Goal: Information Seeking & Learning: Check status

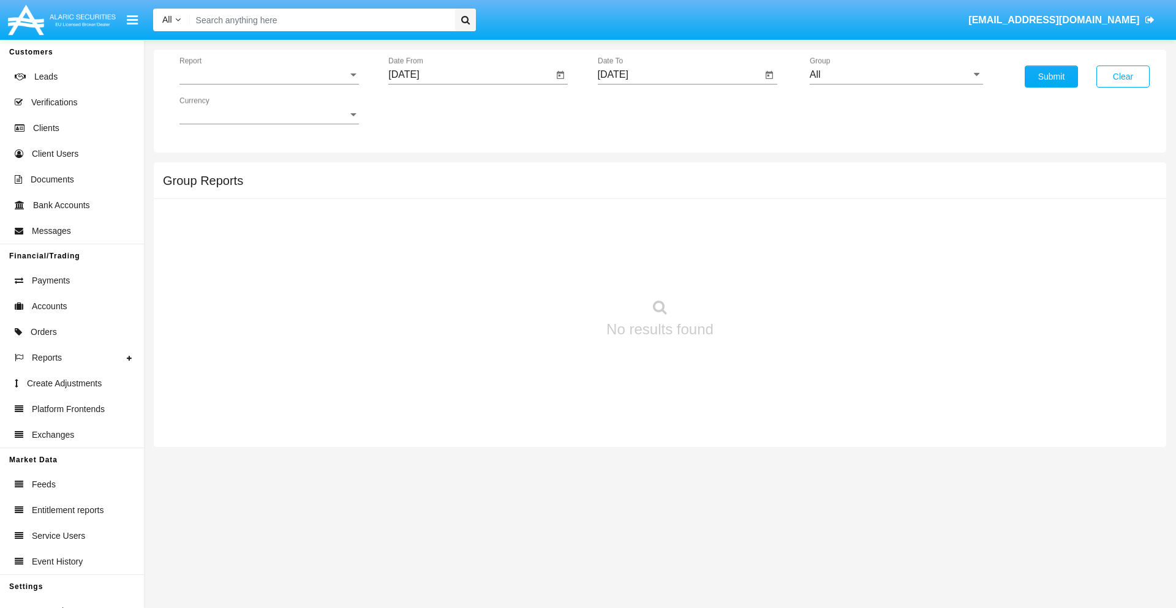
click at [269, 75] on span "Report" at bounding box center [263, 74] width 168 height 11
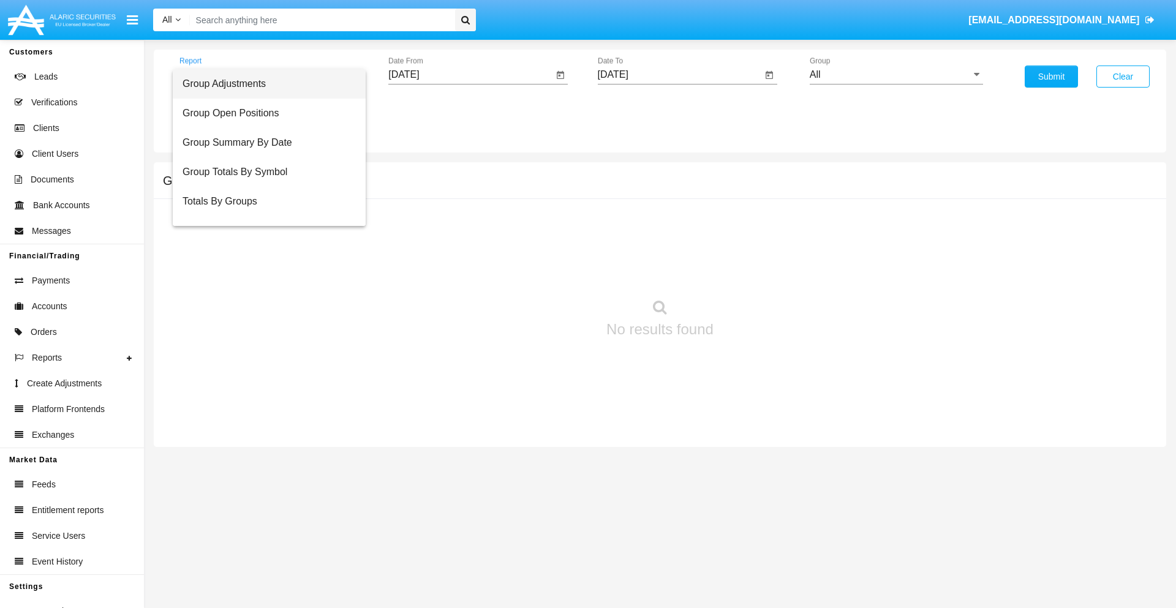
click at [264, 84] on span "Group Adjustments" at bounding box center [268, 83] width 173 height 29
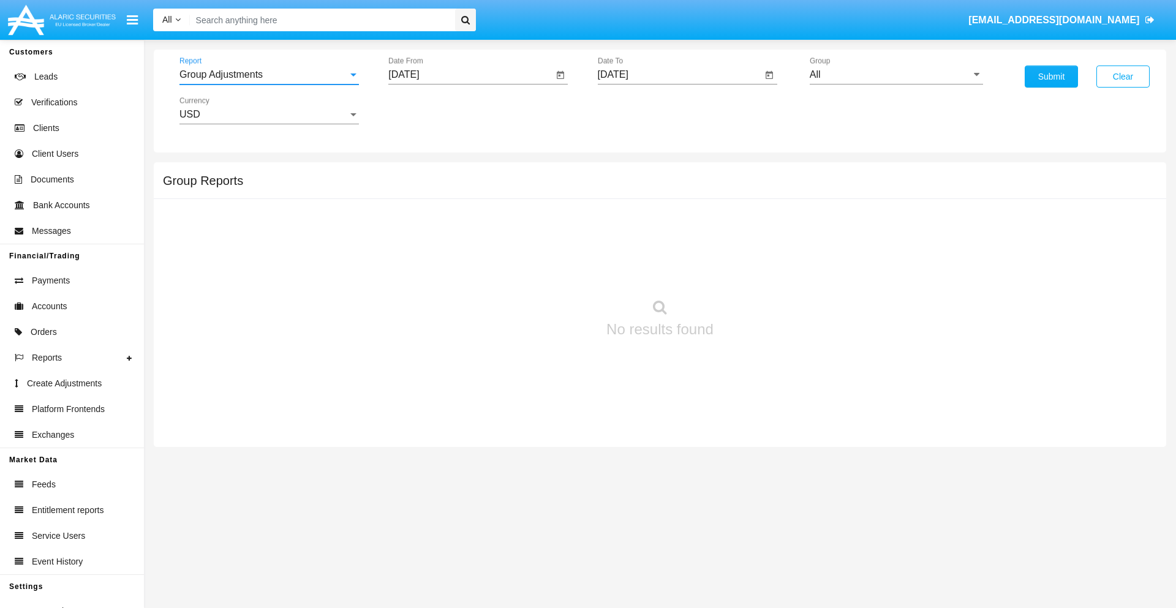
click at [470, 75] on input "[DATE]" at bounding box center [470, 74] width 165 height 11
click at [428, 110] on span "[DATE]" at bounding box center [417, 111] width 27 height 10
click at [546, 271] on div "2025" at bounding box center [546, 271] width 39 height 22
click at [461, 197] on div "JUN" at bounding box center [461, 197] width 39 height 22
click at [457, 236] on div "17" at bounding box center [457, 237] width 22 height 22
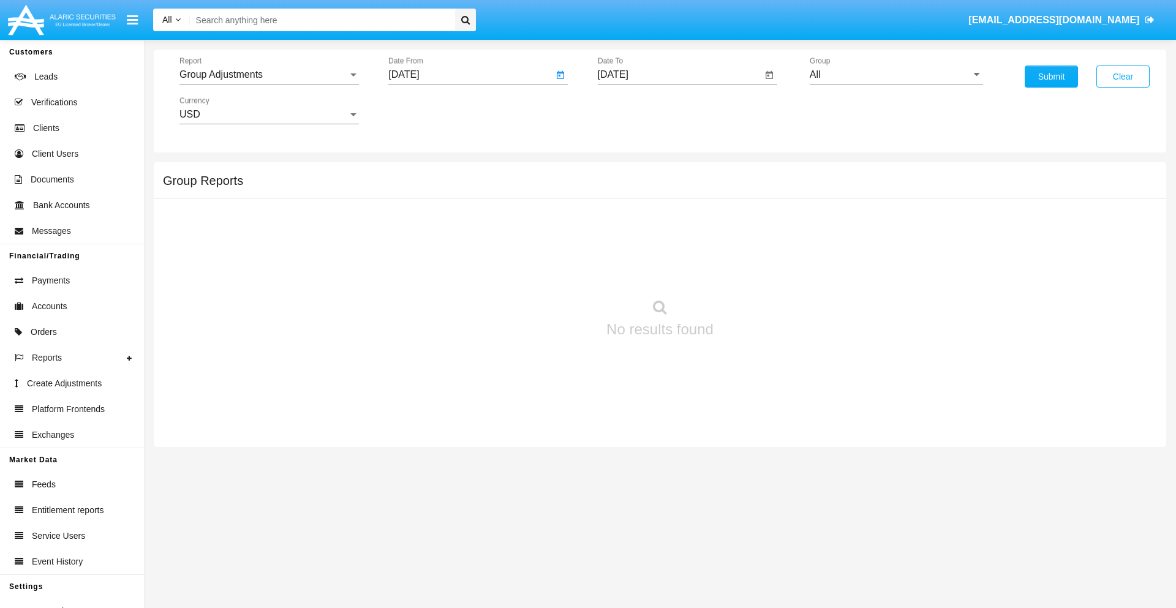
type input "06/17/25"
click at [679, 75] on input "[DATE]" at bounding box center [680, 74] width 165 height 11
click at [637, 110] on span "[DATE]" at bounding box center [627, 111] width 27 height 10
click at [755, 271] on div "2025" at bounding box center [755, 271] width 39 height 22
click at [626, 222] on div "SEP" at bounding box center [626, 222] width 39 height 22
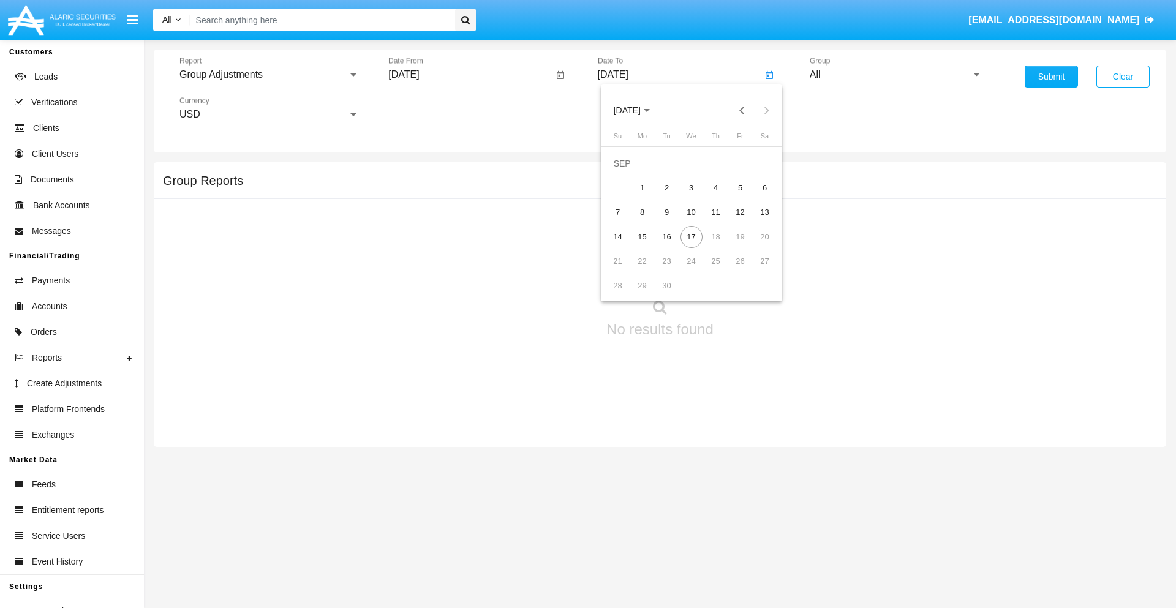
click at [691, 236] on div "17" at bounding box center [691, 237] width 22 height 22
type input "[DATE]"
click at [896, 75] on input "All" at bounding box center [896, 74] width 173 height 11
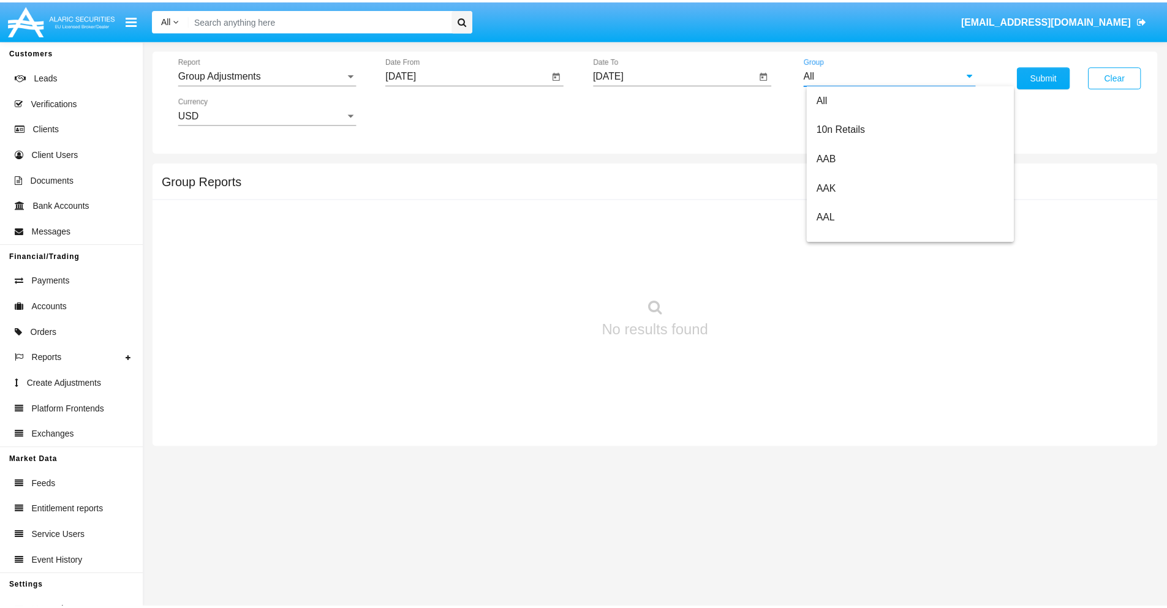
scroll to position [274, 0]
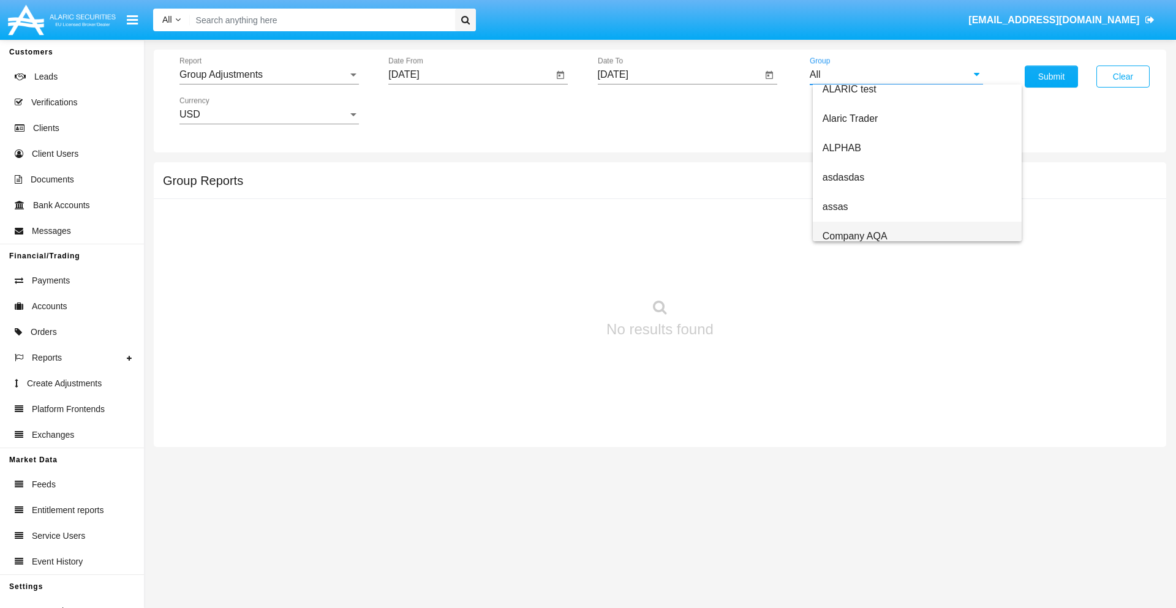
click at [854, 236] on span "Company AQA" at bounding box center [854, 236] width 65 height 10
type input "Company AQA"
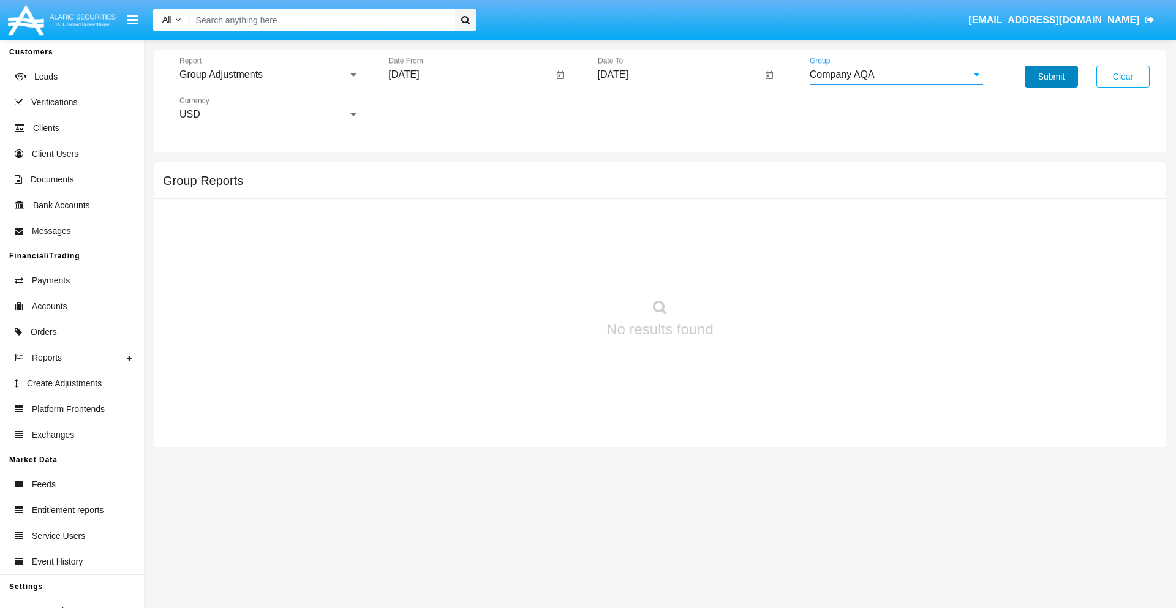
click at [1051, 77] on button "Submit" at bounding box center [1051, 77] width 53 height 22
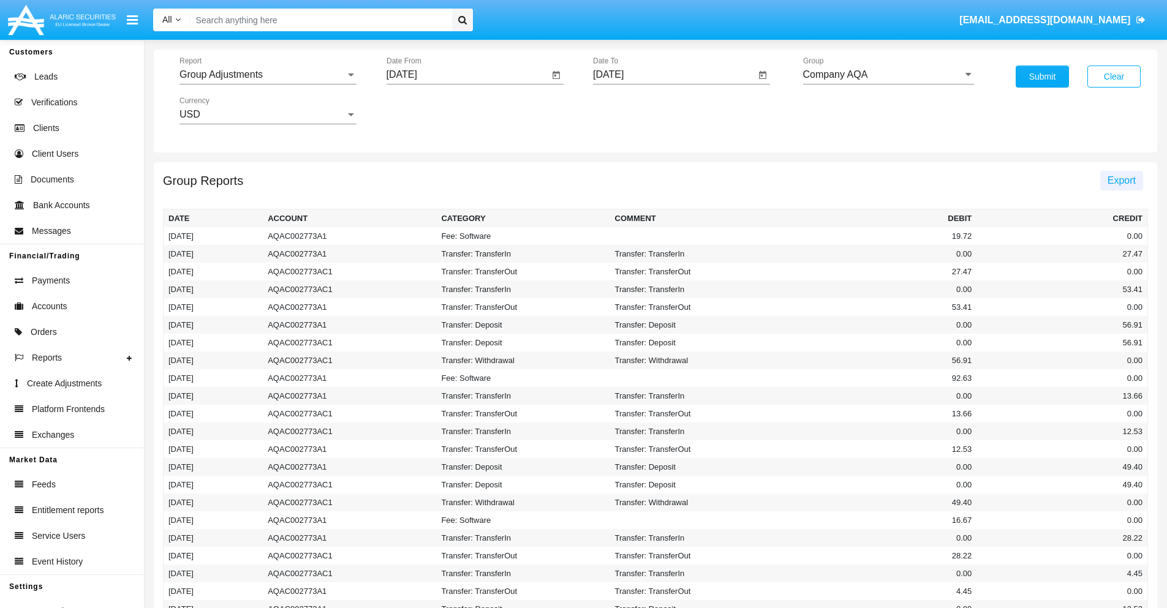
click at [1121, 180] on span "Export" at bounding box center [1121, 180] width 28 height 10
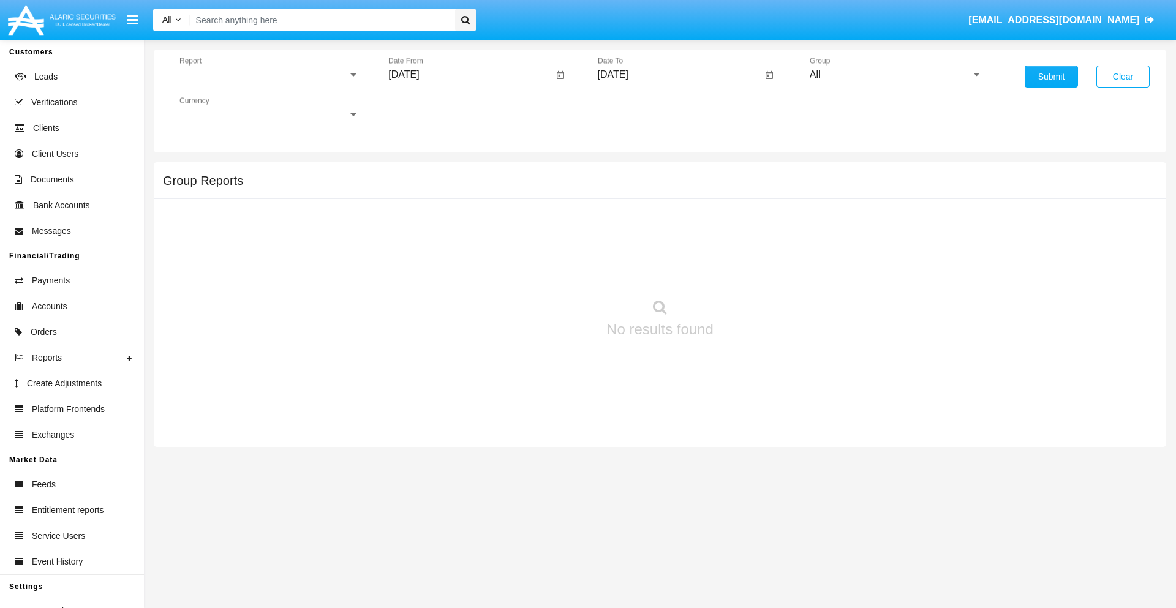
click at [269, 75] on span "Report" at bounding box center [263, 74] width 168 height 11
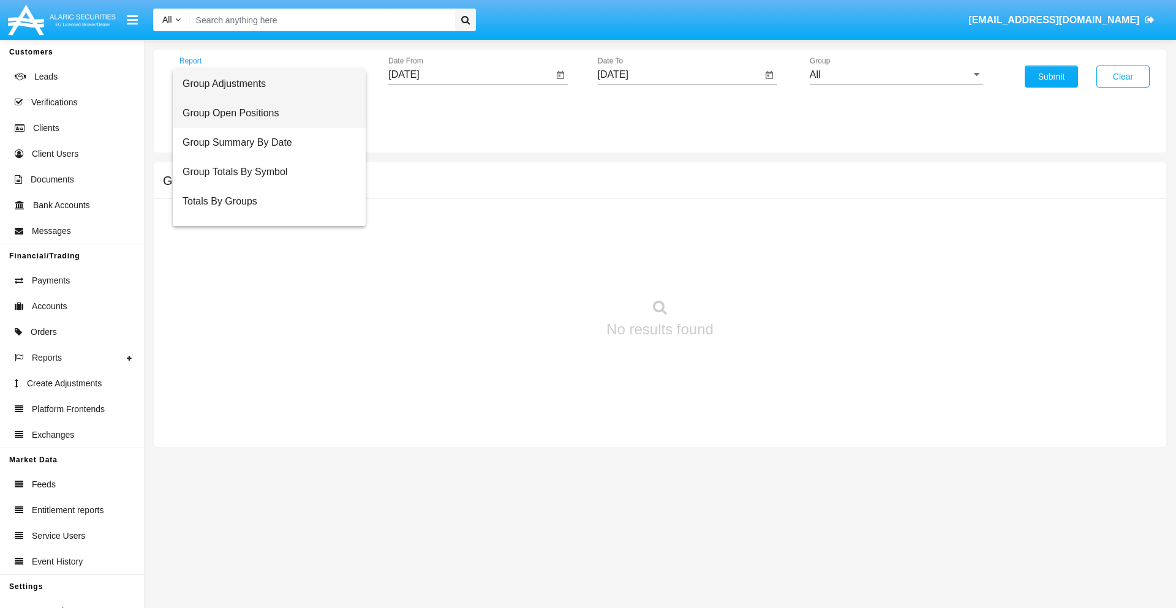
click at [264, 113] on span "Group Open Positions" at bounding box center [268, 113] width 173 height 29
click at [470, 75] on input "[DATE]" at bounding box center [470, 74] width 165 height 11
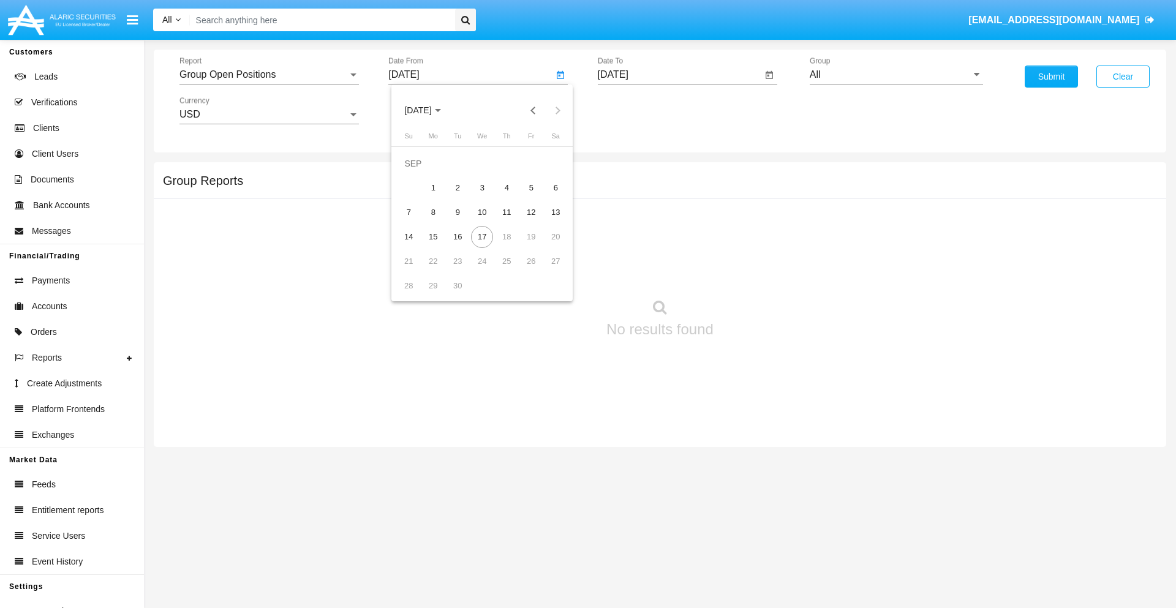
click at [428, 110] on span "[DATE]" at bounding box center [417, 111] width 27 height 10
click at [546, 271] on div "2025" at bounding box center [546, 271] width 39 height 22
click at [546, 197] on div "AUG" at bounding box center [546, 197] width 39 height 22
click at [408, 236] on div "17" at bounding box center [408, 237] width 22 height 22
type input "08/17/25"
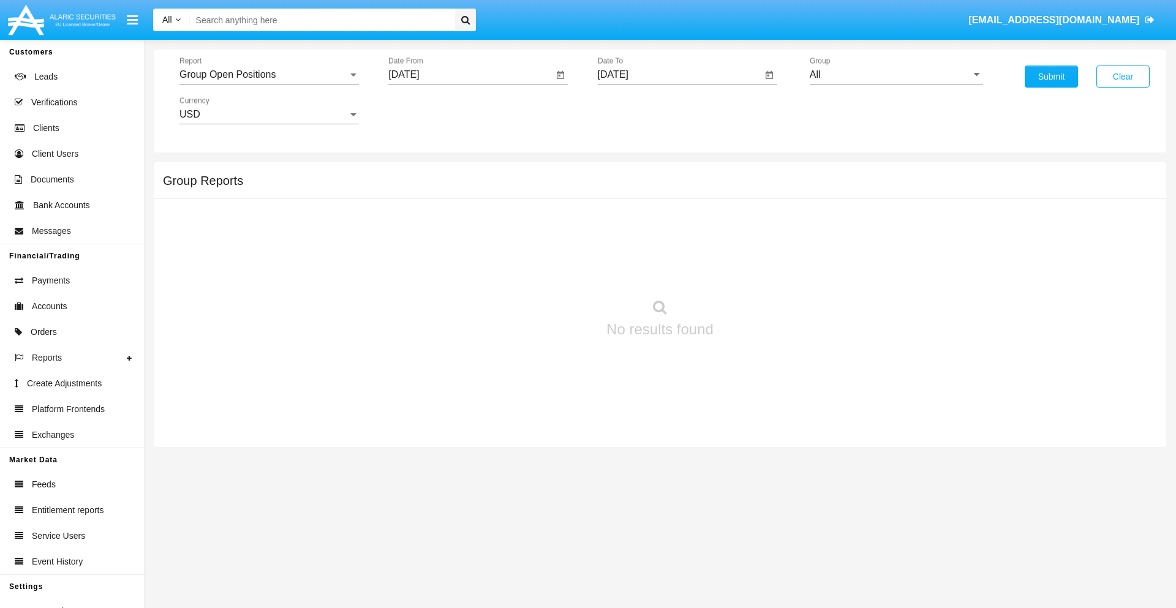
click at [679, 75] on input "[DATE]" at bounding box center [680, 74] width 165 height 11
click at [637, 110] on span "[DATE]" at bounding box center [627, 111] width 27 height 10
click at [755, 271] on div "2025" at bounding box center [755, 271] width 39 height 22
click at [626, 222] on div "SEP" at bounding box center [626, 222] width 39 height 22
click at [691, 236] on div "17" at bounding box center [691, 237] width 22 height 22
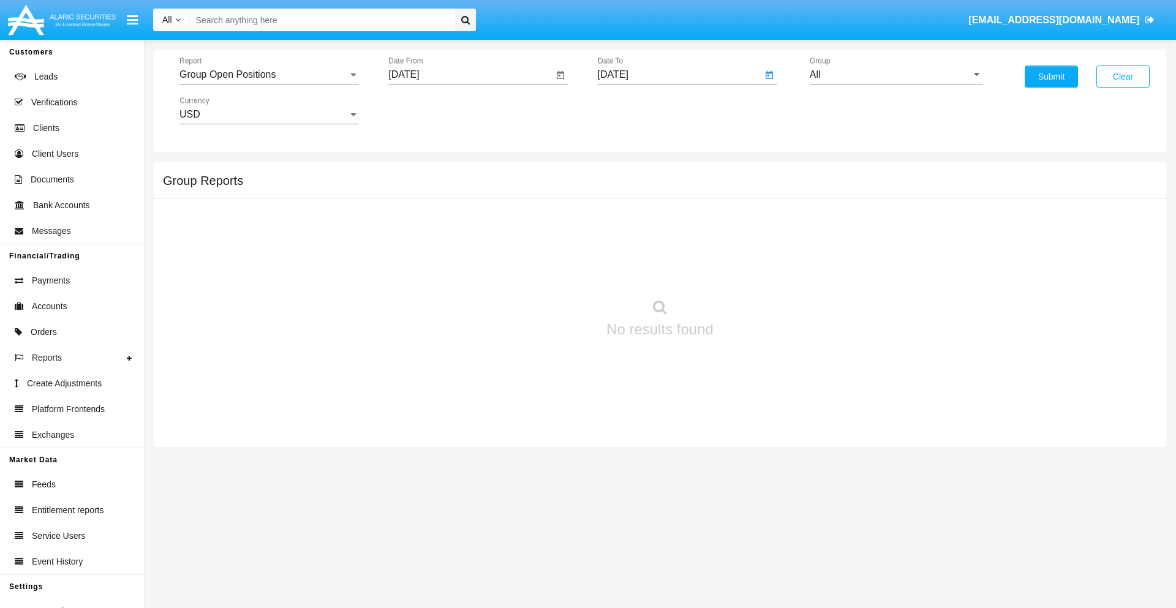
type input "[DATE]"
click at [896, 75] on input "All" at bounding box center [896, 74] width 173 height 11
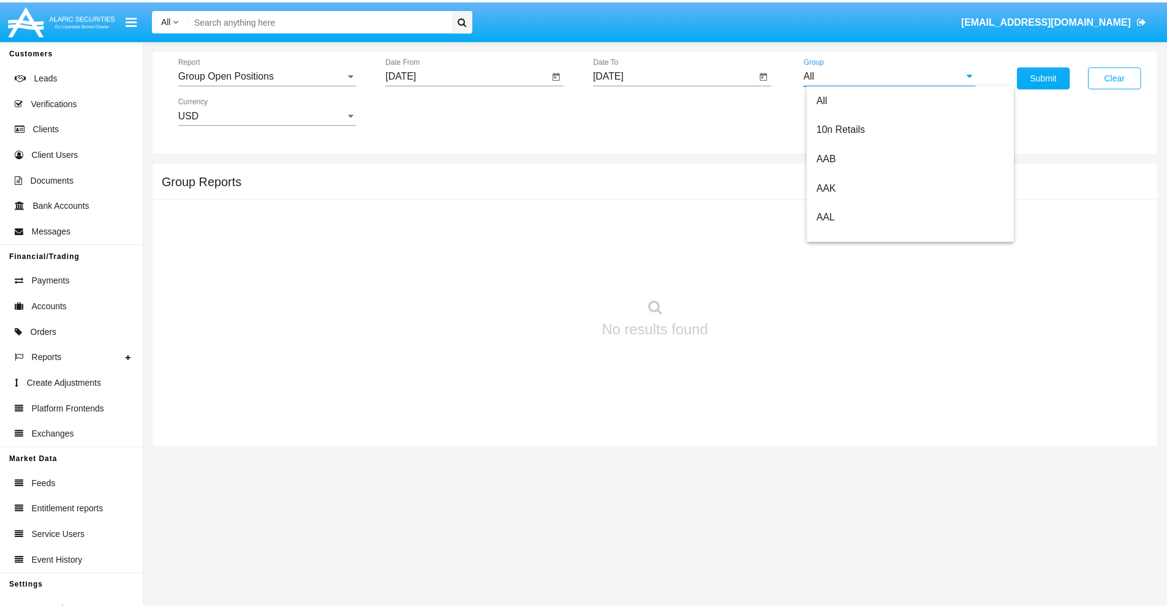
scroll to position [656, 0]
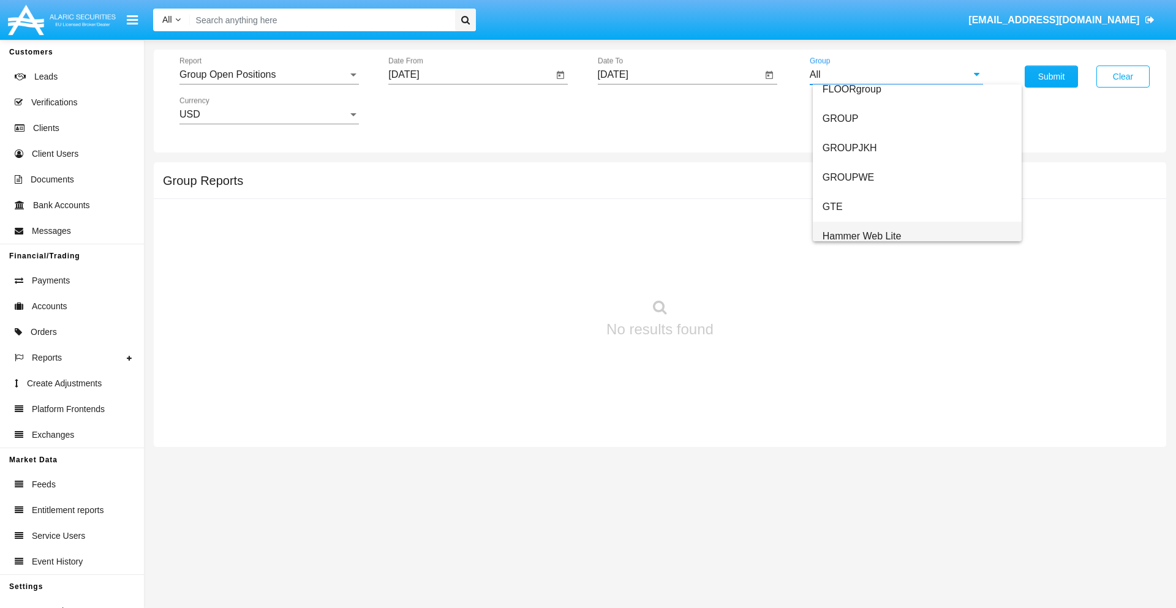
click at [862, 236] on span "Hammer Web Lite" at bounding box center [861, 236] width 79 height 10
type input "Hammer Web Lite"
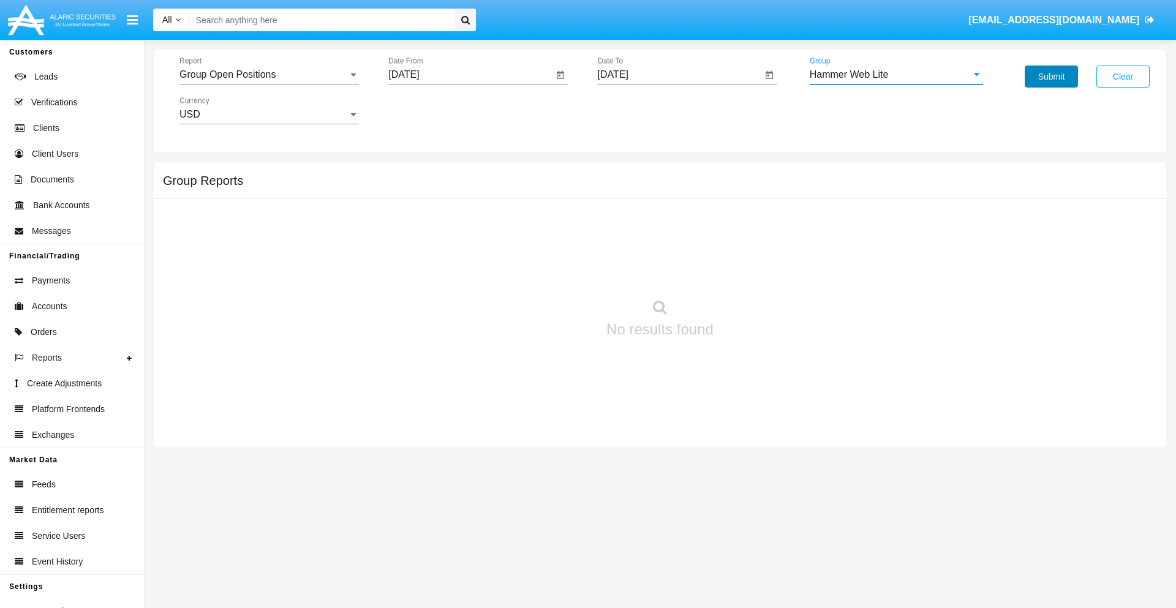
click at [1051, 77] on button "Submit" at bounding box center [1051, 77] width 53 height 22
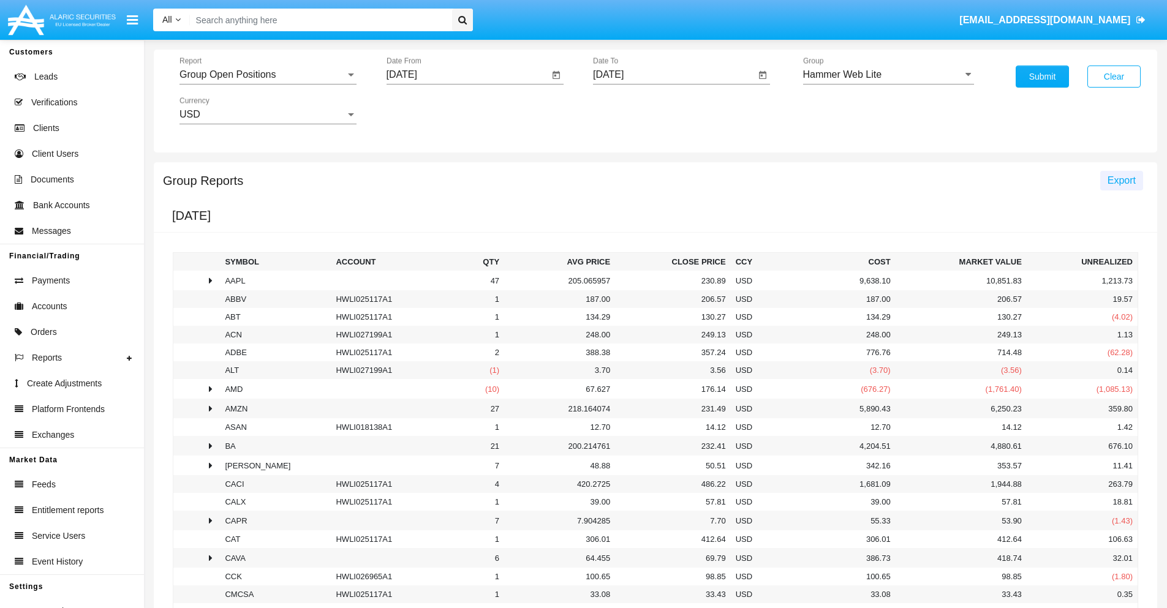
click at [1121, 180] on span "Export" at bounding box center [1121, 180] width 28 height 10
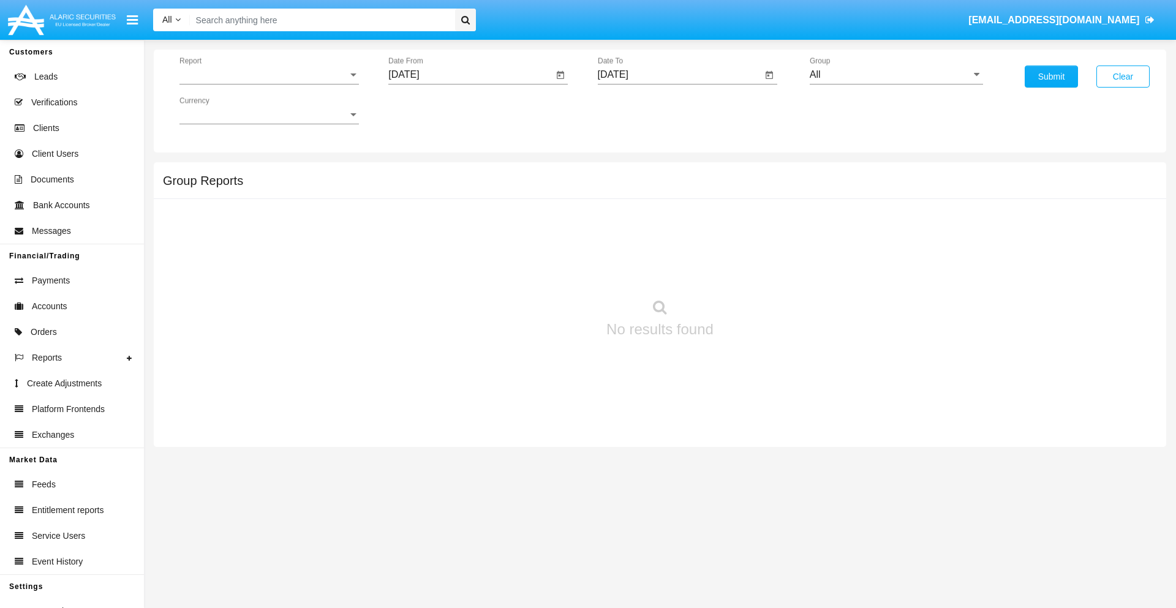
click at [269, 75] on span "Report" at bounding box center [263, 74] width 168 height 11
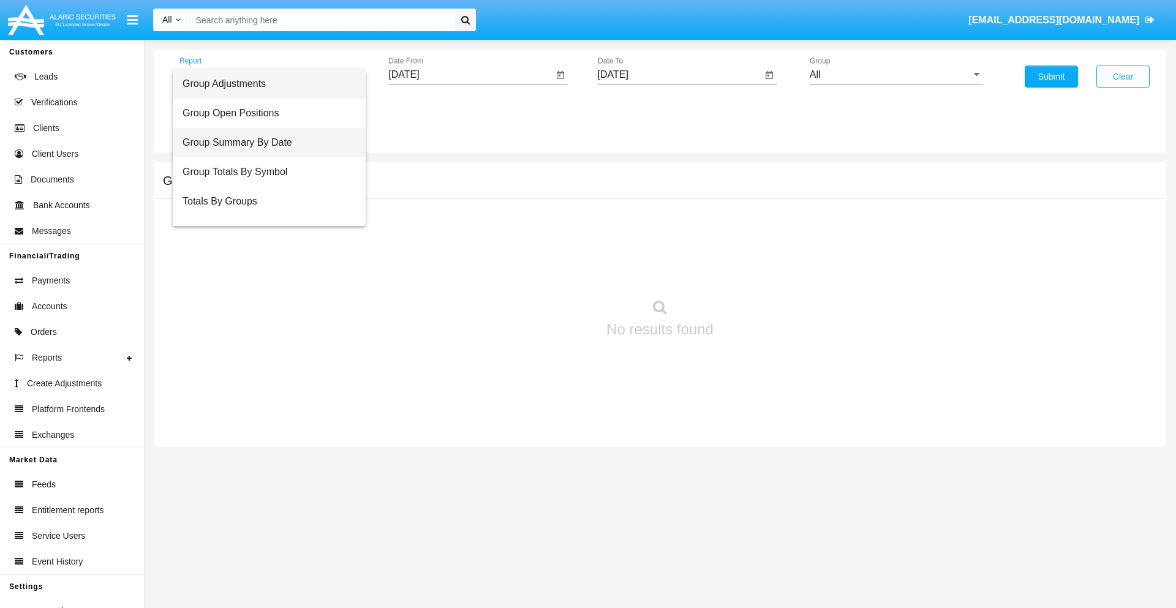
click at [264, 143] on span "Group Summary By Date" at bounding box center [268, 142] width 173 height 29
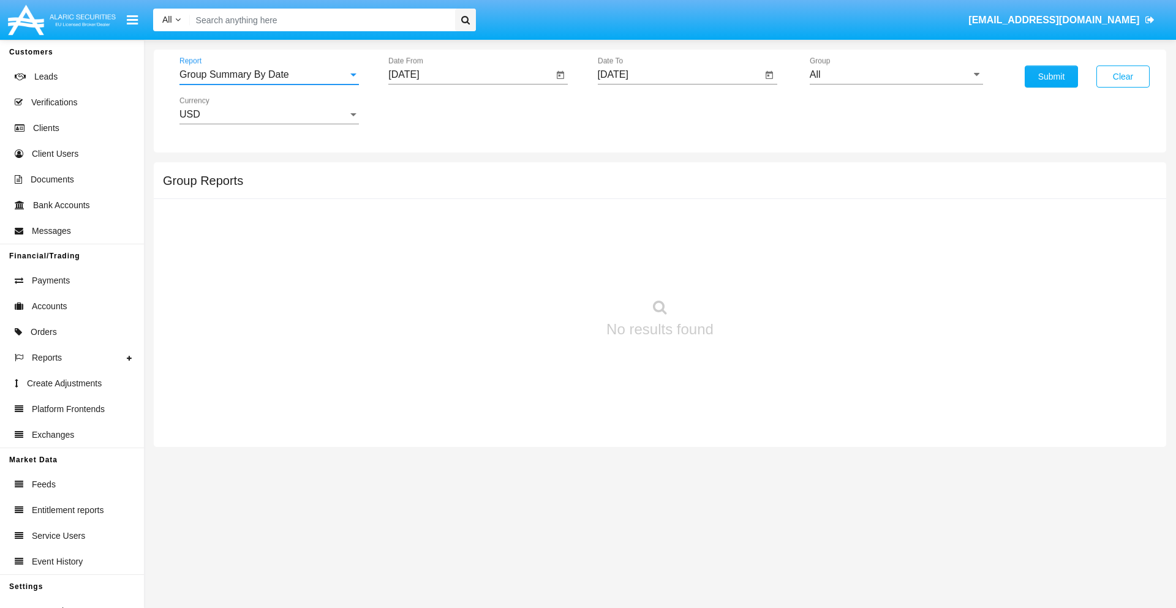
click at [470, 75] on input "[DATE]" at bounding box center [470, 74] width 165 height 11
click at [428, 110] on span "[DATE]" at bounding box center [417, 111] width 27 height 10
click at [546, 271] on div "2025" at bounding box center [546, 271] width 39 height 22
click at [546, 197] on div "AUG" at bounding box center [546, 197] width 39 height 22
click at [408, 236] on div "17" at bounding box center [408, 237] width 22 height 22
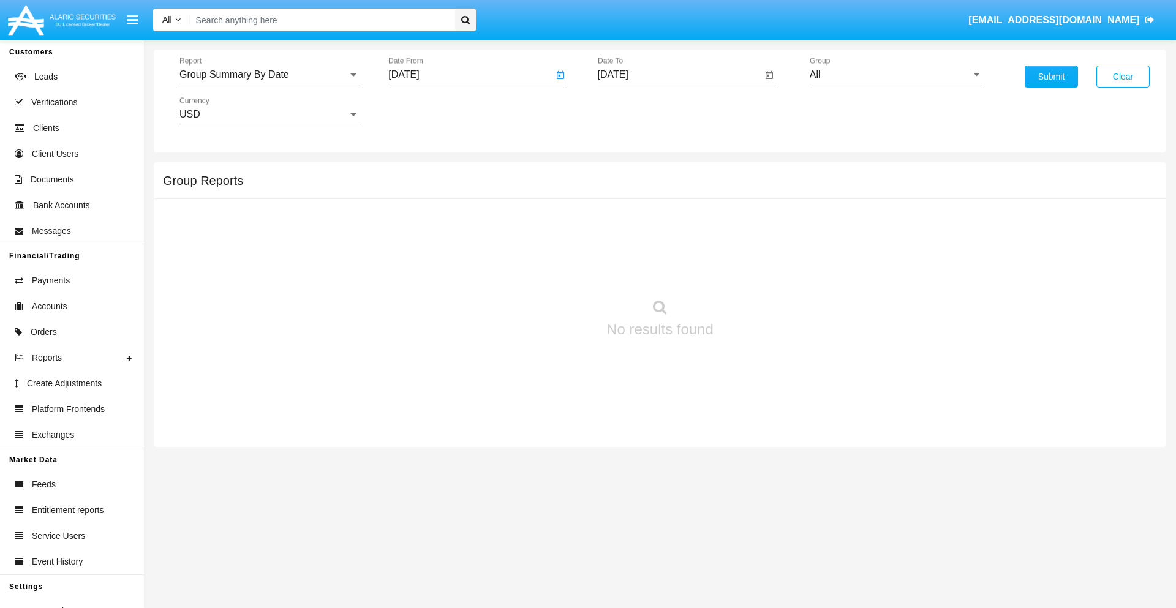
type input "08/17/25"
click at [679, 75] on input "[DATE]" at bounding box center [680, 74] width 165 height 11
click at [637, 110] on span "[DATE]" at bounding box center [627, 111] width 27 height 10
click at [755, 271] on div "2025" at bounding box center [755, 271] width 39 height 22
click at [626, 222] on div "SEP" at bounding box center [626, 222] width 39 height 22
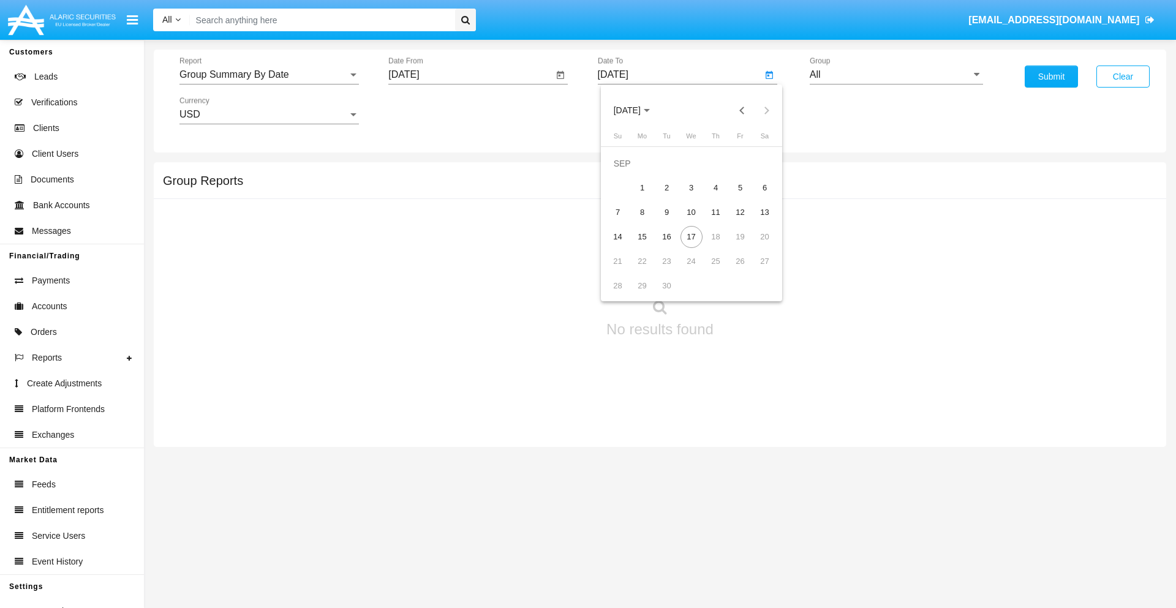
click at [691, 236] on div "17" at bounding box center [691, 237] width 22 height 22
type input "09/17/25"
click at [896, 75] on input "All" at bounding box center [896, 74] width 173 height 11
type input "Hammer Web Lite"
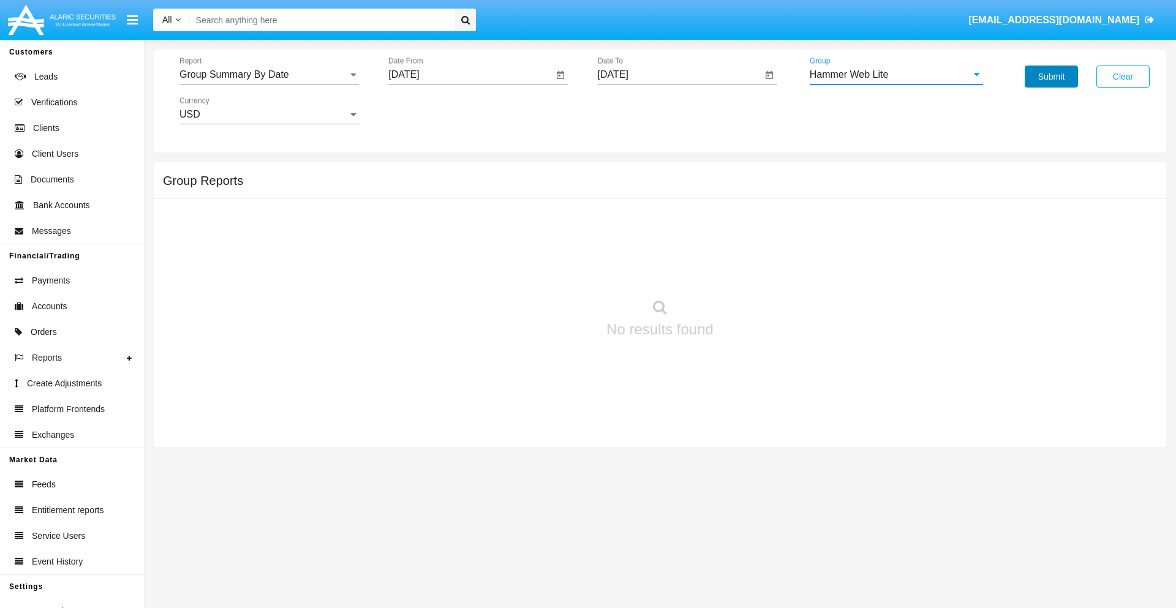
click at [1051, 77] on button "Submit" at bounding box center [1051, 77] width 53 height 22
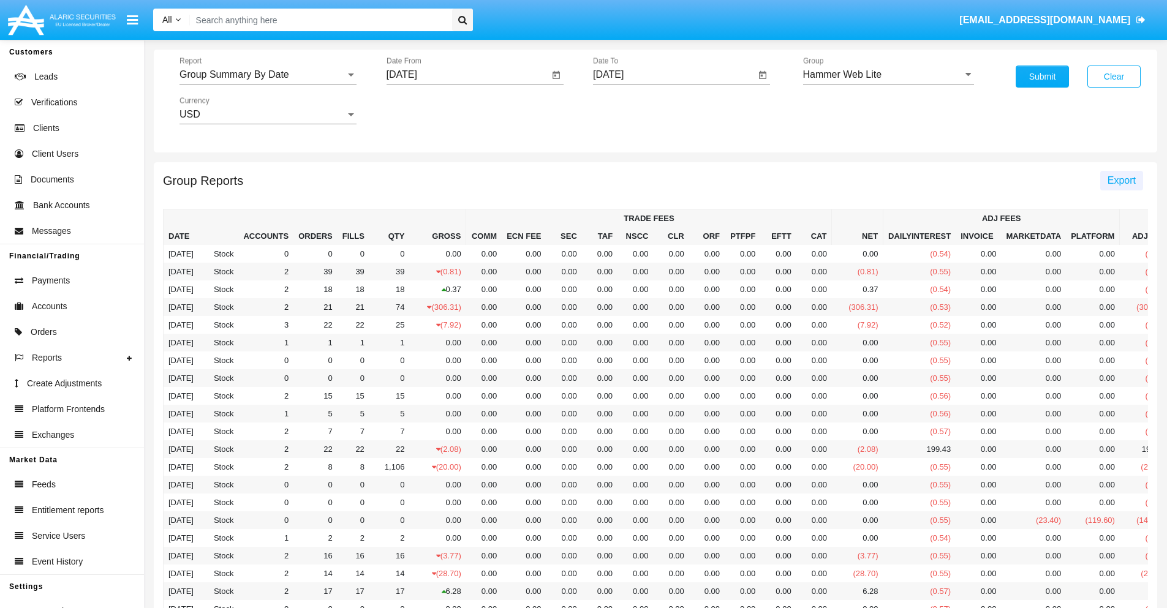
click at [1121, 180] on span "Export" at bounding box center [1121, 180] width 28 height 10
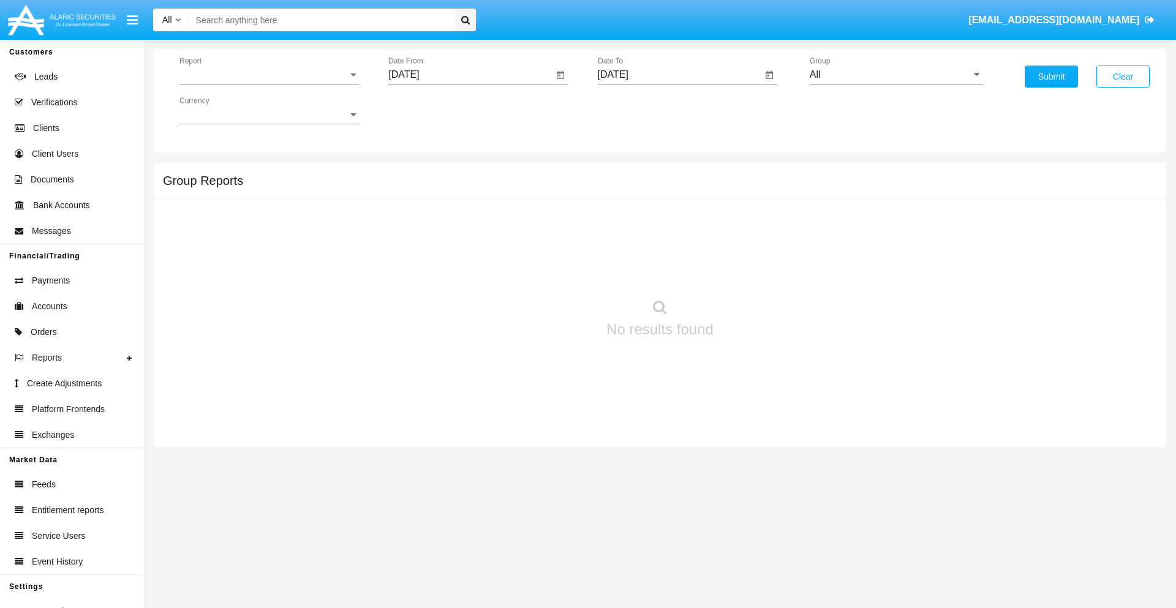
click at [269, 75] on span "Report" at bounding box center [263, 74] width 168 height 11
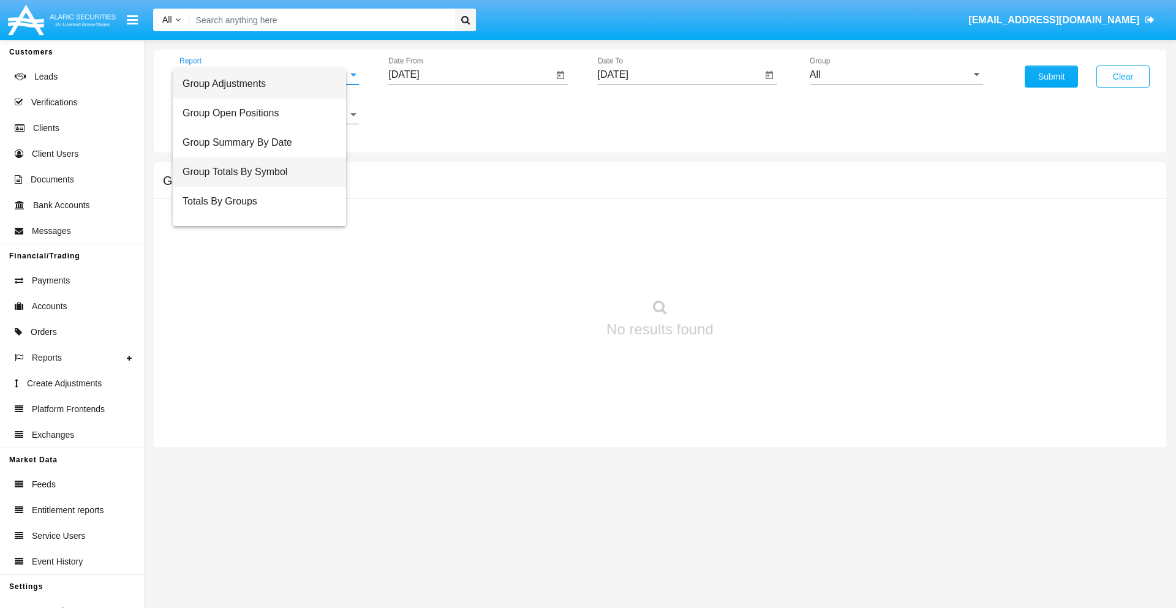
click at [264, 172] on span "Group Totals By Symbol" at bounding box center [259, 171] width 154 height 29
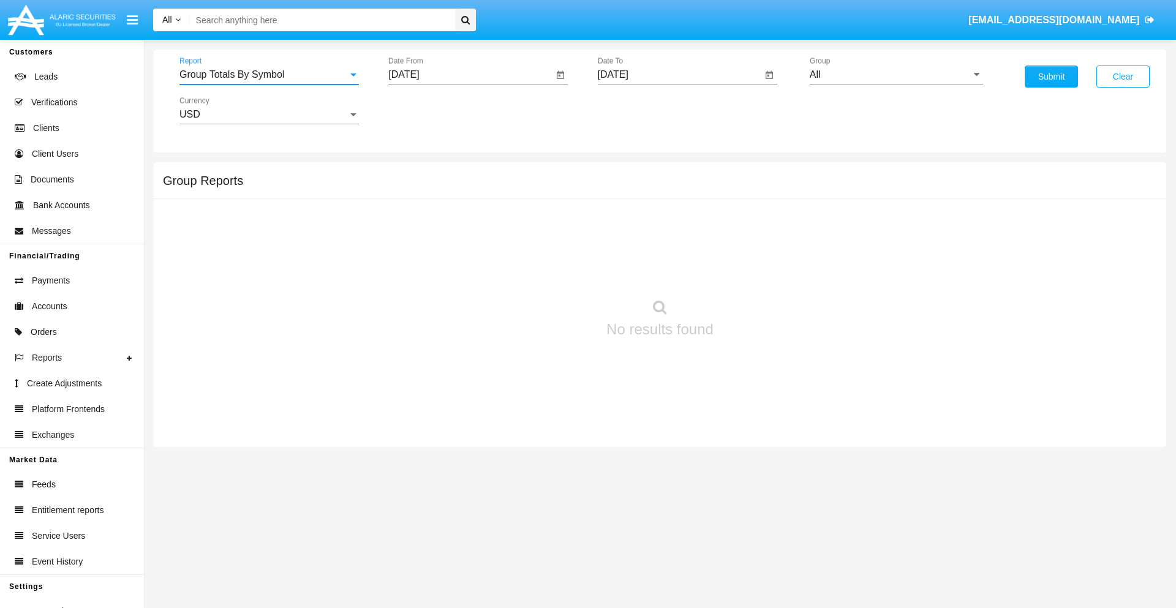
click at [470, 75] on input "[DATE]" at bounding box center [470, 74] width 165 height 11
click at [428, 110] on span "[DATE]" at bounding box center [417, 111] width 27 height 10
click at [546, 271] on div "2025" at bounding box center [546, 271] width 39 height 22
click at [546, 197] on div "AUG" at bounding box center [546, 197] width 39 height 22
click at [408, 236] on div "17" at bounding box center [408, 237] width 22 height 22
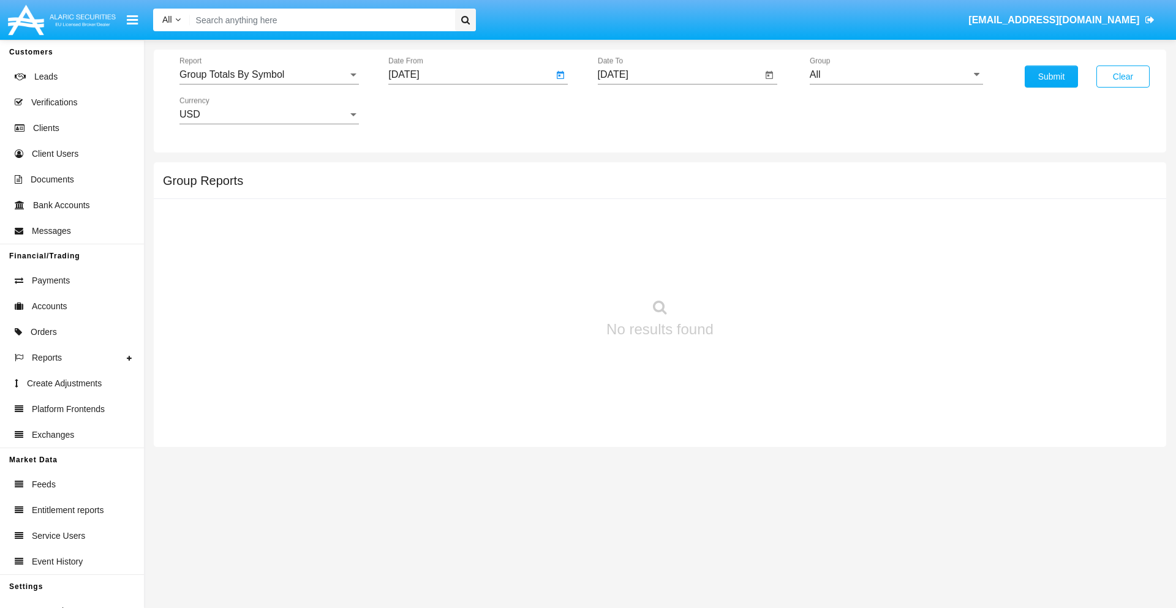
type input "08/17/25"
click at [679, 75] on input "[DATE]" at bounding box center [680, 74] width 165 height 11
click at [637, 110] on span "[DATE]" at bounding box center [627, 111] width 27 height 10
click at [755, 271] on div "2025" at bounding box center [755, 271] width 39 height 22
click at [626, 222] on div "SEP" at bounding box center [626, 222] width 39 height 22
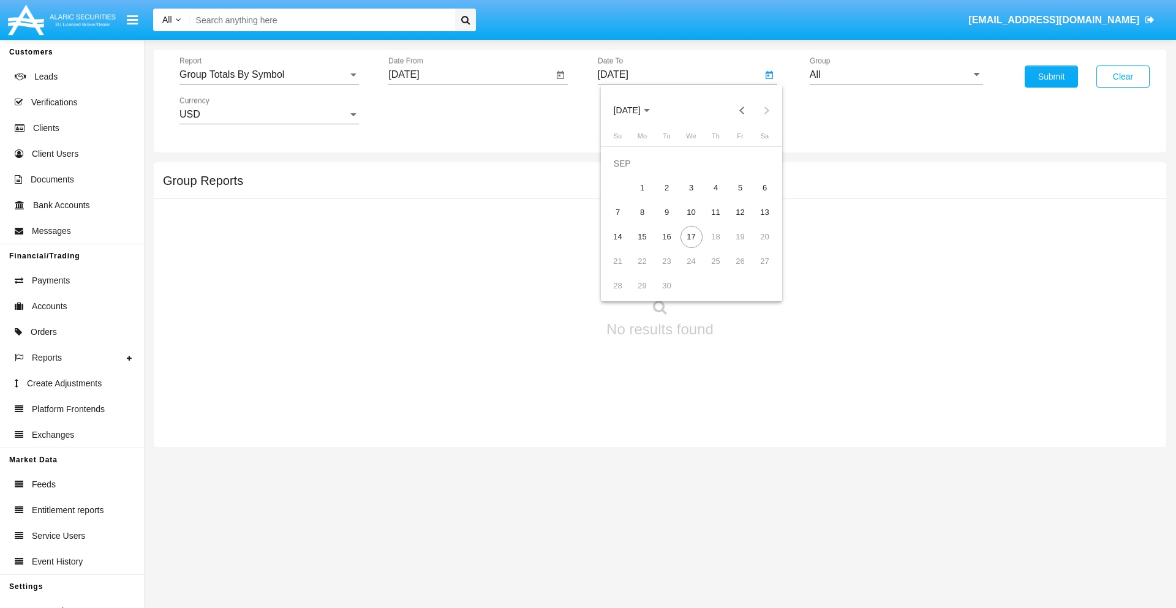
click at [691, 236] on div "17" at bounding box center [691, 237] width 22 height 22
type input "[DATE]"
click at [896, 75] on input "All" at bounding box center [896, 74] width 173 height 11
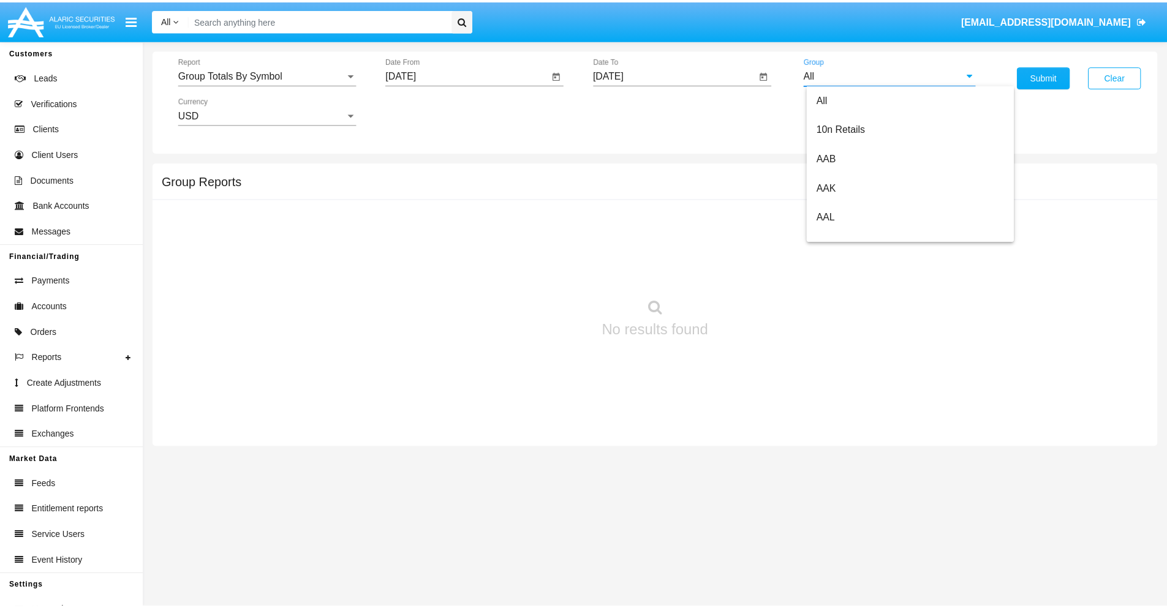
scroll to position [656, 0]
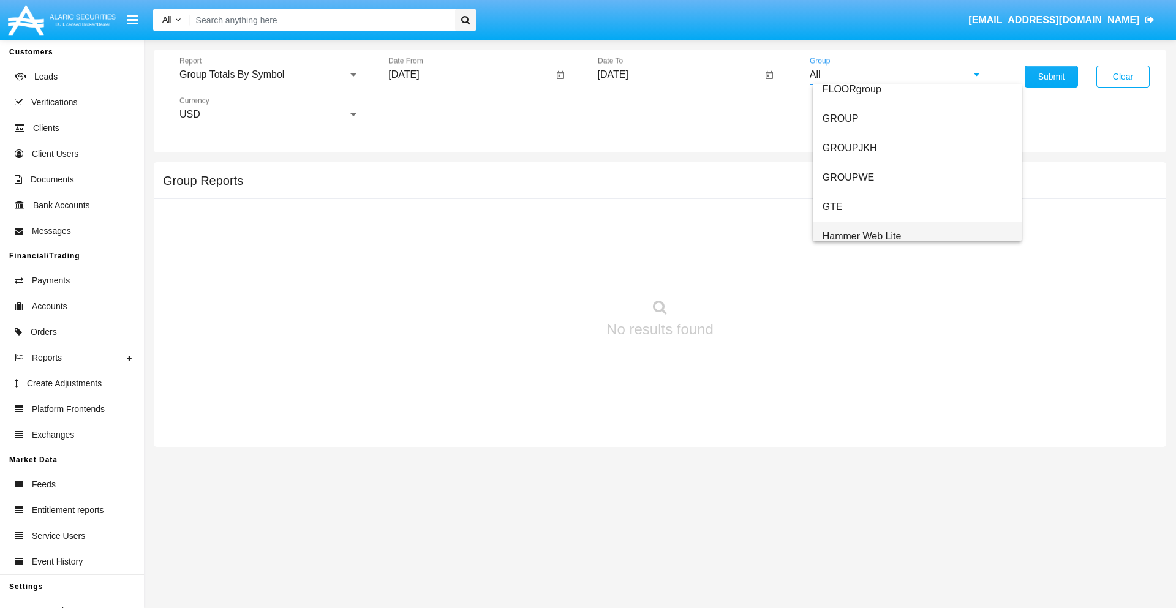
click at [862, 236] on span "Hammer Web Lite" at bounding box center [861, 236] width 79 height 10
type input "Hammer Web Lite"
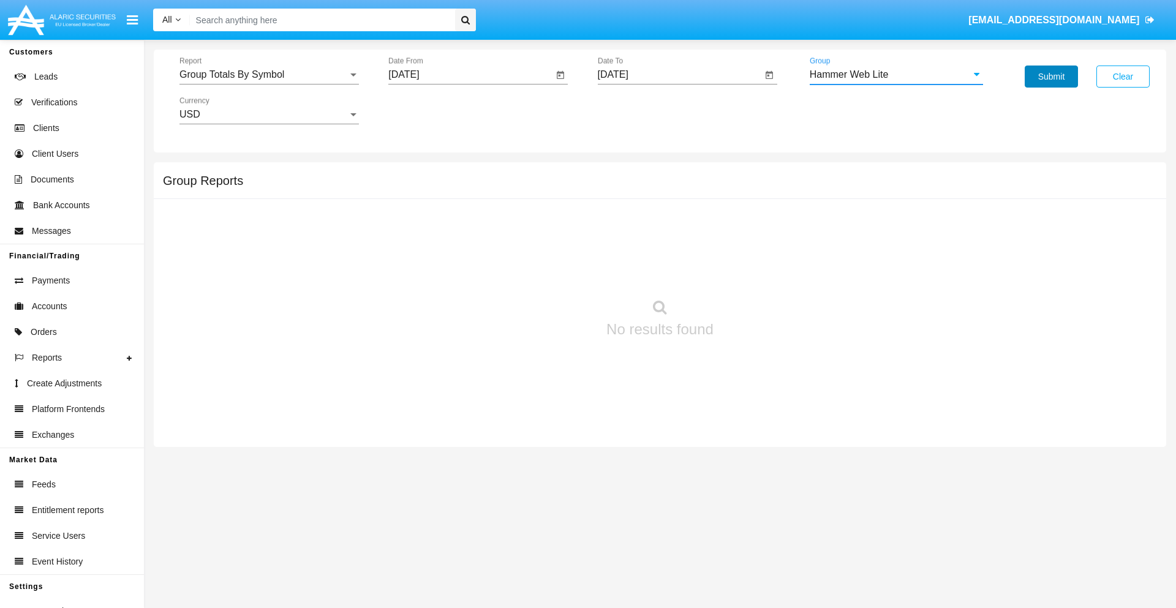
click at [1051, 77] on button "Submit" at bounding box center [1051, 77] width 53 height 22
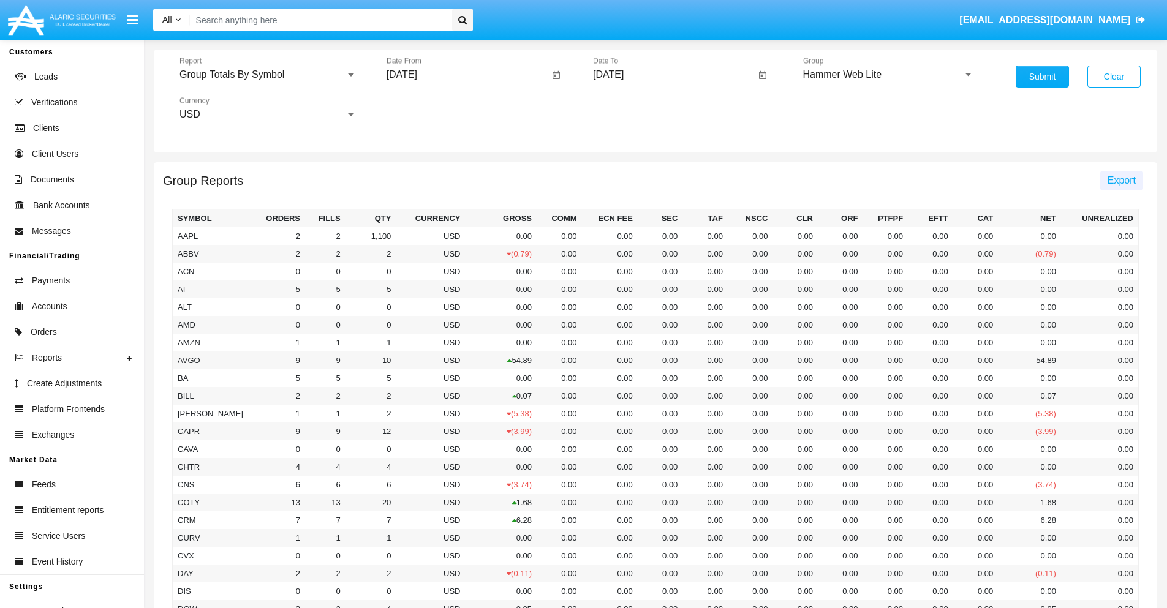
click at [1121, 180] on span "Export" at bounding box center [1121, 180] width 28 height 10
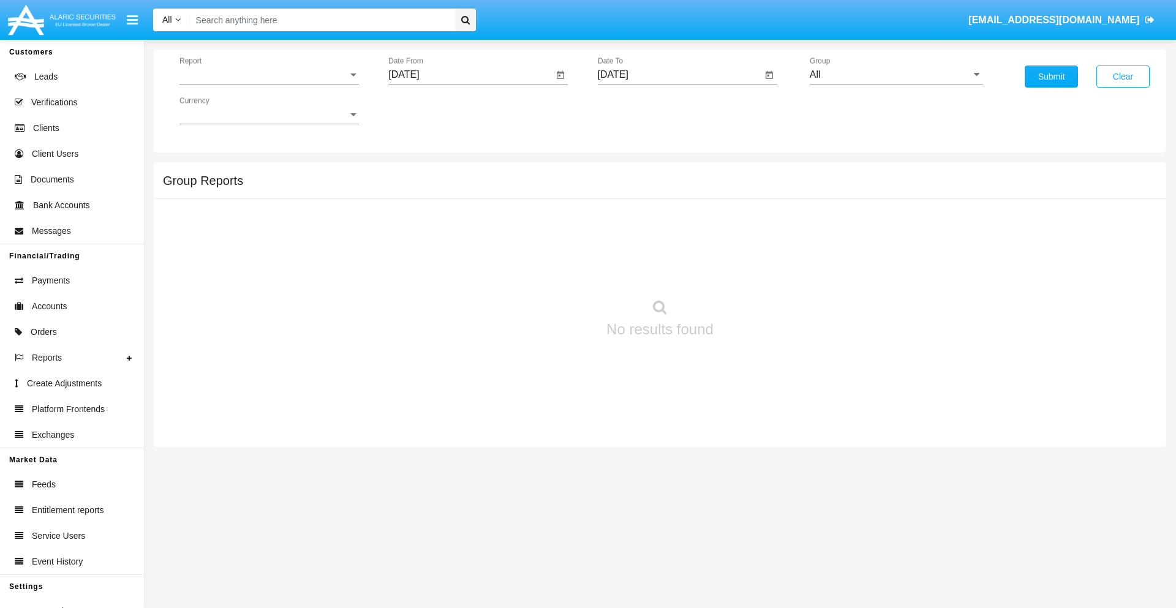
click at [269, 75] on span "Report" at bounding box center [263, 74] width 168 height 11
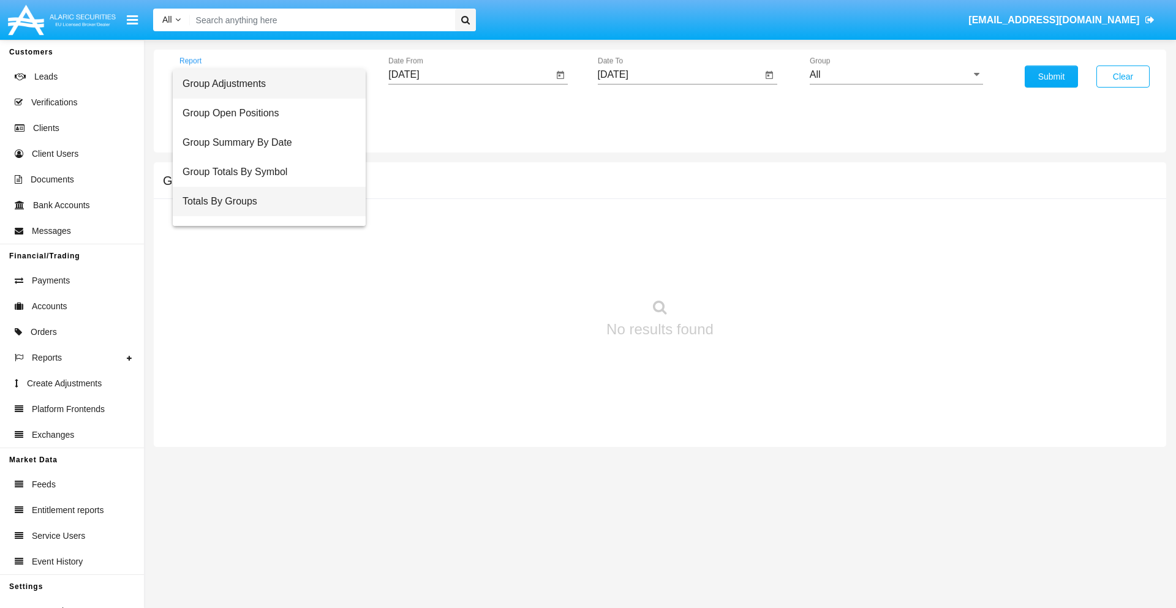
click at [264, 201] on span "Totals By Groups" at bounding box center [268, 201] width 173 height 29
click at [470, 75] on input "[DATE]" at bounding box center [470, 74] width 165 height 11
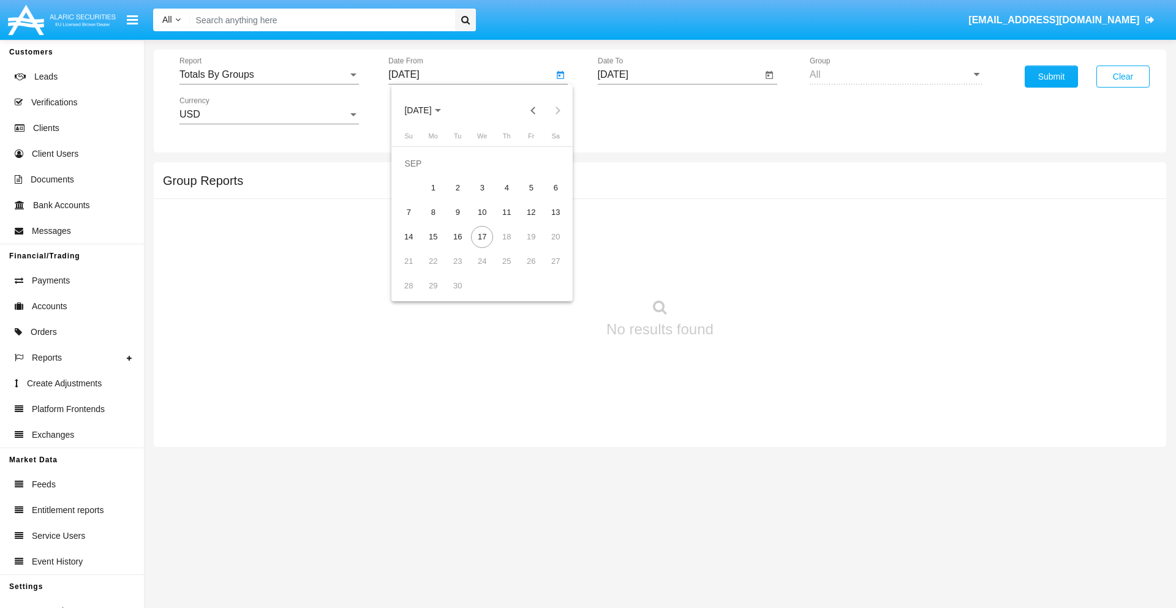
click at [428, 110] on span "[DATE]" at bounding box center [417, 111] width 27 height 10
click at [546, 271] on div "2025" at bounding box center [546, 271] width 39 height 22
click at [418, 222] on div "SEP" at bounding box center [418, 222] width 39 height 22
click at [457, 187] on div "2" at bounding box center [457, 188] width 22 height 22
type input "[DATE]"
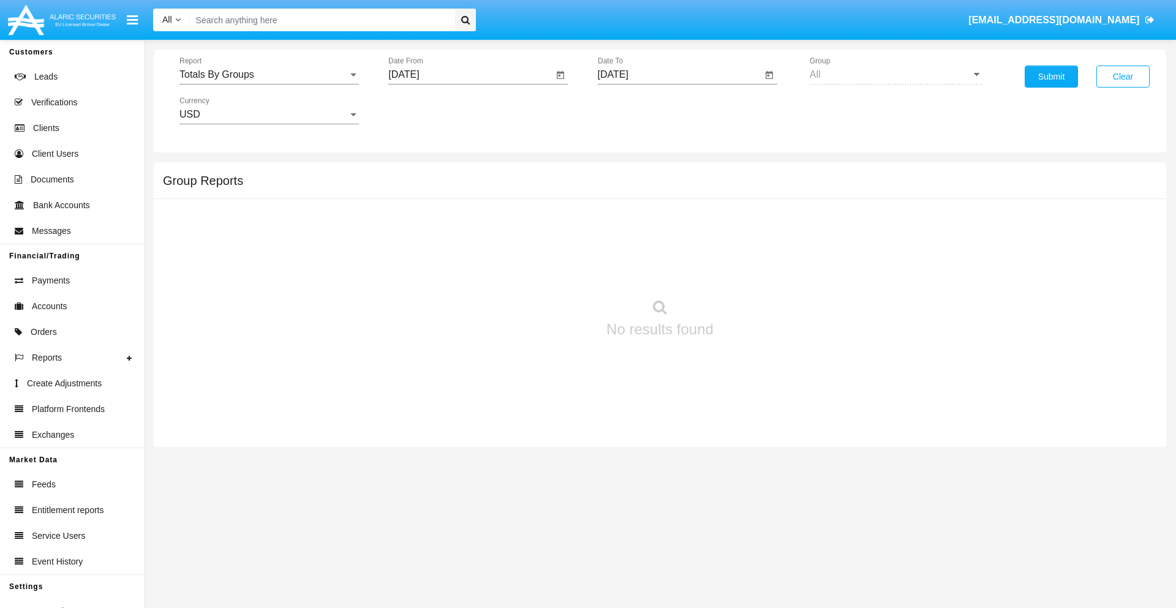
click at [679, 75] on input "[DATE]" at bounding box center [680, 74] width 165 height 11
click at [637, 110] on span "[DATE]" at bounding box center [627, 111] width 27 height 10
click at [755, 271] on div "2025" at bounding box center [755, 271] width 39 height 22
click at [626, 222] on div "SEP" at bounding box center [626, 222] width 39 height 22
click at [691, 236] on div "17" at bounding box center [691, 237] width 22 height 22
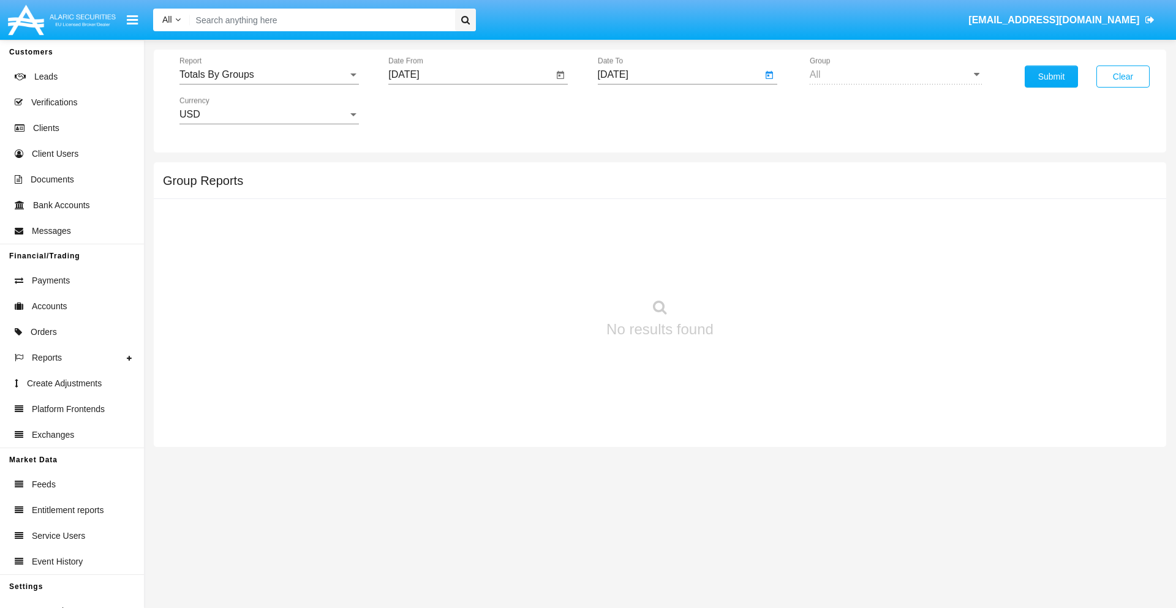
type input "[DATE]"
click at [1051, 77] on button "Submit" at bounding box center [1051, 77] width 53 height 22
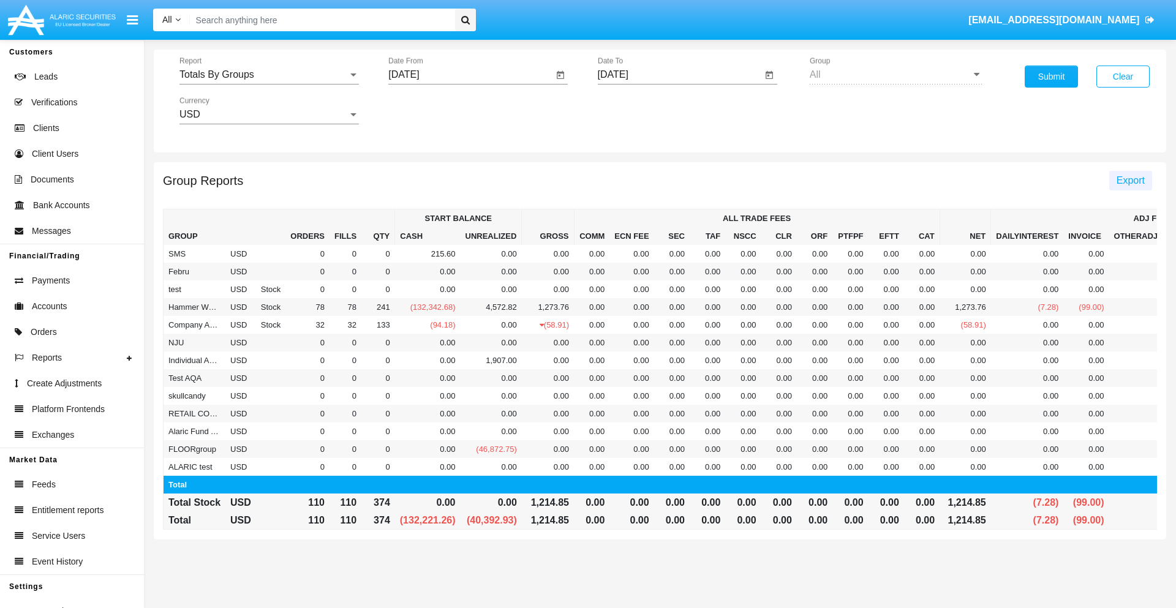
click at [1130, 180] on span "Export" at bounding box center [1130, 180] width 28 height 10
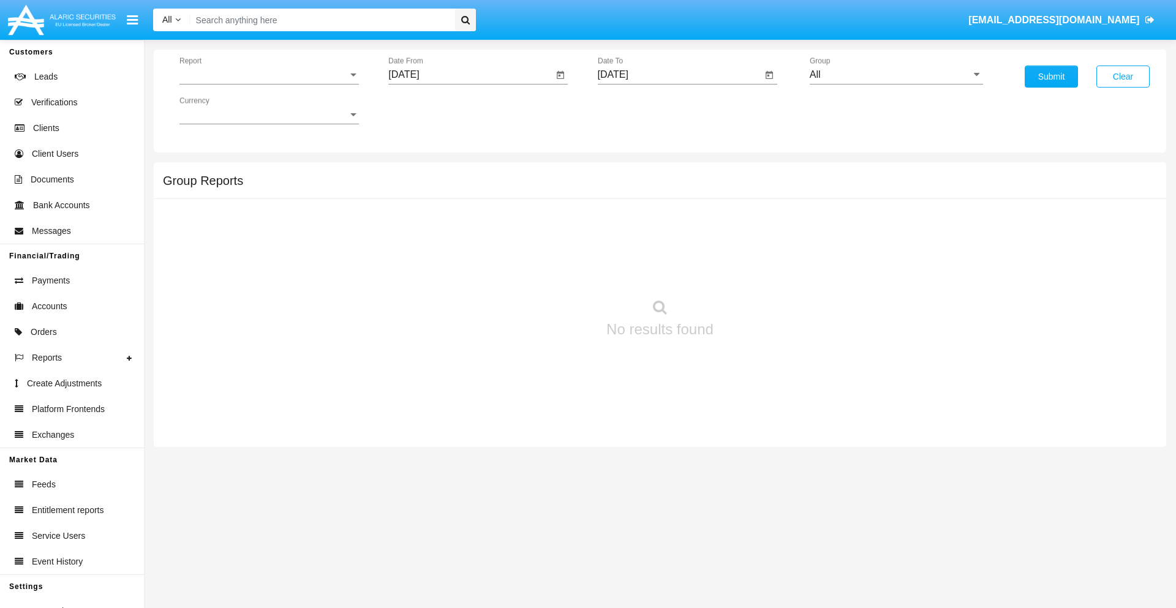
click at [269, 75] on span "Report" at bounding box center [263, 74] width 168 height 11
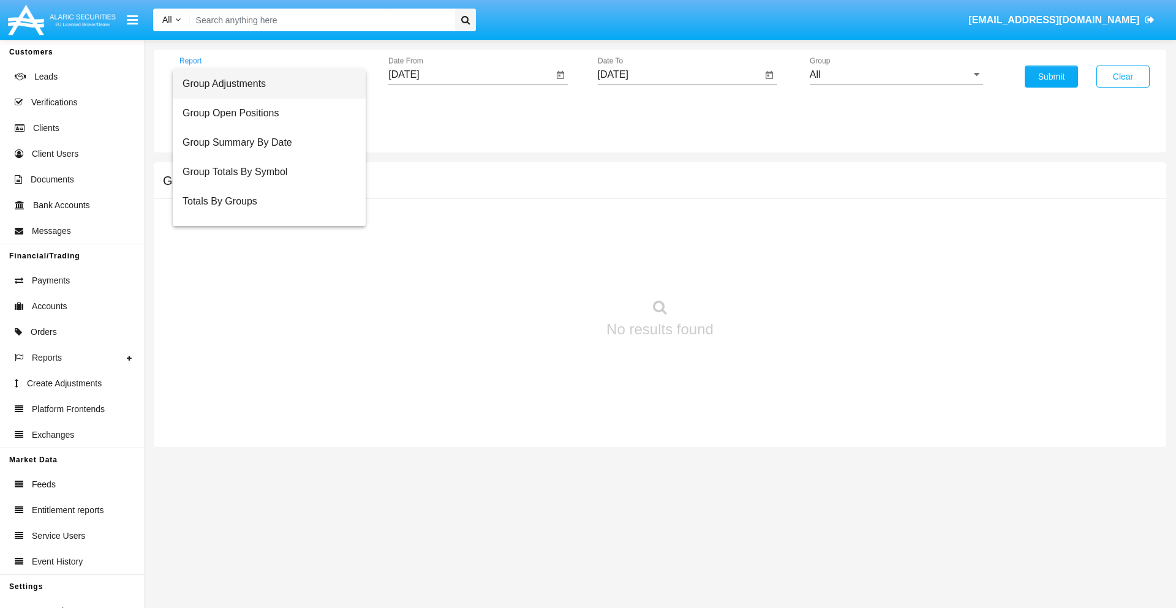
scroll to position [20, 0]
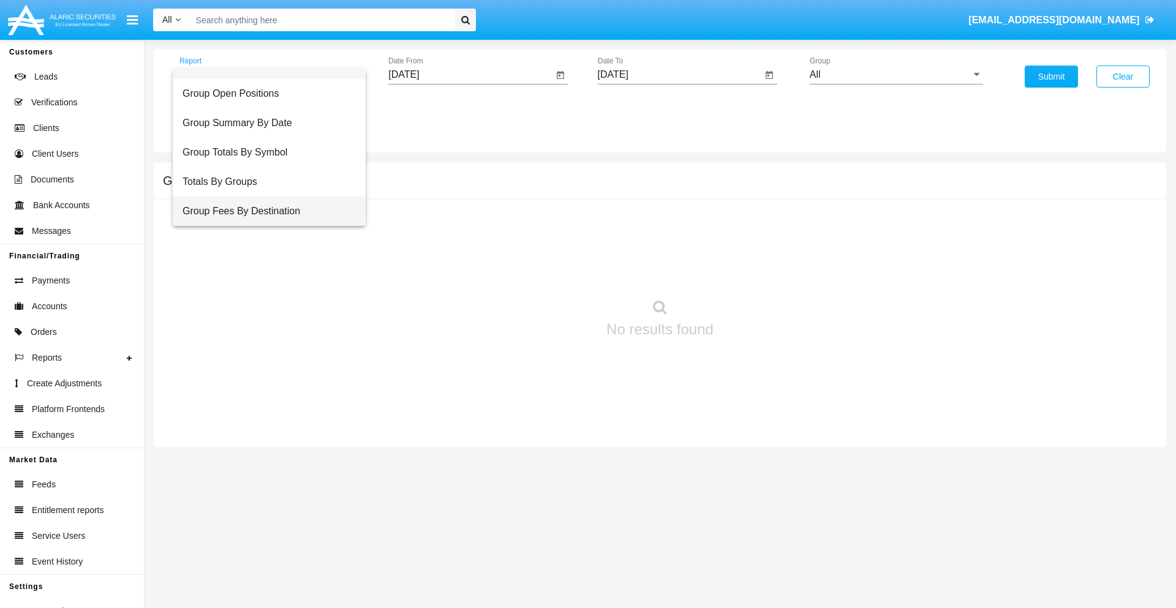
click at [264, 211] on span "Group Fees By Destination" at bounding box center [268, 211] width 173 height 29
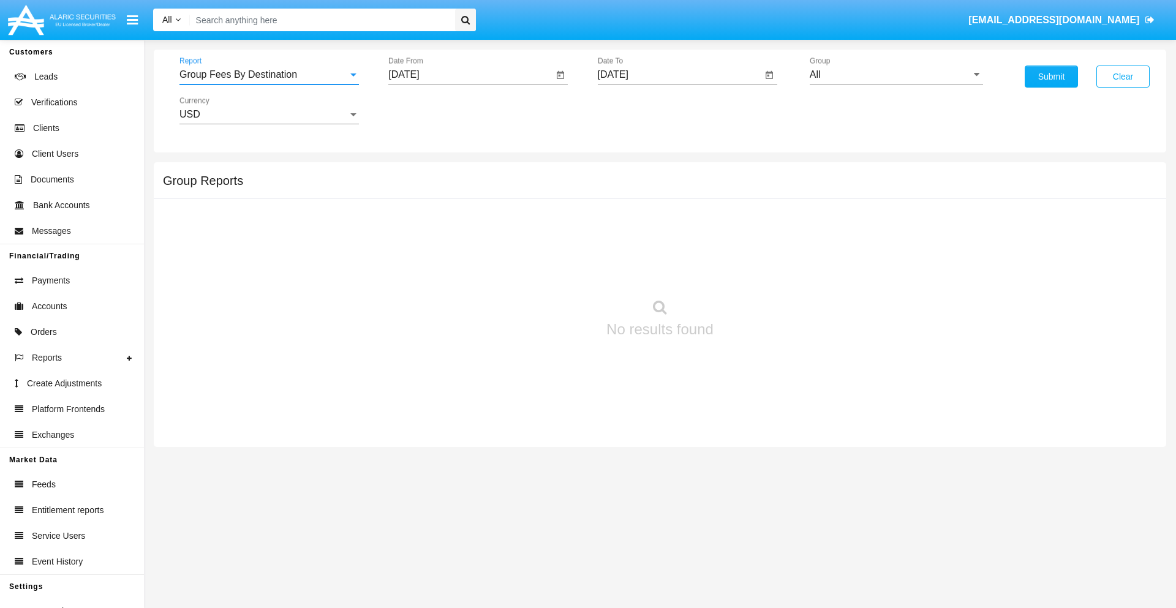
click at [470, 75] on input "[DATE]" at bounding box center [470, 74] width 165 height 11
click at [428, 110] on span "[DATE]" at bounding box center [417, 111] width 27 height 10
click at [546, 271] on div "2025" at bounding box center [546, 271] width 39 height 22
click at [503, 197] on div "[DATE]" at bounding box center [503, 197] width 39 height 22
click at [506, 236] on div "17" at bounding box center [506, 237] width 22 height 22
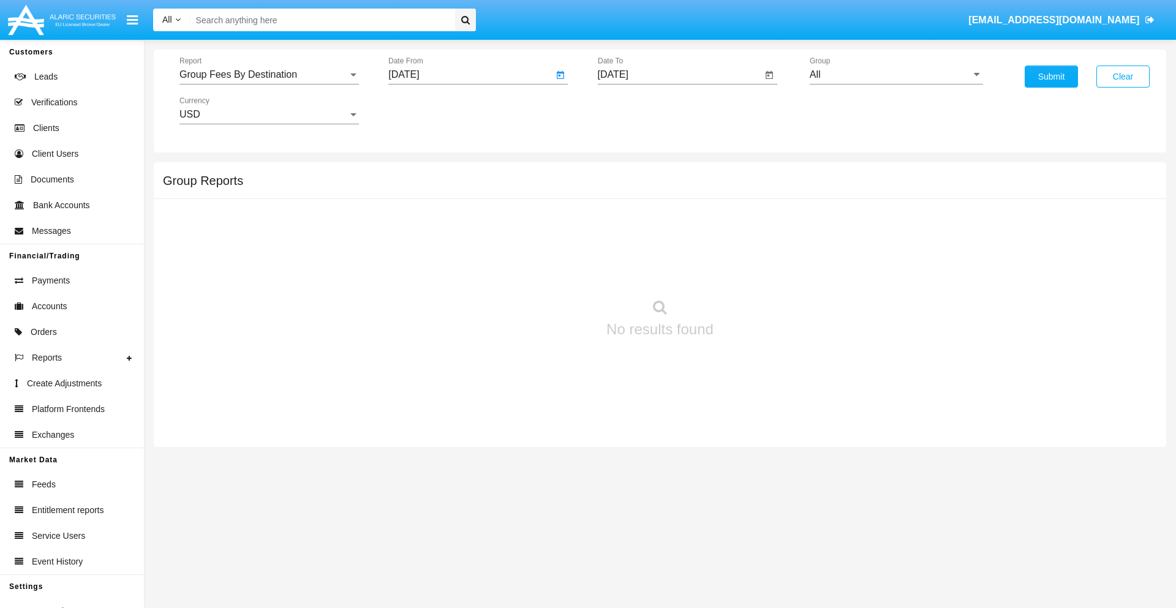
type input "[DATE]"
click at [679, 75] on input "[DATE]" at bounding box center [680, 74] width 165 height 11
click at [637, 110] on span "[DATE]" at bounding box center [627, 111] width 27 height 10
click at [755, 271] on div "2025" at bounding box center [755, 271] width 39 height 22
click at [626, 222] on div "SEP" at bounding box center [626, 222] width 39 height 22
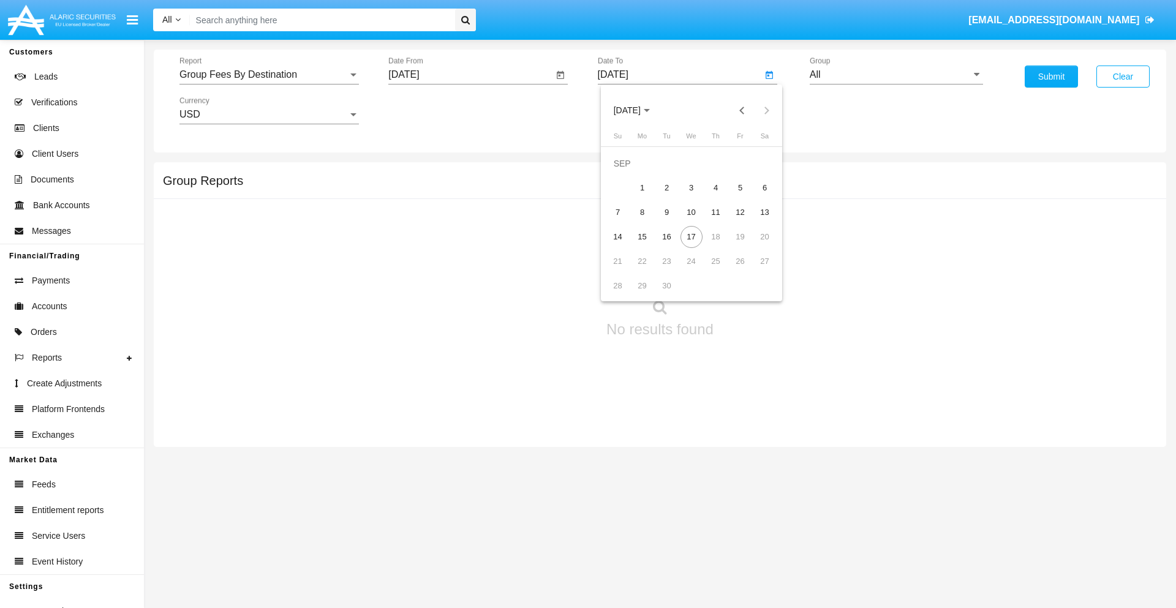
click at [691, 236] on div "17" at bounding box center [691, 237] width 22 height 22
type input "09/17/25"
click at [896, 75] on input "All" at bounding box center [896, 74] width 173 height 11
type input "Hammer Web Lite"
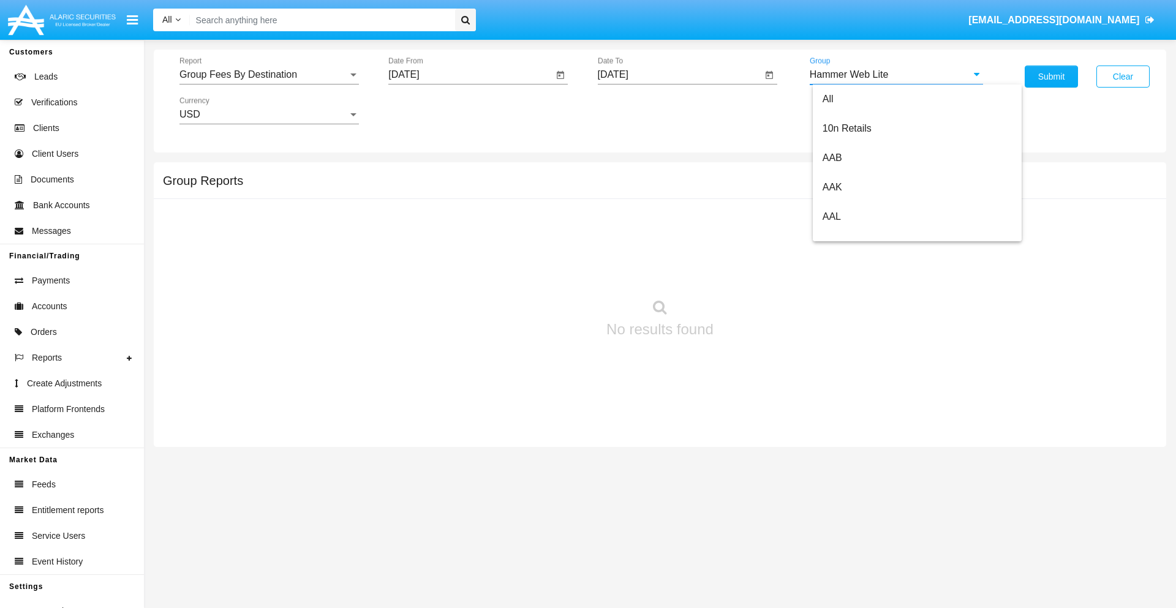
scroll to position [0, 0]
click at [1051, 77] on button "Submit" at bounding box center [1051, 77] width 53 height 22
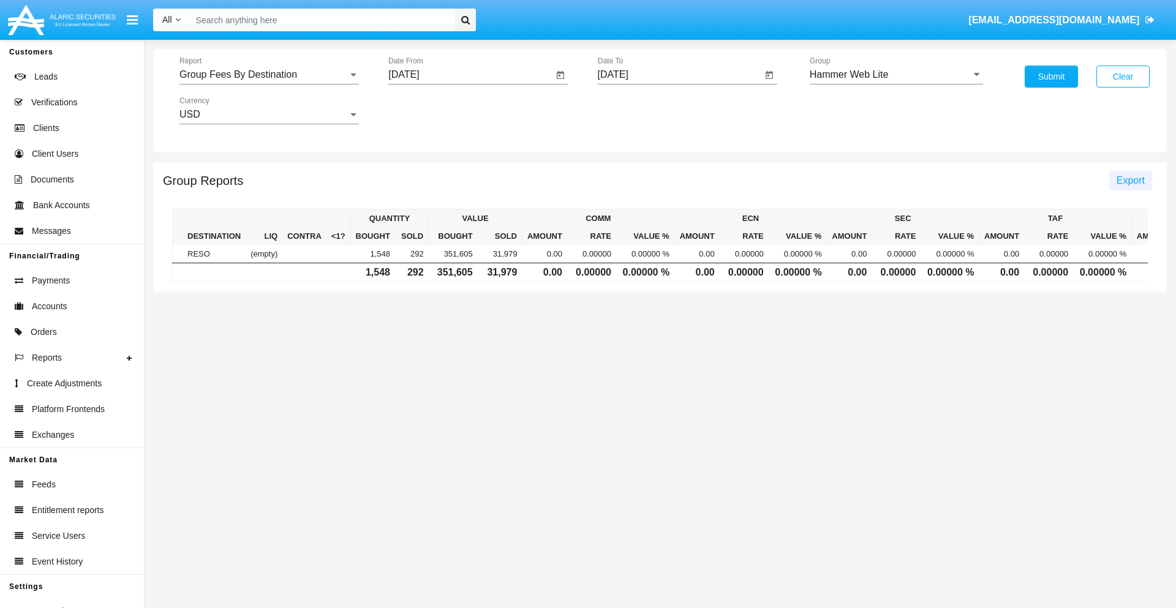
click at [1130, 180] on span "Export" at bounding box center [1130, 180] width 28 height 10
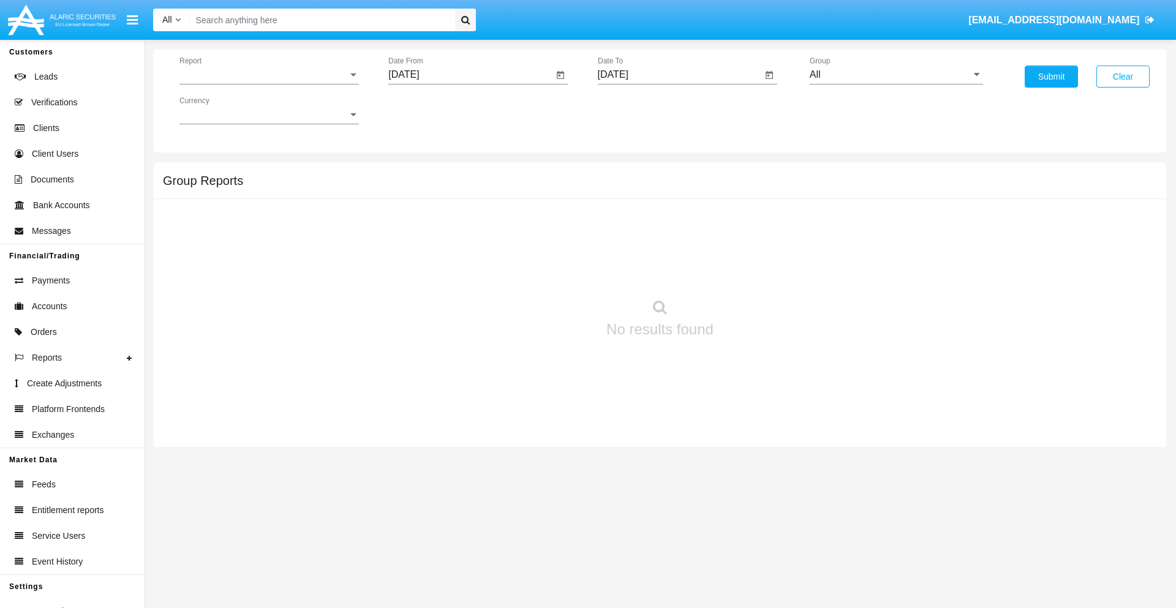
click at [269, 75] on span "Report" at bounding box center [263, 74] width 168 height 11
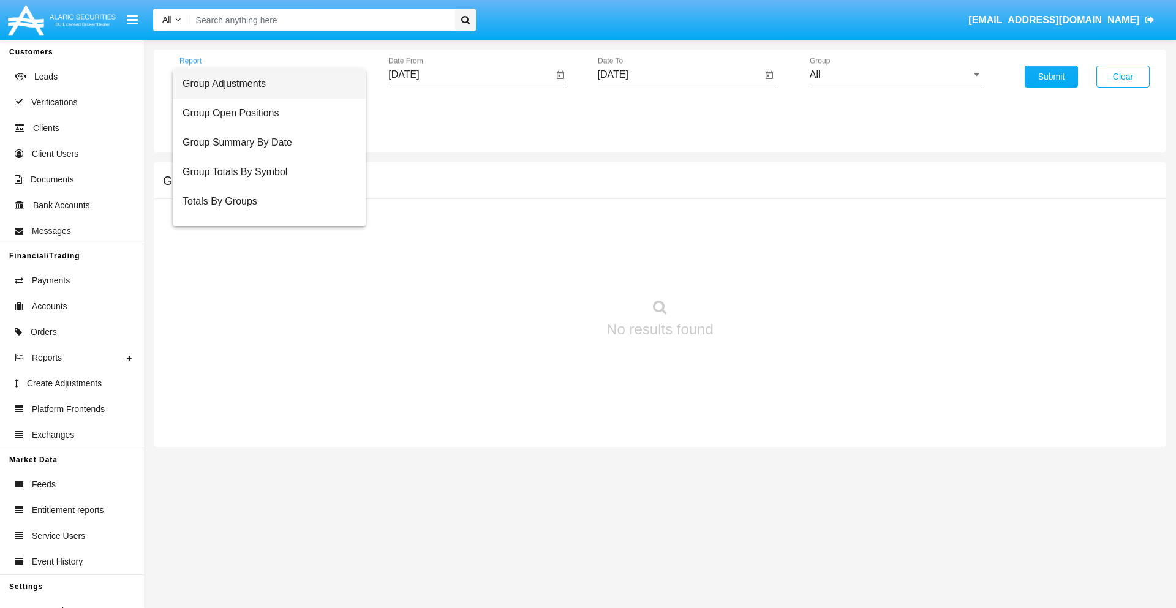
click at [264, 246] on span "Totals By Accounts" at bounding box center [268, 260] width 173 height 29
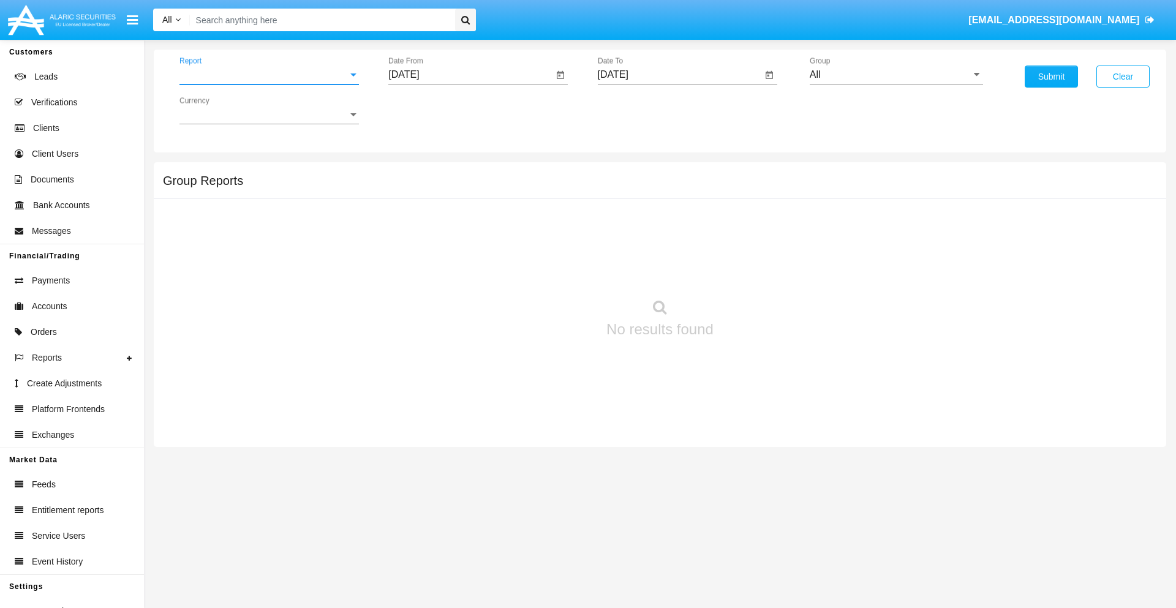
scroll to position [49, 0]
click at [470, 75] on input "[DATE]" at bounding box center [470, 74] width 165 height 11
click at [428, 110] on span "[DATE]" at bounding box center [417, 111] width 27 height 10
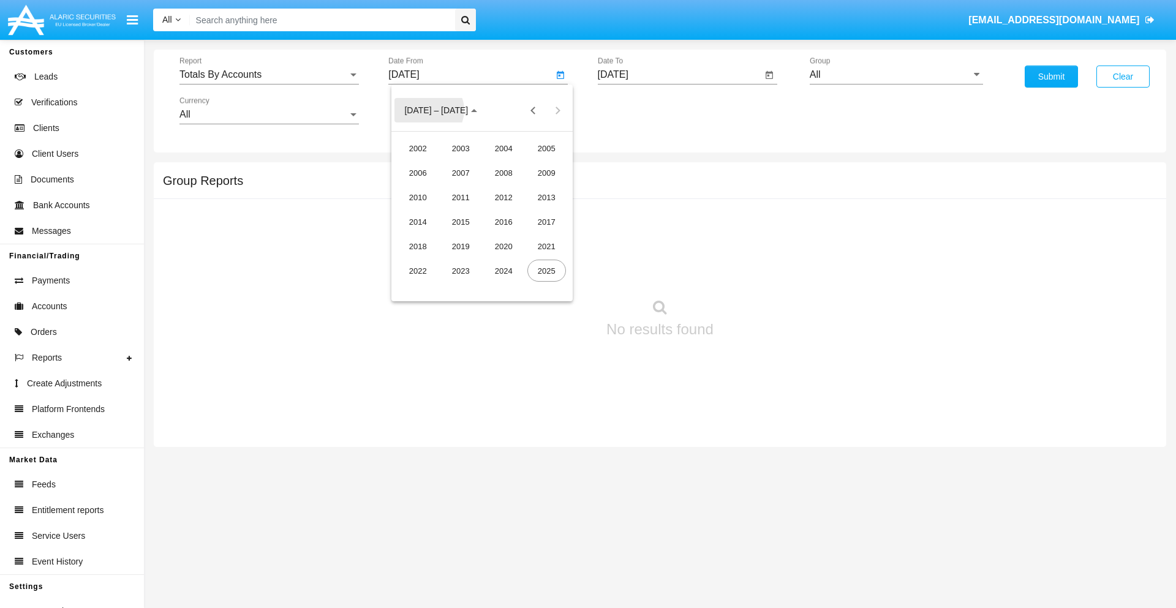
click at [546, 271] on div "2025" at bounding box center [546, 271] width 39 height 22
click at [418, 222] on div "SEP" at bounding box center [418, 222] width 39 height 22
click at [457, 187] on div "2" at bounding box center [457, 188] width 22 height 22
type input "[DATE]"
click at [679, 75] on input "[DATE]" at bounding box center [680, 74] width 165 height 11
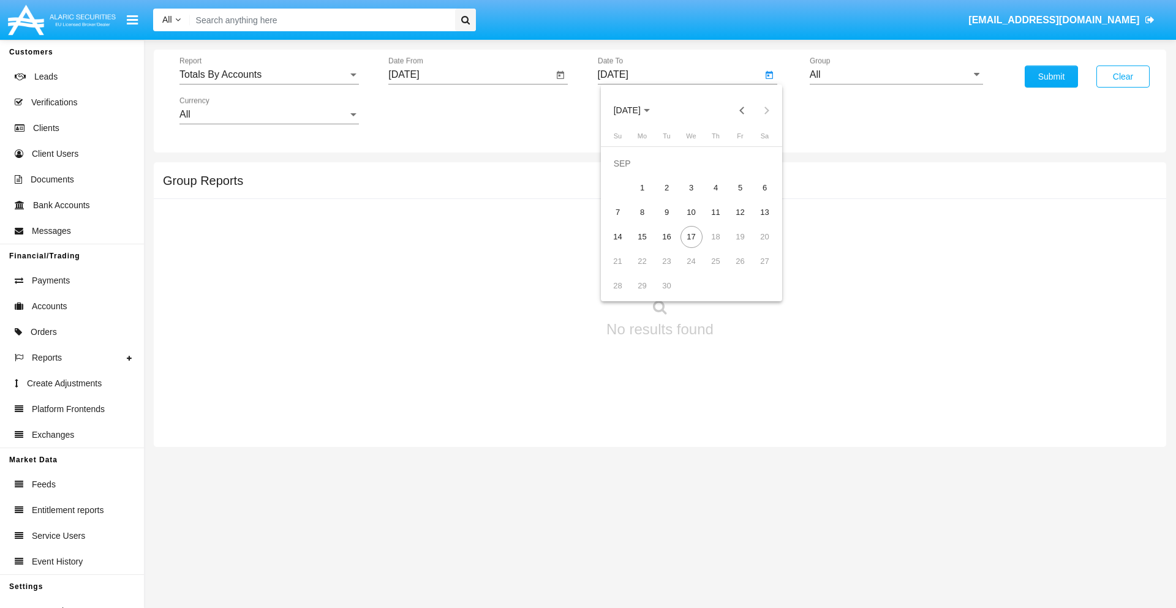
click at [637, 110] on span "[DATE]" at bounding box center [627, 111] width 27 height 10
click at [755, 271] on div "2025" at bounding box center [755, 271] width 39 height 22
click at [626, 222] on div "SEP" at bounding box center [626, 222] width 39 height 22
click at [691, 236] on div "17" at bounding box center [691, 237] width 22 height 22
type input "[DATE]"
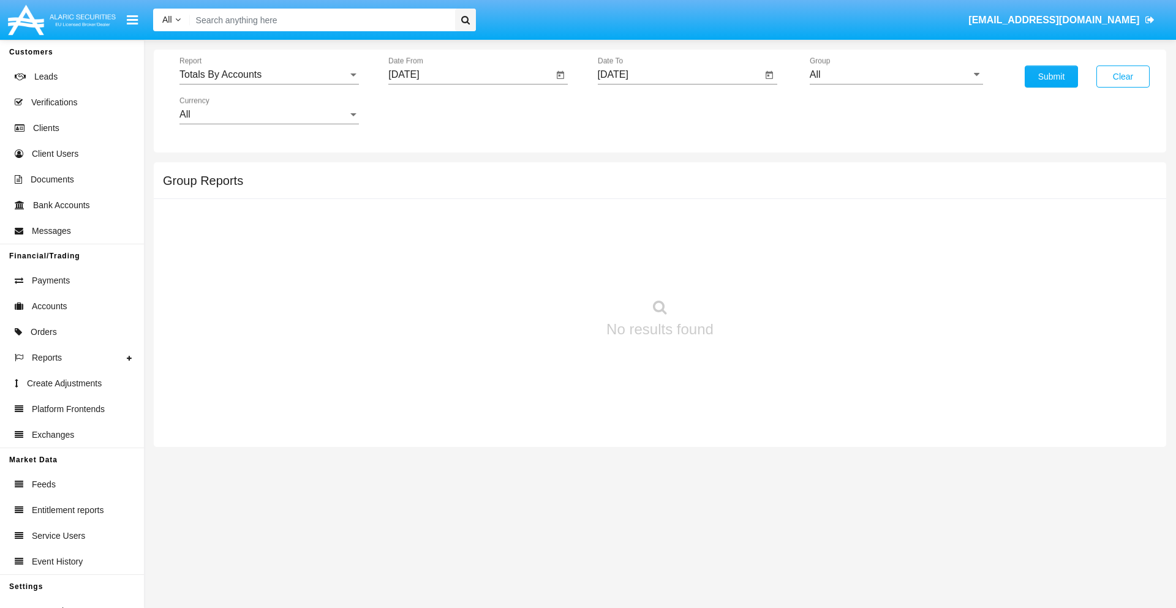
click at [896, 75] on input "All" at bounding box center [896, 74] width 173 height 11
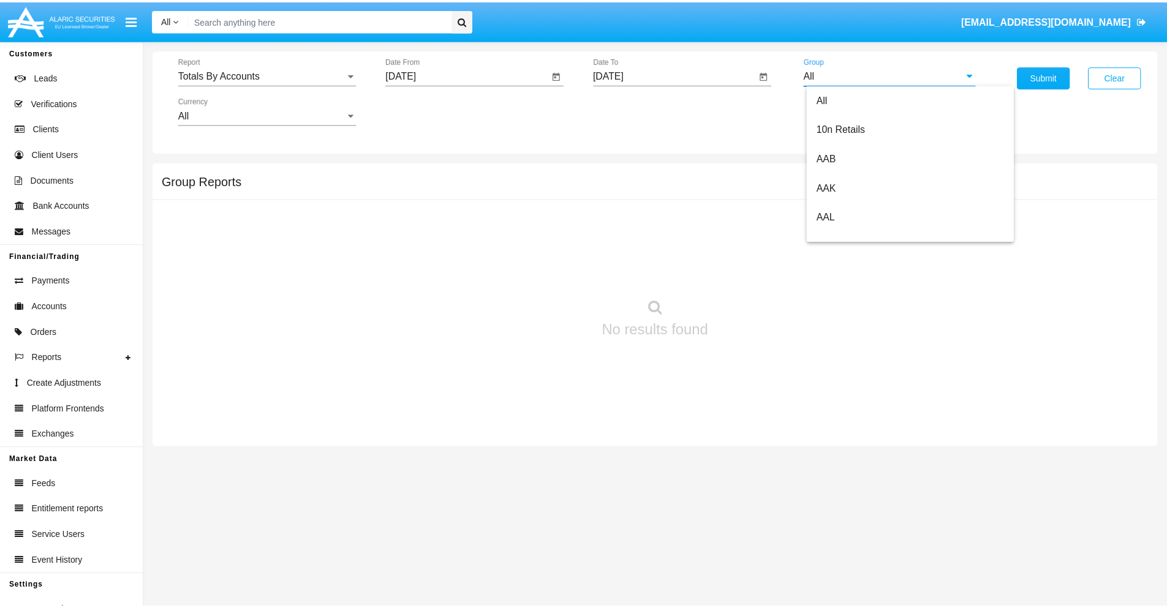
scroll to position [656, 0]
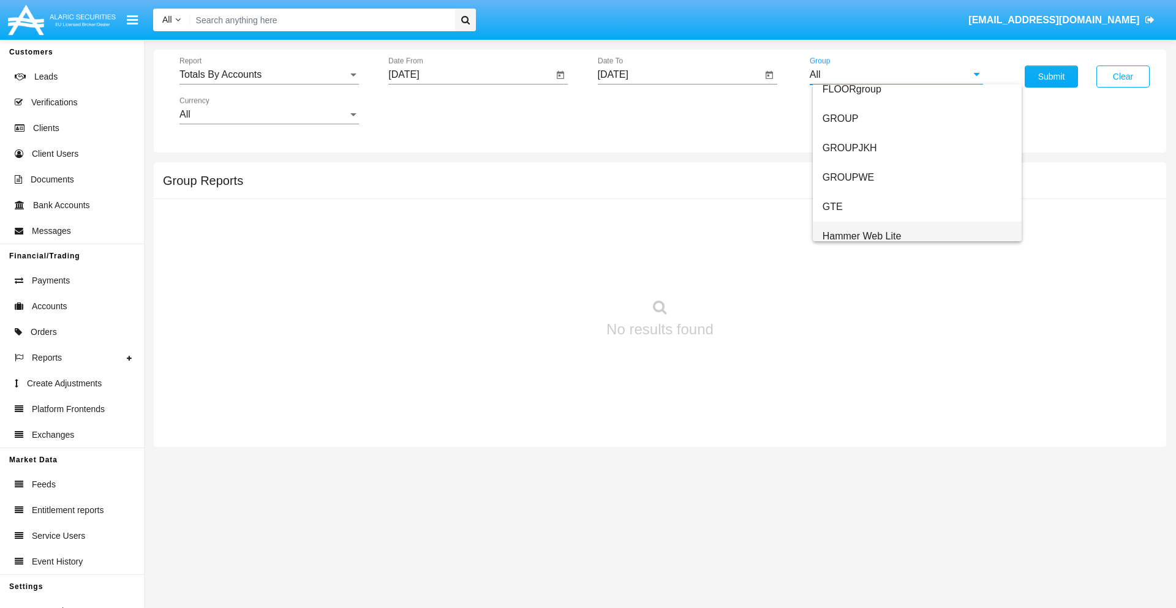
click at [862, 236] on span "Hammer Web Lite" at bounding box center [861, 236] width 79 height 10
type input "Hammer Web Lite"
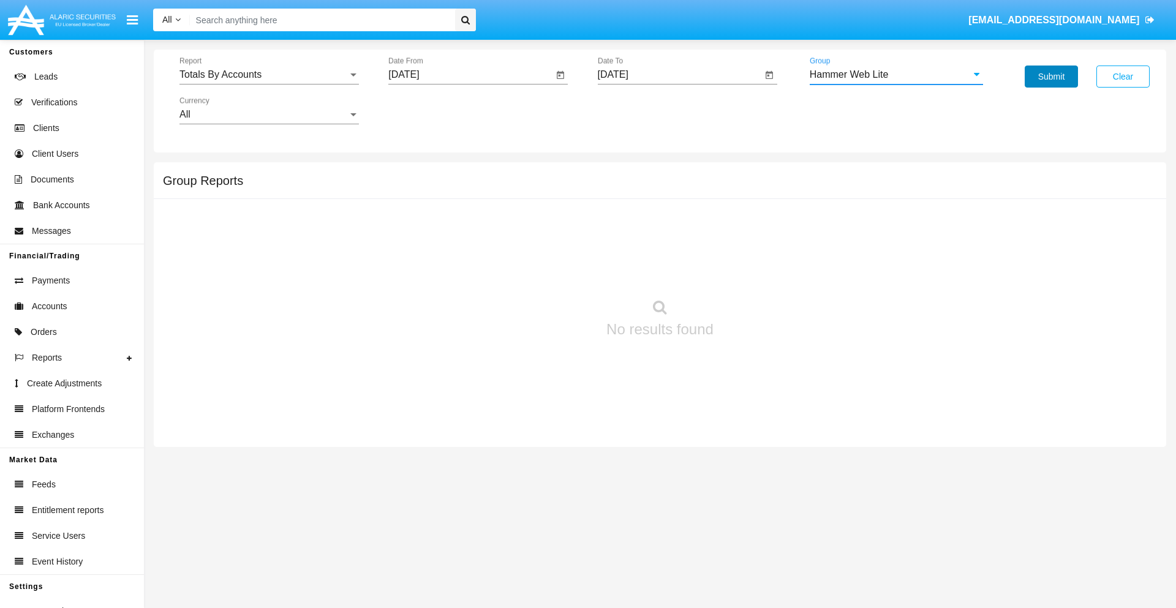
click at [1051, 77] on button "Submit" at bounding box center [1051, 77] width 53 height 22
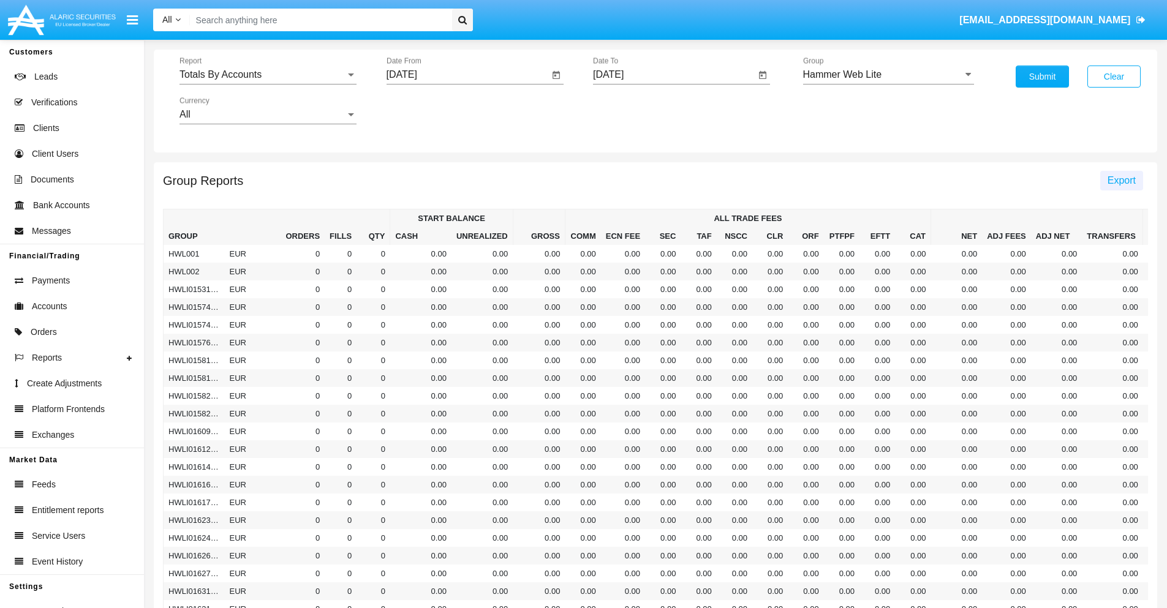
click at [1121, 180] on span "Export" at bounding box center [1121, 180] width 28 height 10
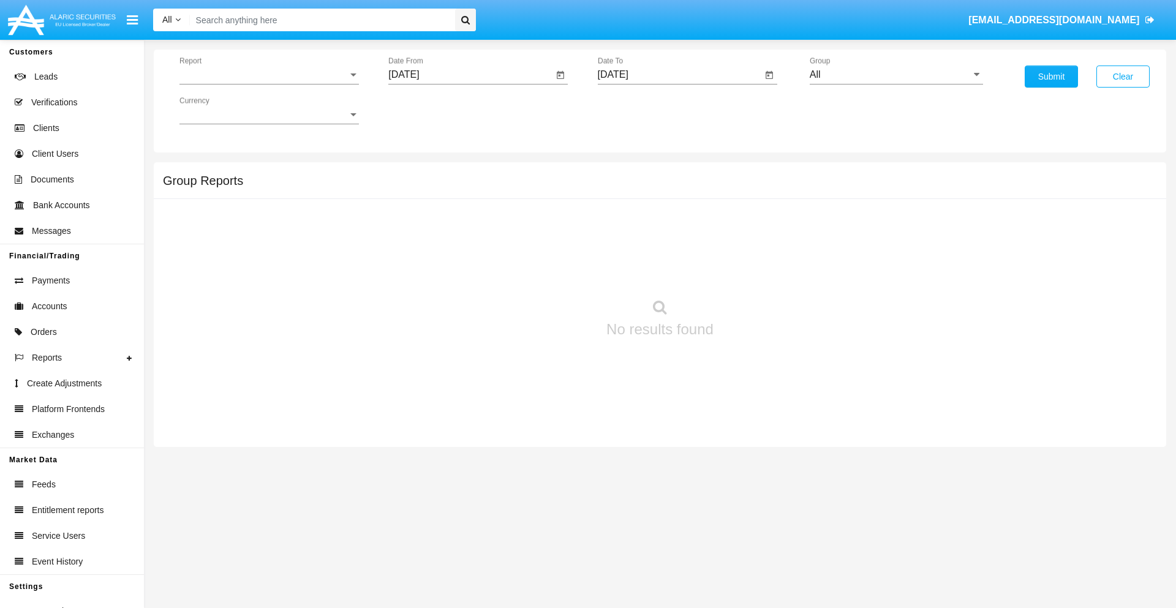
click at [269, 75] on span "Report" at bounding box center [263, 74] width 168 height 11
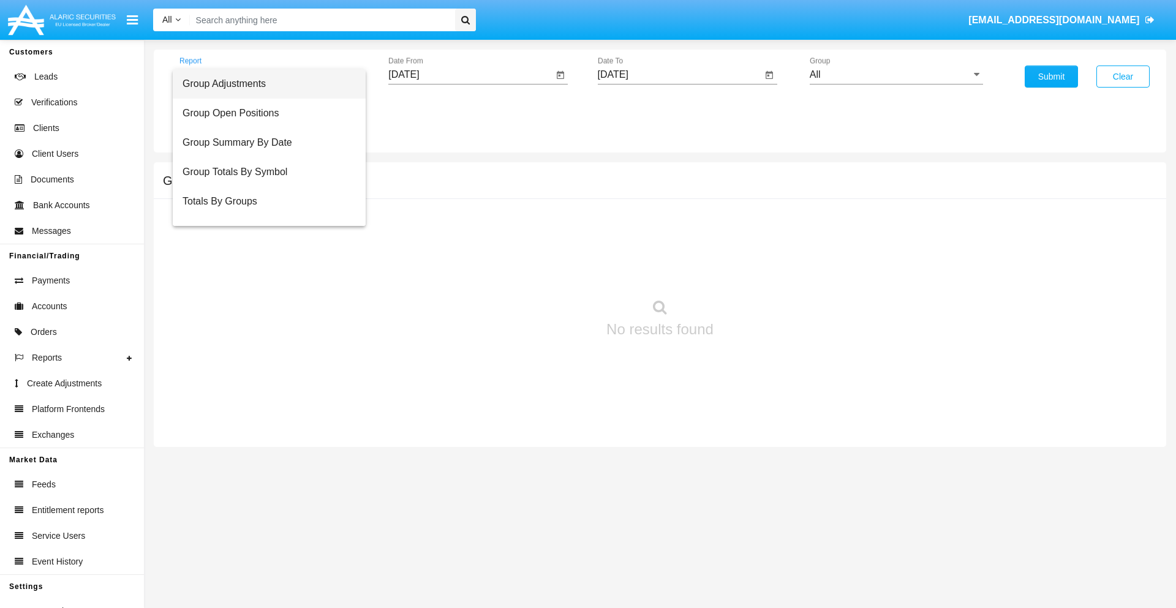
click at [264, 84] on span "Group Adjustments" at bounding box center [268, 83] width 173 height 29
click at [470, 75] on input "[DATE]" at bounding box center [470, 74] width 165 height 11
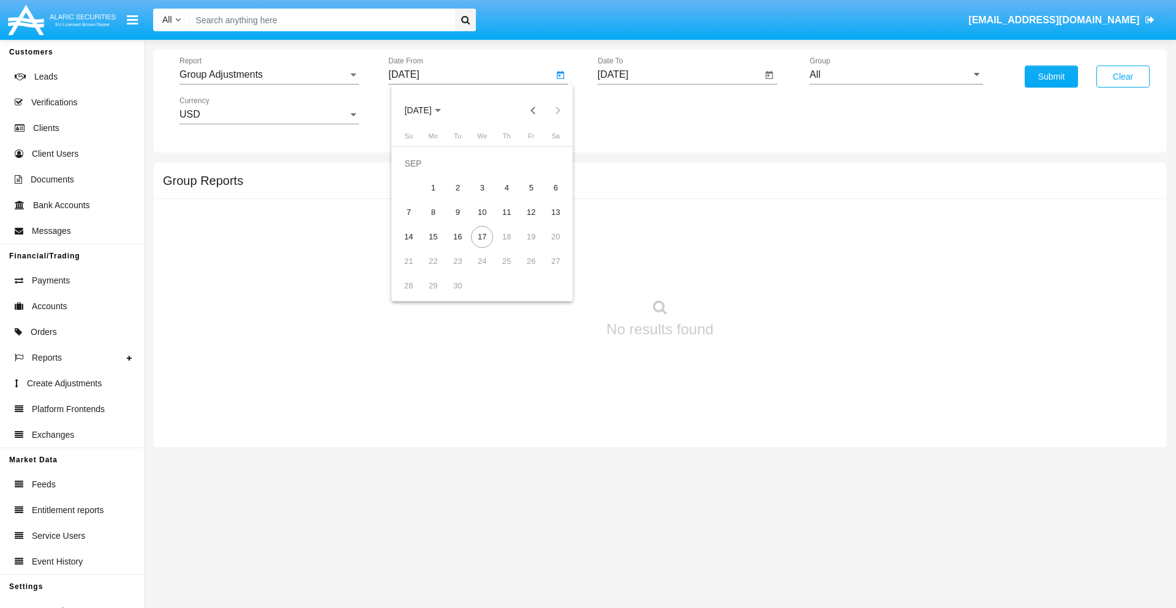
click at [428, 110] on span "[DATE]" at bounding box center [417, 111] width 27 height 10
click at [461, 246] on div "2019" at bounding box center [461, 246] width 39 height 22
click at [418, 173] on div "JAN" at bounding box center [418, 173] width 39 height 22
click at [457, 187] on div "1" at bounding box center [457, 188] width 22 height 22
type input "[DATE]"
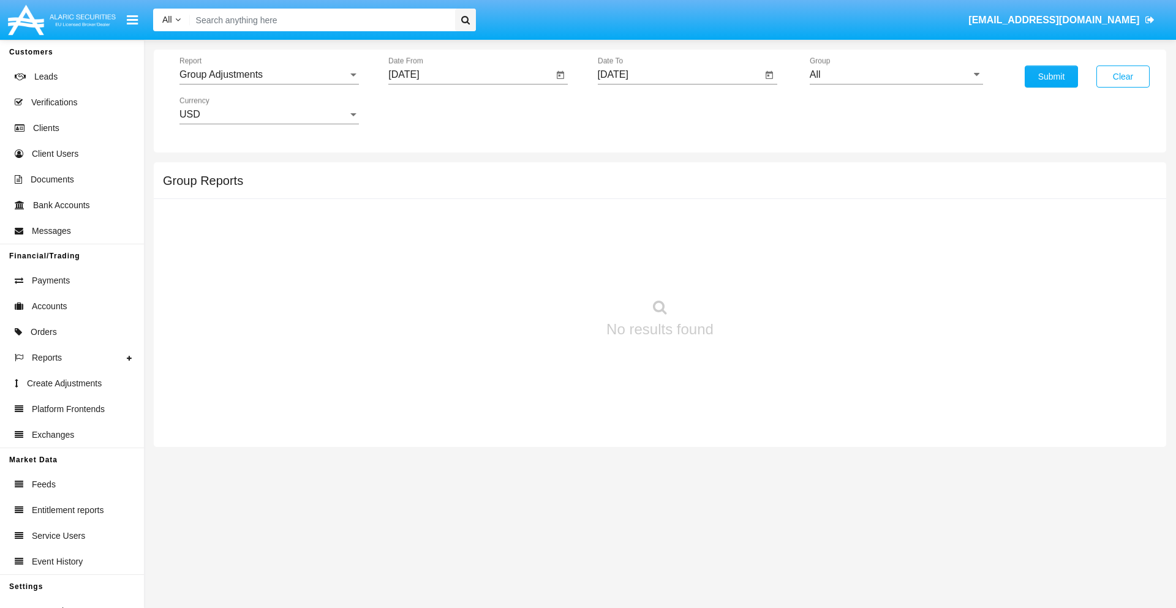
click at [679, 75] on input "[DATE]" at bounding box center [680, 74] width 165 height 11
click at [637, 110] on span "[DATE]" at bounding box center [627, 111] width 27 height 10
click at [669, 246] on div "2019" at bounding box center [669, 246] width 39 height 22
click at [626, 173] on div "JAN" at bounding box center [626, 173] width 39 height 22
click at [666, 187] on div "1" at bounding box center [667, 188] width 22 height 22
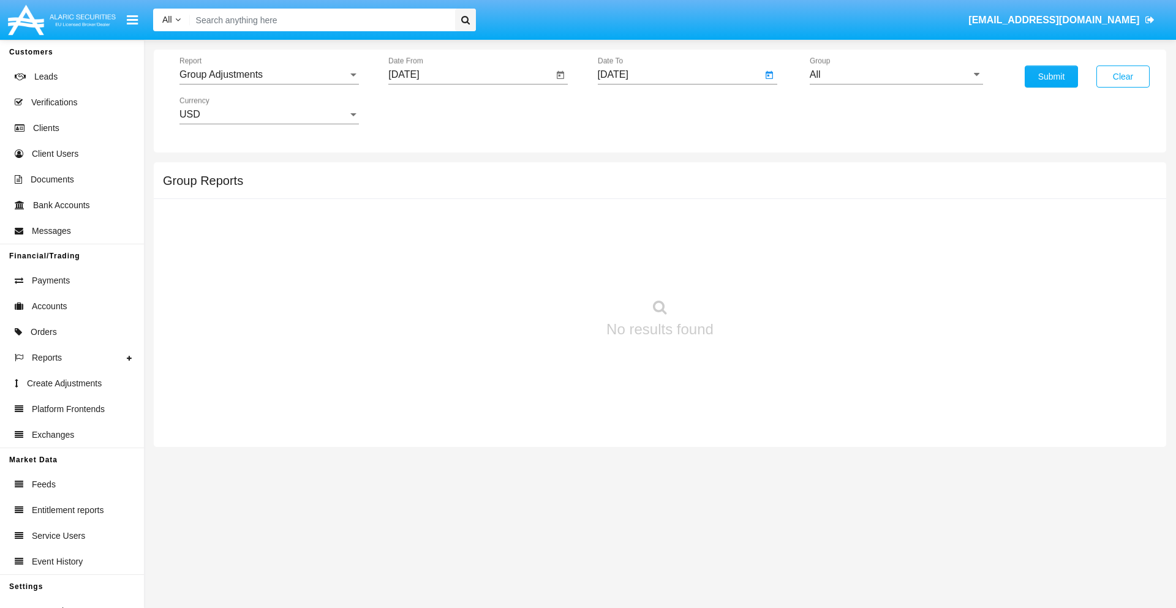
type input "[DATE]"
click at [896, 75] on input "All" at bounding box center [896, 74] width 173 height 11
click at [854, 505] on span "Company AQA" at bounding box center [854, 510] width 65 height 10
type input "Company AQA"
click at [1051, 77] on button "Submit" at bounding box center [1051, 77] width 53 height 22
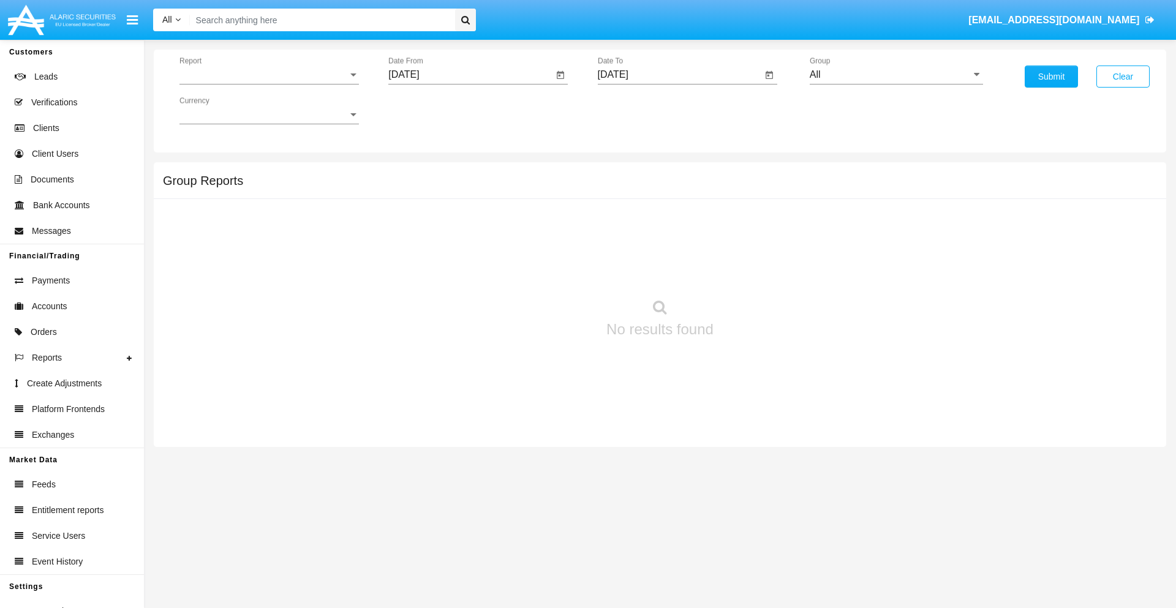
click at [269, 75] on span "Report" at bounding box center [263, 74] width 168 height 11
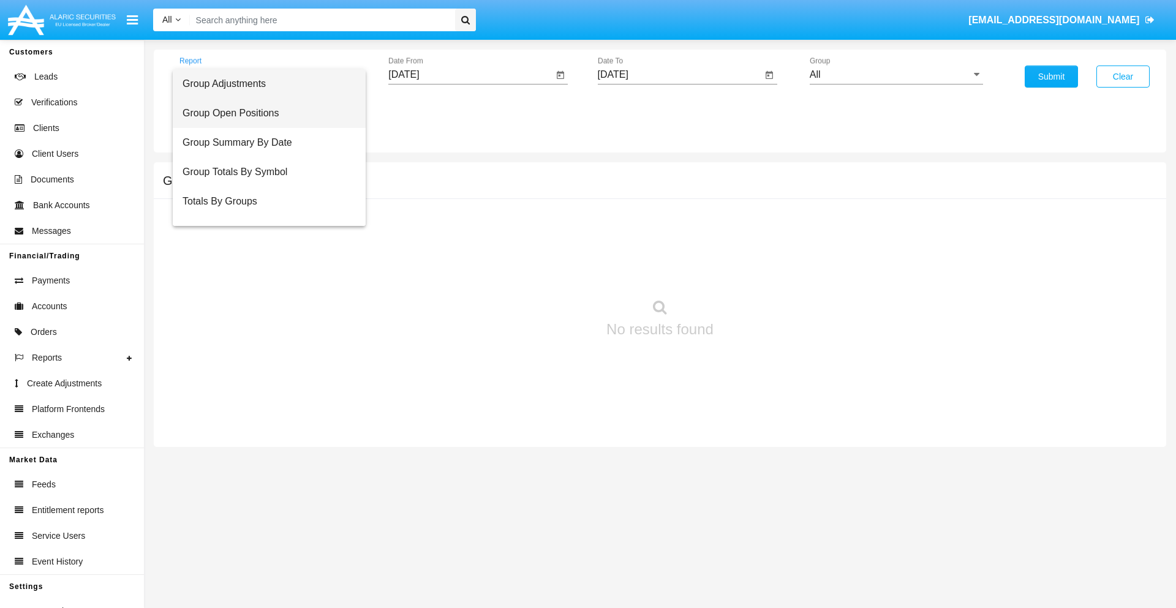
click at [264, 113] on span "Group Open Positions" at bounding box center [268, 113] width 173 height 29
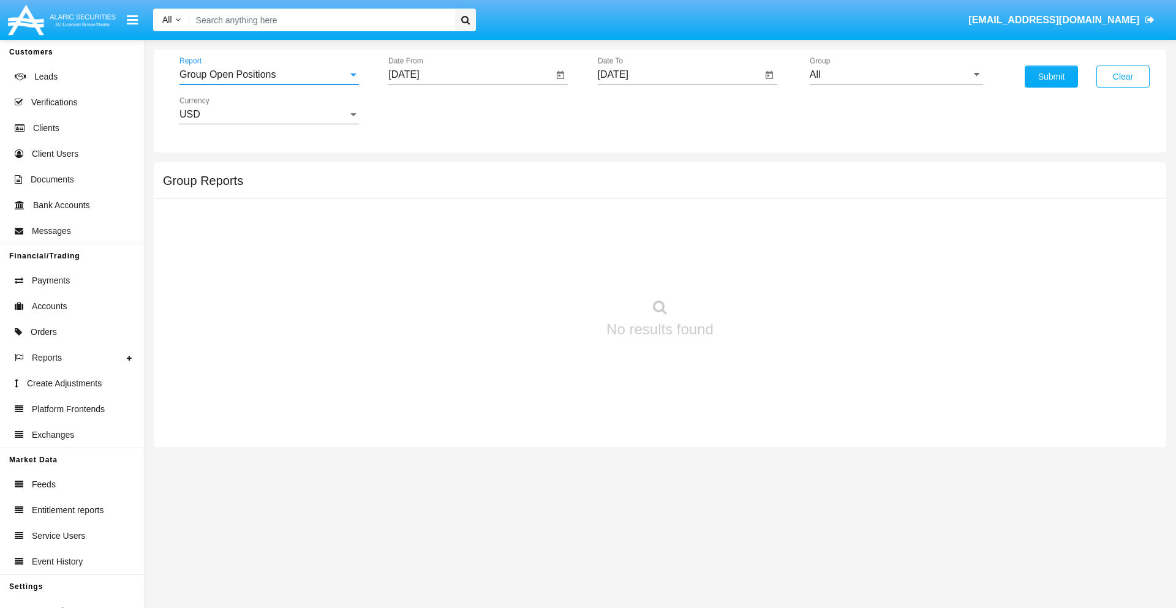
click at [470, 75] on input "[DATE]" at bounding box center [470, 74] width 165 height 11
click at [428, 110] on span "[DATE]" at bounding box center [417, 111] width 27 height 10
click at [461, 246] on div "2019" at bounding box center [461, 246] width 39 height 22
click at [418, 173] on div "JAN" at bounding box center [418, 173] width 39 height 22
click at [457, 187] on div "1" at bounding box center [457, 188] width 22 height 22
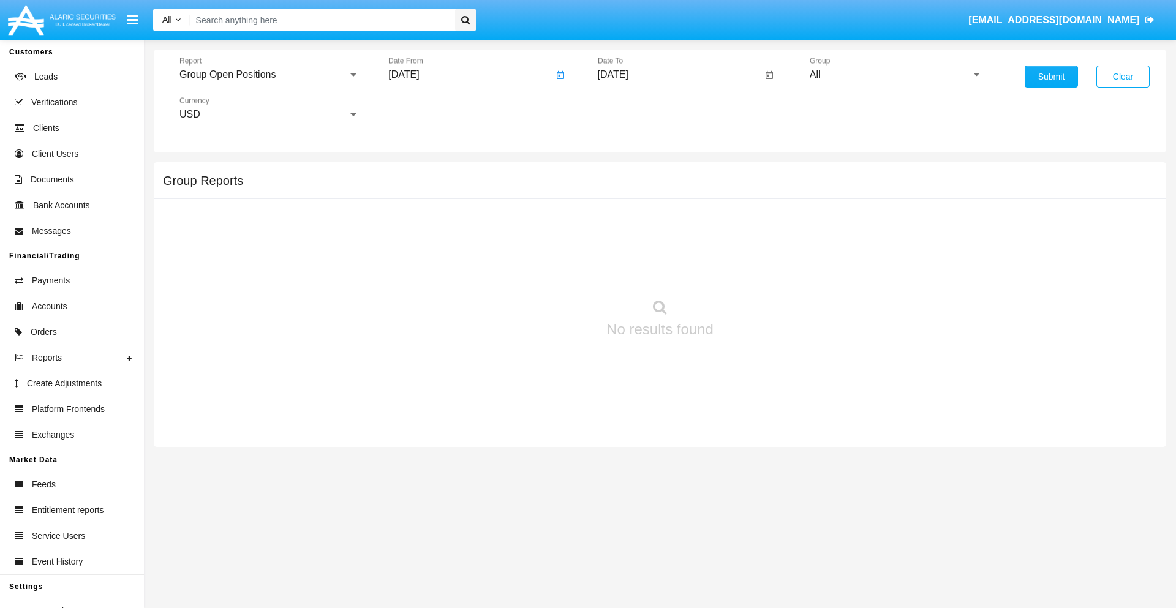
type input "[DATE]"
click at [679, 75] on input "[DATE]" at bounding box center [680, 74] width 165 height 11
click at [637, 110] on span "[DATE]" at bounding box center [627, 111] width 27 height 10
click at [669, 246] on div "2019" at bounding box center [669, 246] width 39 height 22
click at [626, 173] on div "JAN" at bounding box center [626, 173] width 39 height 22
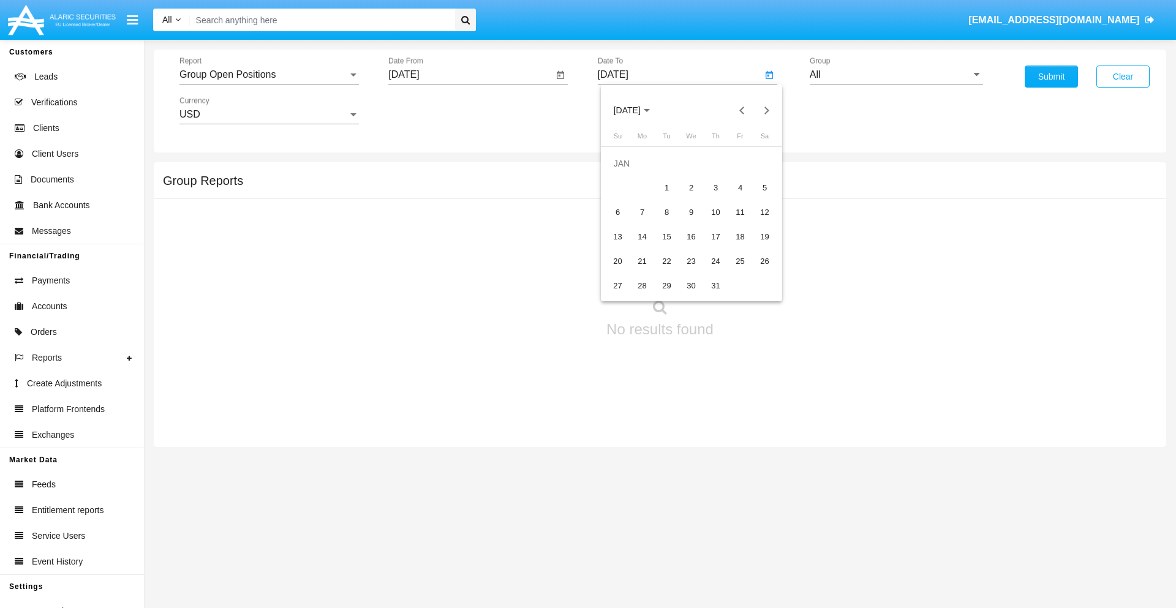
click at [666, 187] on div "1" at bounding box center [667, 188] width 22 height 22
type input "[DATE]"
click at [896, 75] on input "All" at bounding box center [896, 74] width 173 height 11
click at [854, 505] on span "Company AQA" at bounding box center [854, 510] width 65 height 10
type input "Company AQA"
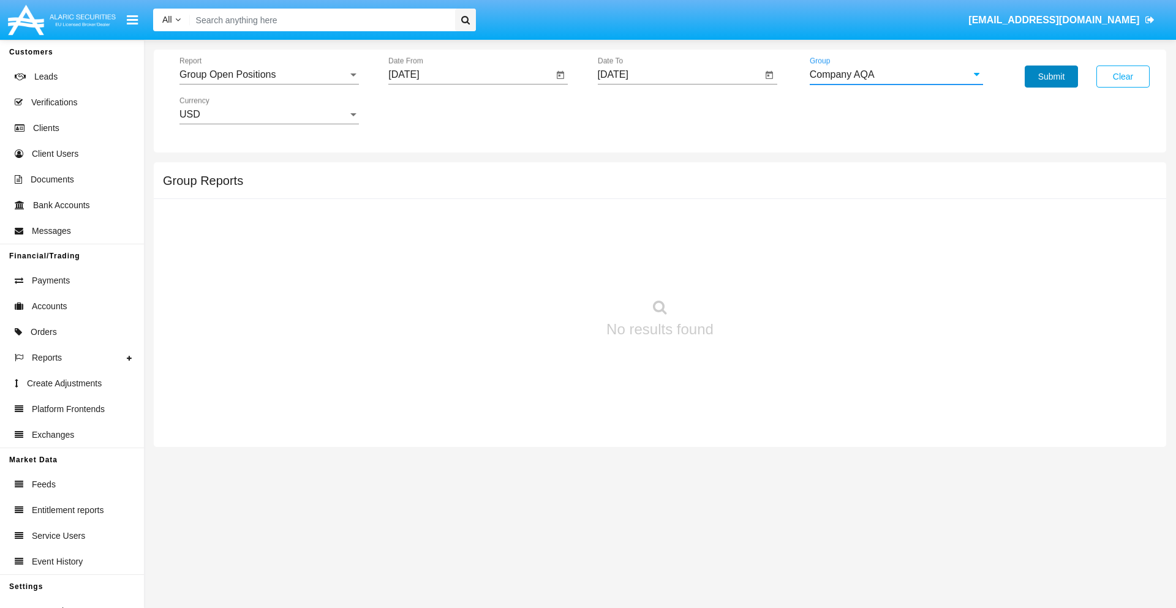
click at [1051, 77] on button "Submit" at bounding box center [1051, 77] width 53 height 22
click at [269, 75] on span "Report" at bounding box center [263, 74] width 168 height 11
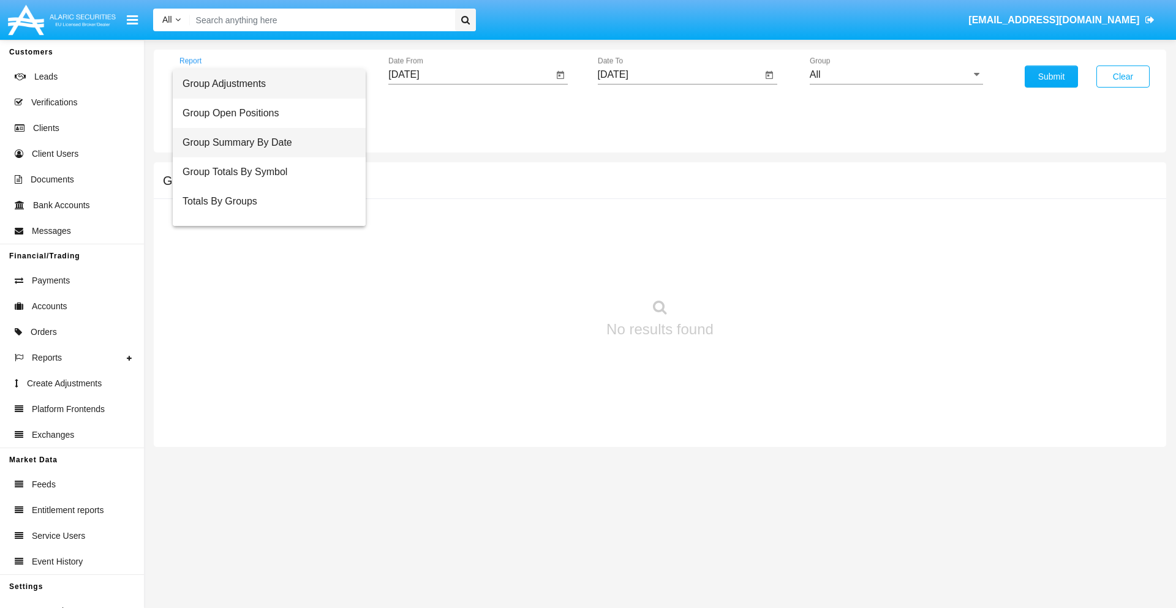
click at [264, 143] on span "Group Summary By Date" at bounding box center [268, 142] width 173 height 29
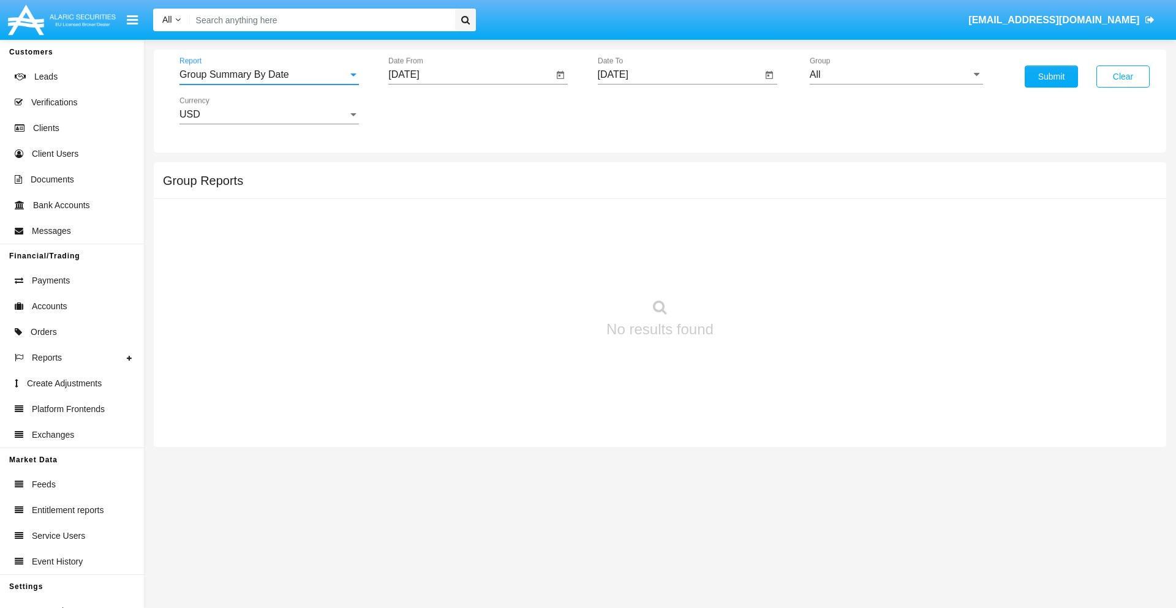
click at [470, 75] on input "[DATE]" at bounding box center [470, 74] width 165 height 11
click at [428, 110] on span "[DATE]" at bounding box center [417, 111] width 27 height 10
click at [461, 246] on div "2019" at bounding box center [461, 246] width 39 height 22
click at [418, 173] on div "JAN" at bounding box center [418, 173] width 39 height 22
click at [457, 187] on div "1" at bounding box center [457, 188] width 22 height 22
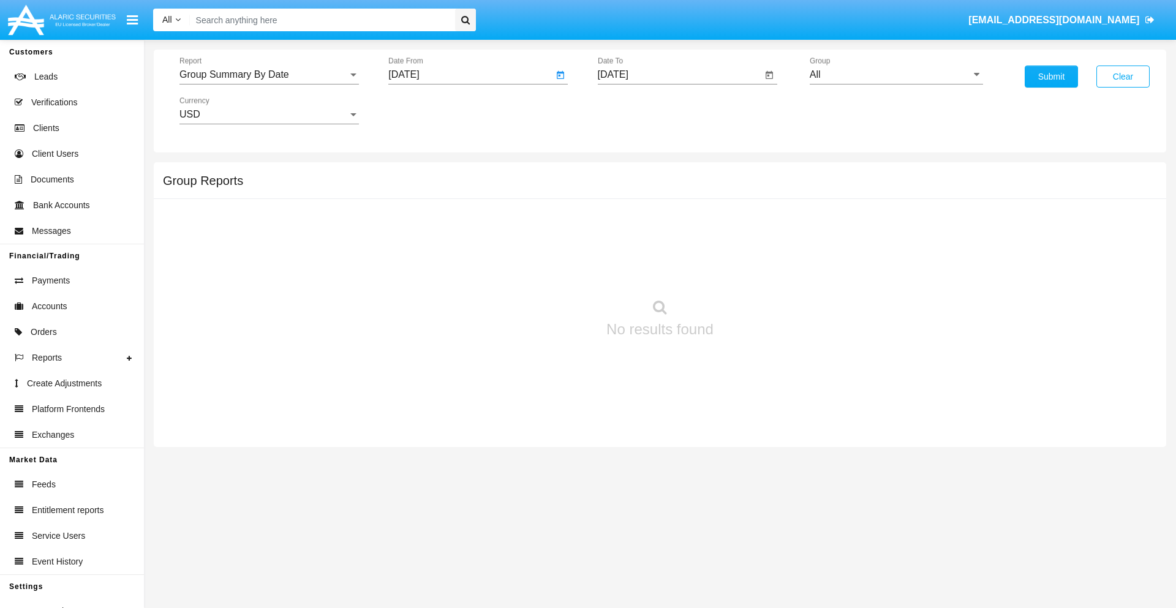
type input "[DATE]"
click at [679, 75] on input "[DATE]" at bounding box center [680, 74] width 165 height 11
click at [637, 110] on span "[DATE]" at bounding box center [627, 111] width 27 height 10
click at [669, 246] on div "2019" at bounding box center [669, 246] width 39 height 22
click at [626, 173] on div "JAN" at bounding box center [626, 173] width 39 height 22
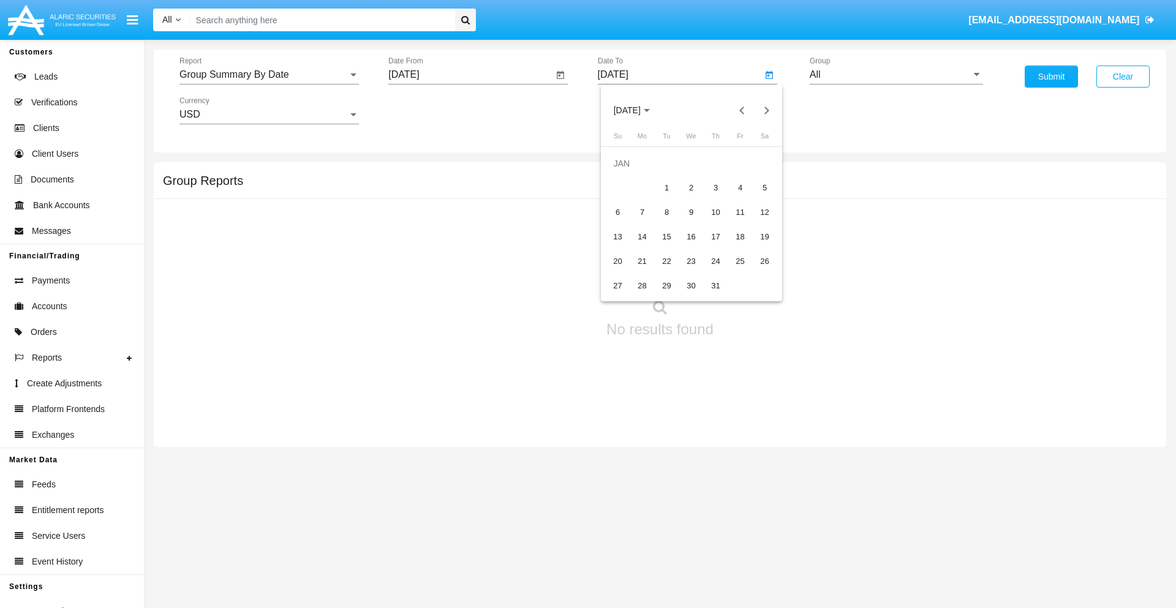
click at [666, 187] on div "1" at bounding box center [667, 188] width 22 height 22
type input "[DATE]"
click at [896, 75] on input "All" at bounding box center [896, 74] width 173 height 11
click at [854, 505] on span "Company AQA" at bounding box center [854, 510] width 65 height 10
type input "Company AQA"
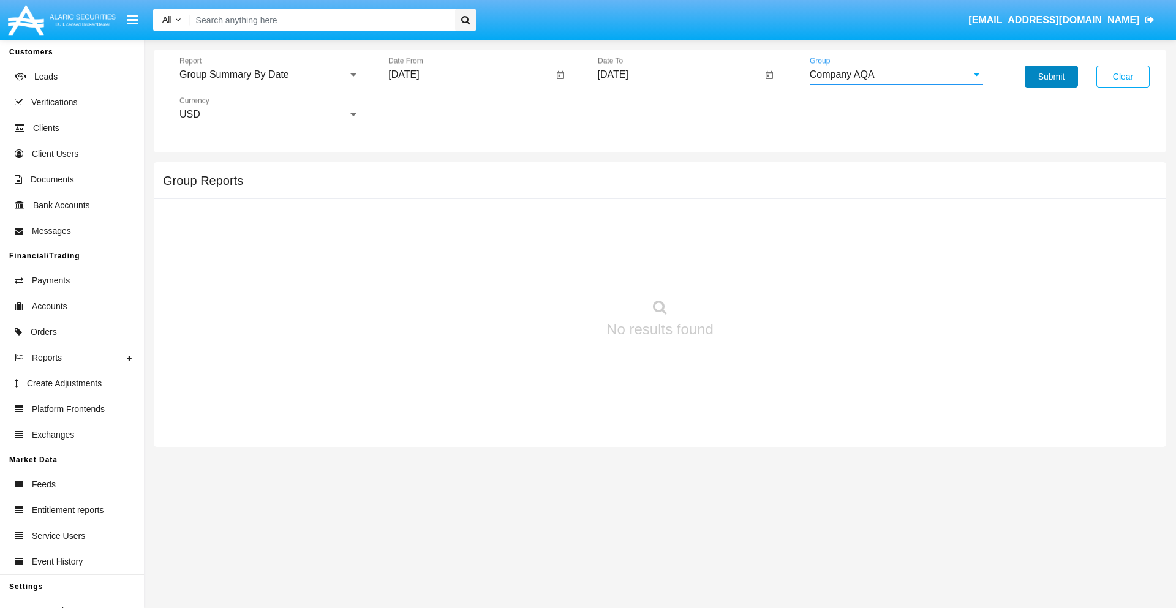
click at [1051, 77] on button "Submit" at bounding box center [1051, 77] width 53 height 22
click at [269, 75] on span "Report" at bounding box center [263, 74] width 168 height 11
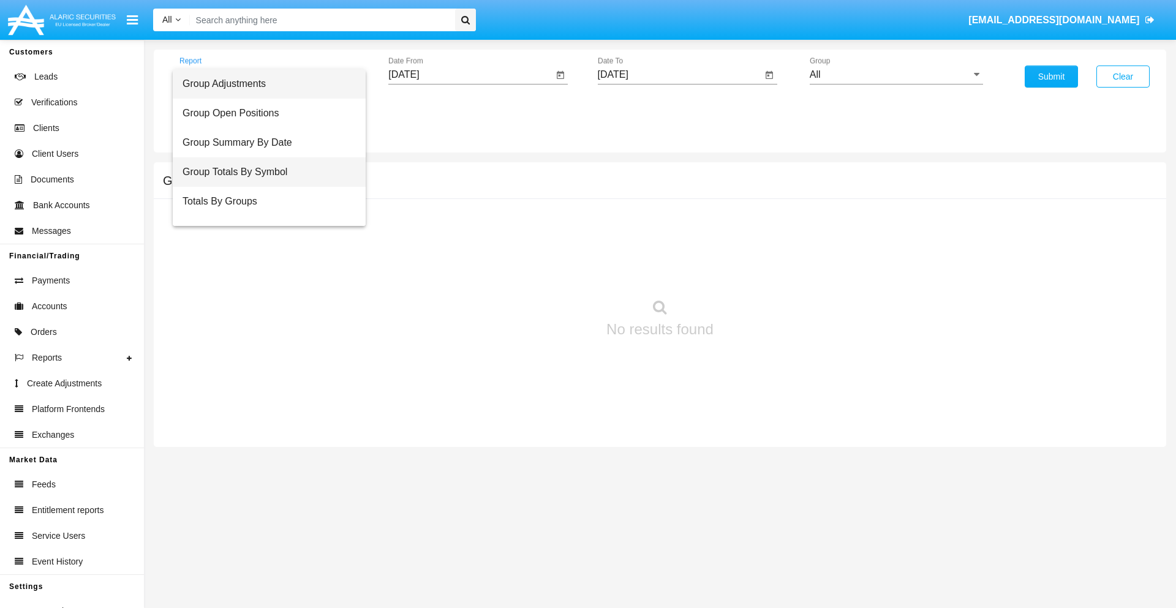
click at [264, 172] on span "Group Totals By Symbol" at bounding box center [268, 171] width 173 height 29
click at [470, 75] on input "[DATE]" at bounding box center [470, 74] width 165 height 11
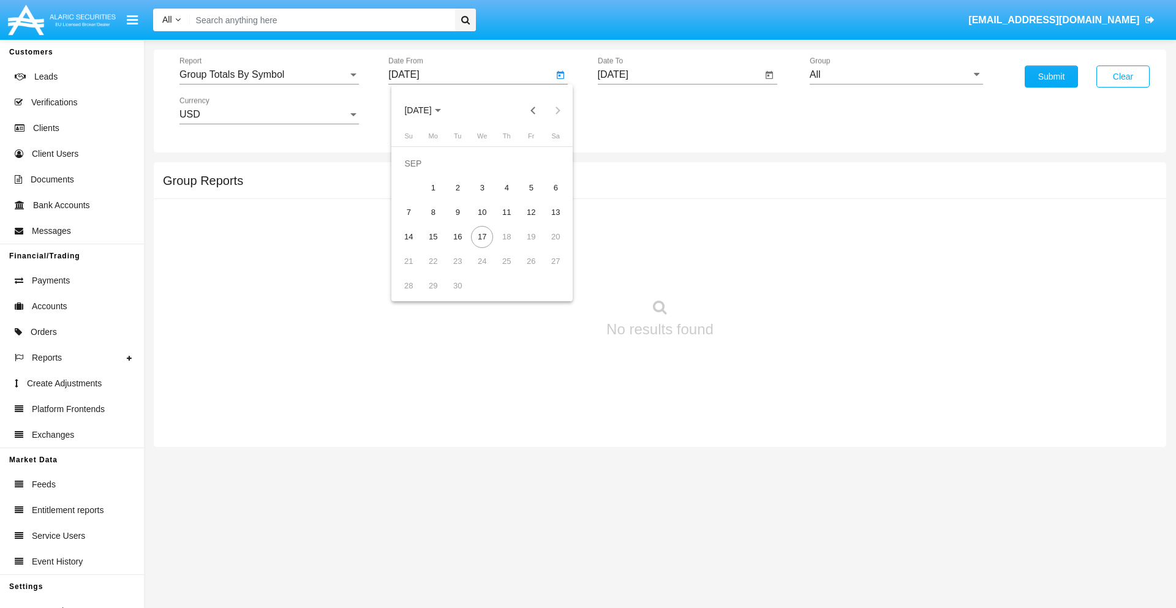
click at [428, 110] on span "[DATE]" at bounding box center [417, 111] width 27 height 10
click at [461, 246] on div "2019" at bounding box center [461, 246] width 39 height 22
click at [418, 173] on div "JAN" at bounding box center [418, 173] width 39 height 22
click at [457, 187] on div "1" at bounding box center [457, 188] width 22 height 22
type input "[DATE]"
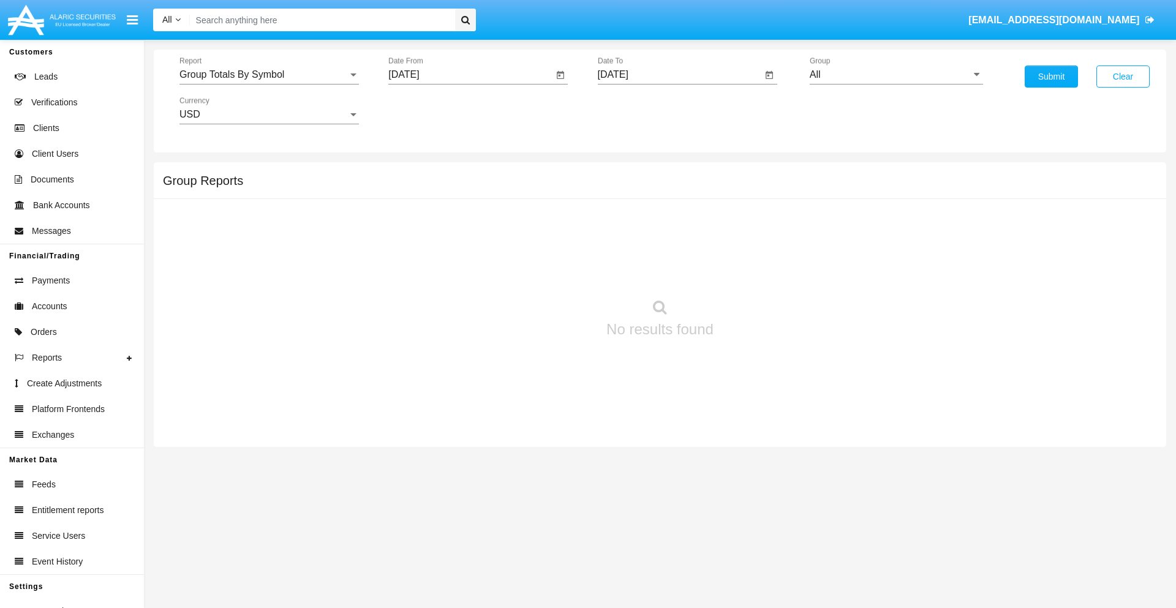
click at [679, 75] on input "[DATE]" at bounding box center [680, 74] width 165 height 11
click at [637, 110] on span "[DATE]" at bounding box center [627, 111] width 27 height 10
click at [669, 246] on div "2019" at bounding box center [669, 246] width 39 height 22
click at [626, 173] on div "JAN" at bounding box center [626, 173] width 39 height 22
click at [666, 187] on div "1" at bounding box center [667, 188] width 22 height 22
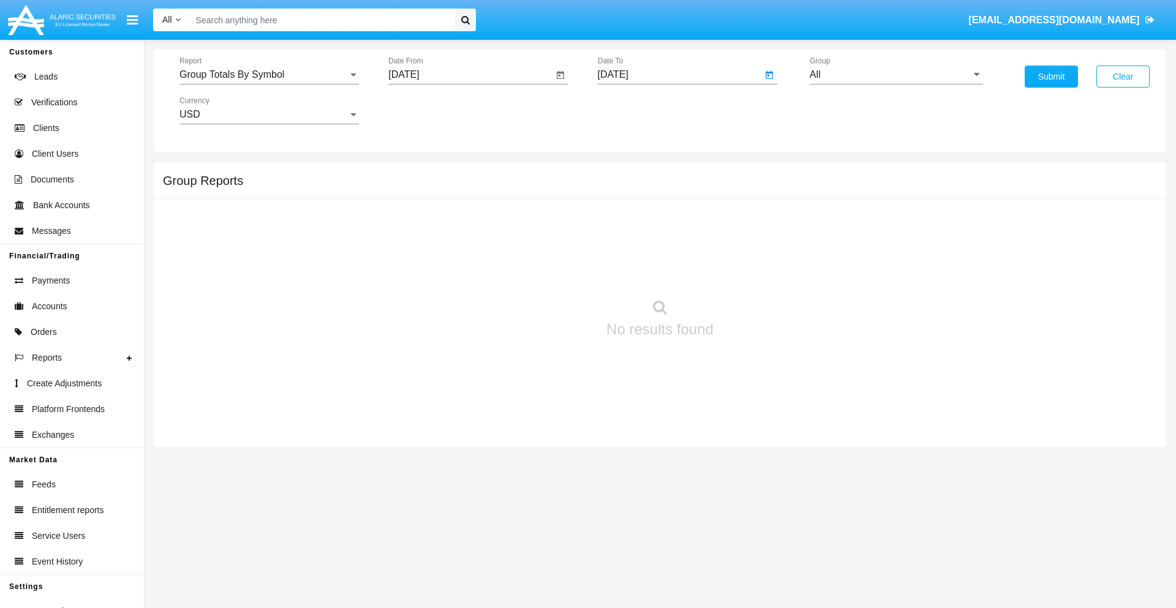
type input "[DATE]"
click at [896, 75] on input "All" at bounding box center [896, 74] width 173 height 11
click at [854, 236] on span "Company AQA" at bounding box center [854, 236] width 65 height 10
type input "Company AQA"
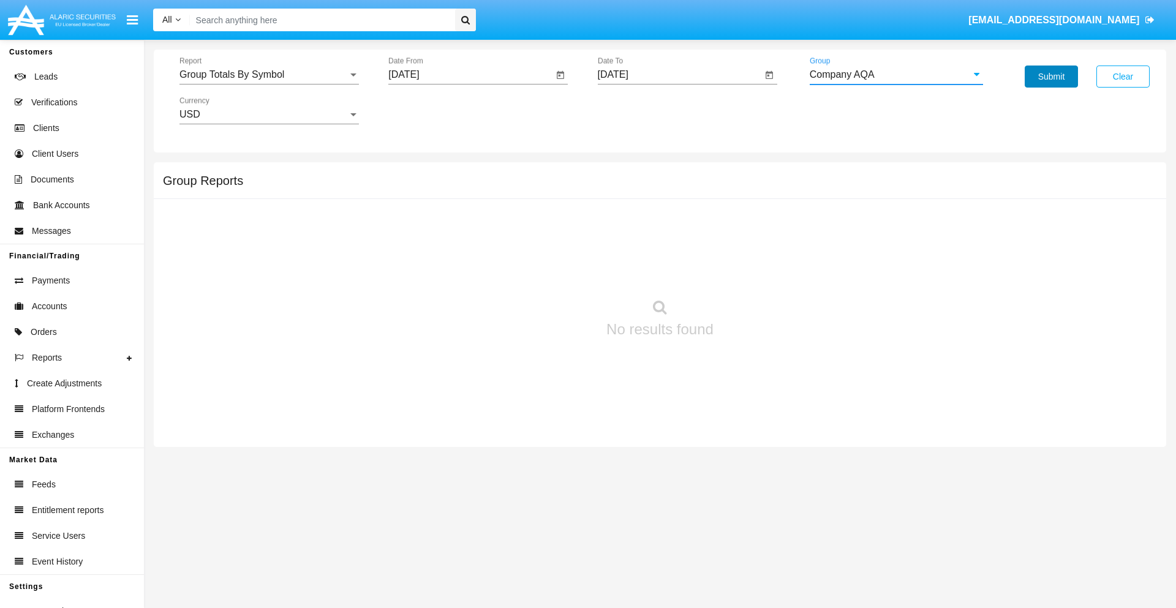
click at [1051, 77] on button "Submit" at bounding box center [1051, 77] width 53 height 22
click at [269, 75] on span "Report" at bounding box center [263, 74] width 168 height 11
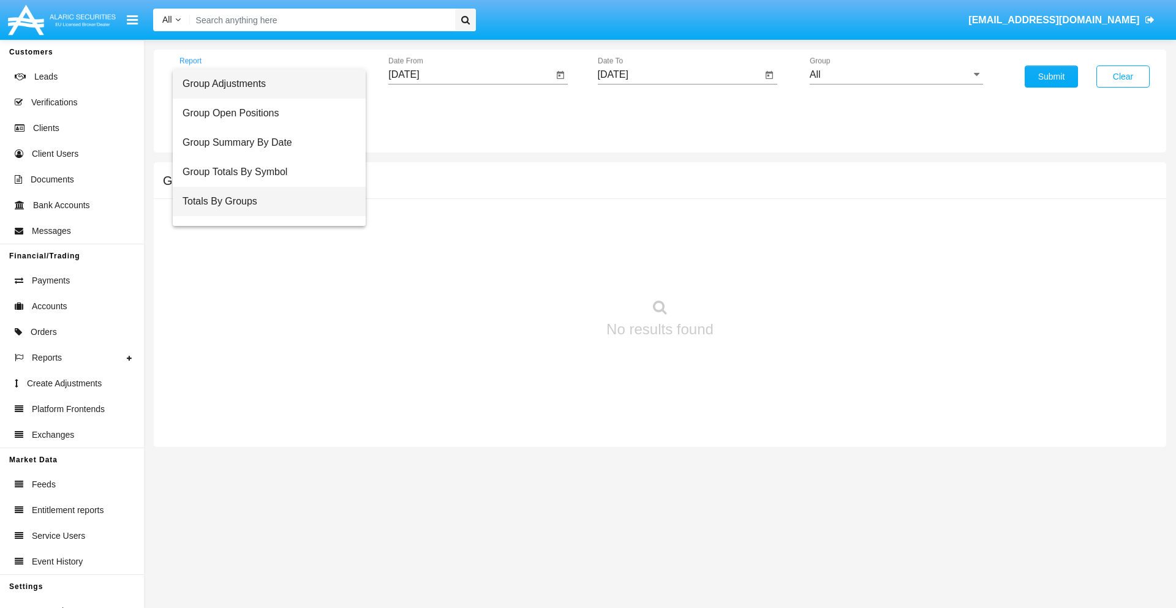
click at [264, 201] on span "Totals By Groups" at bounding box center [268, 201] width 173 height 29
click at [470, 75] on input "[DATE]" at bounding box center [470, 74] width 165 height 11
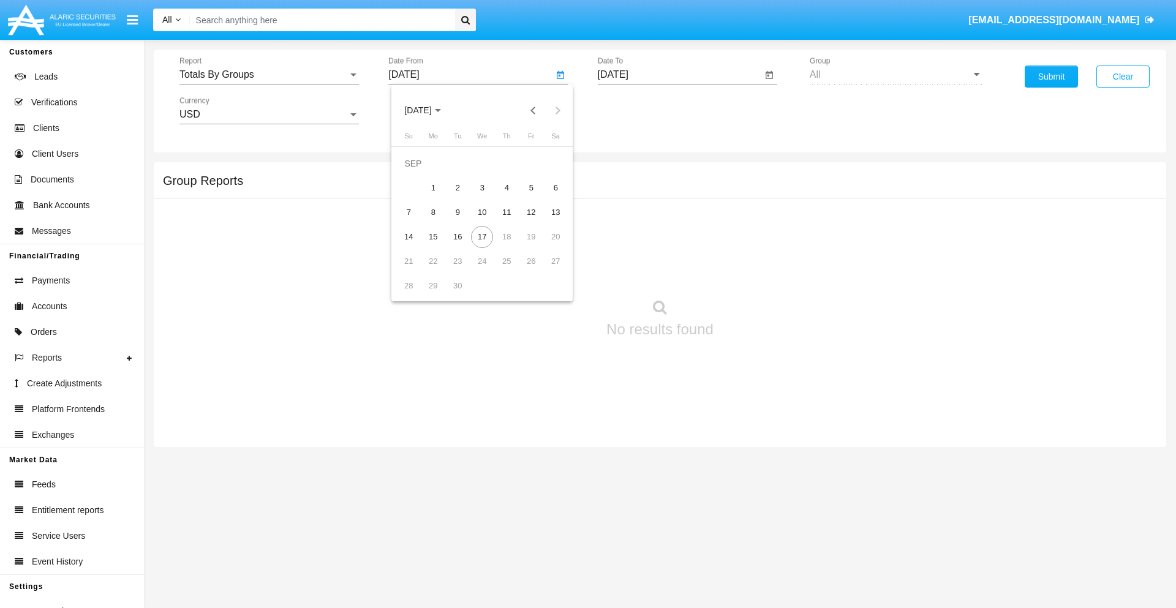
click at [428, 110] on span "[DATE]" at bounding box center [417, 111] width 27 height 10
click at [461, 246] on div "2019" at bounding box center [461, 246] width 39 height 22
click at [418, 173] on div "JAN" at bounding box center [418, 173] width 39 height 22
click at [457, 187] on div "1" at bounding box center [457, 188] width 22 height 22
type input "[DATE]"
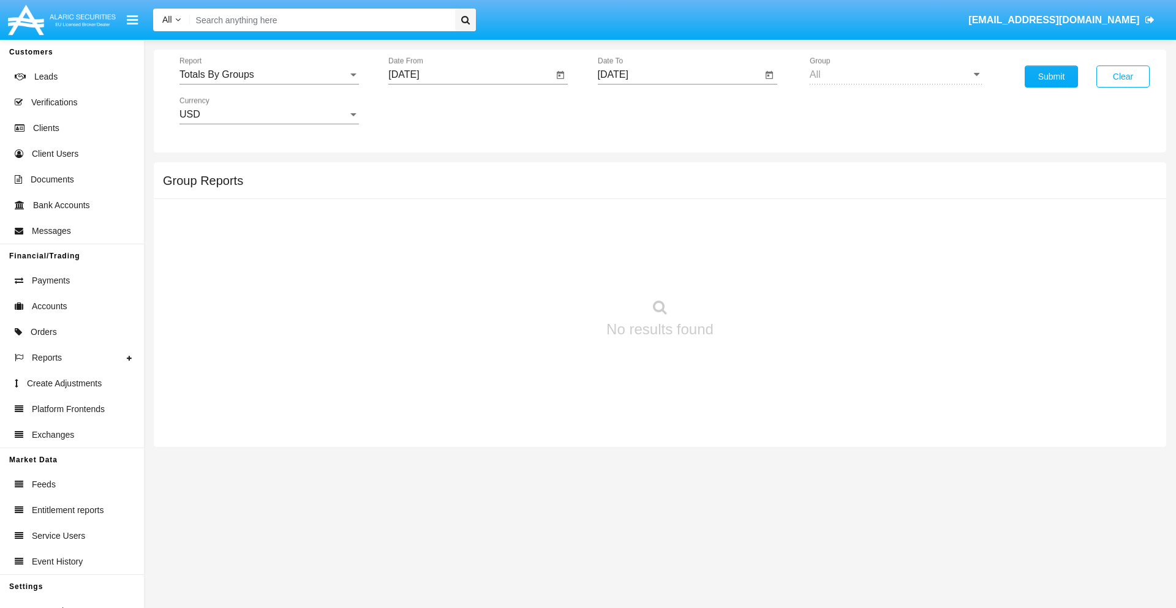
click at [679, 75] on input "[DATE]" at bounding box center [680, 74] width 165 height 11
click at [637, 110] on span "[DATE]" at bounding box center [627, 111] width 27 height 10
click at [669, 246] on div "2019" at bounding box center [669, 246] width 39 height 22
click at [626, 173] on div "JAN" at bounding box center [626, 173] width 39 height 22
click at [666, 187] on div "1" at bounding box center [667, 188] width 22 height 22
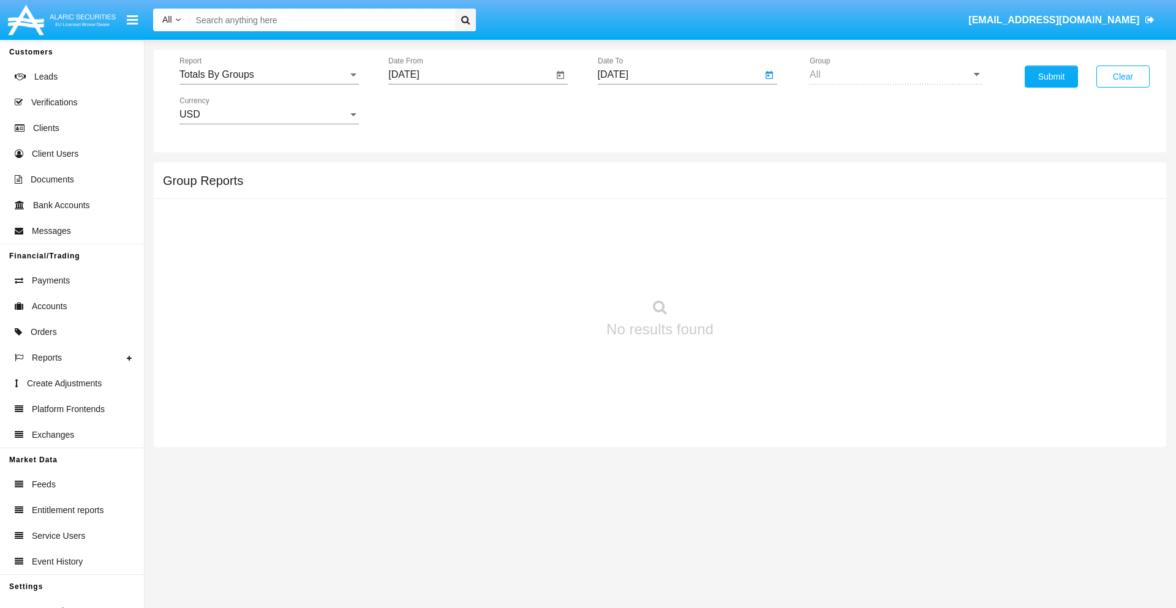
type input "01/01/19"
click at [1051, 77] on button "Submit" at bounding box center [1051, 77] width 53 height 22
click at [269, 75] on span "Report" at bounding box center [263, 74] width 168 height 11
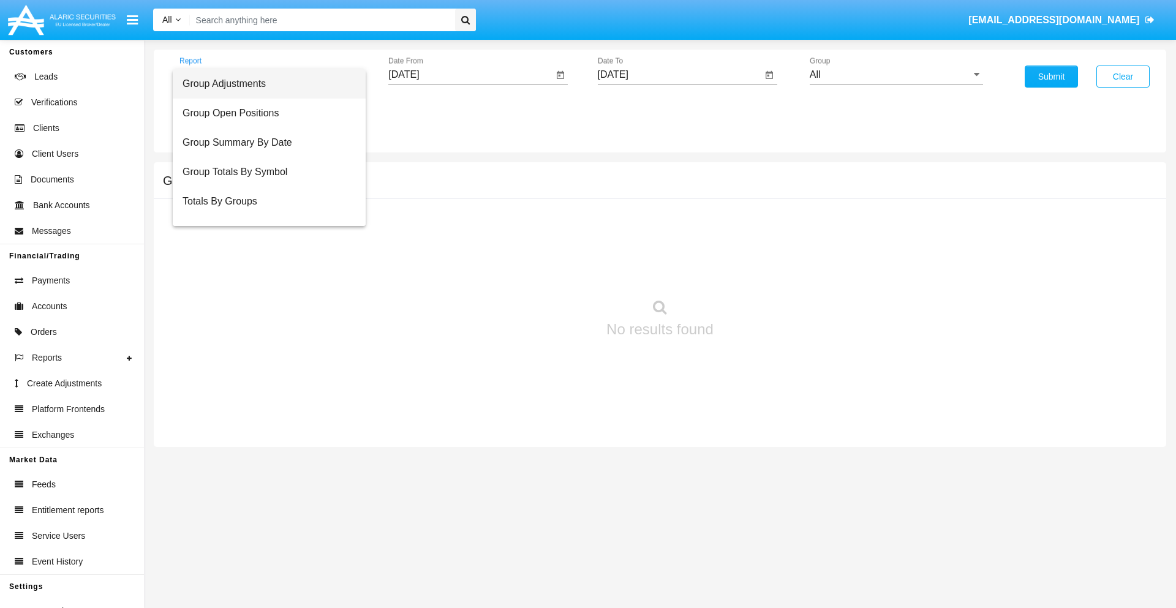
scroll to position [20, 0]
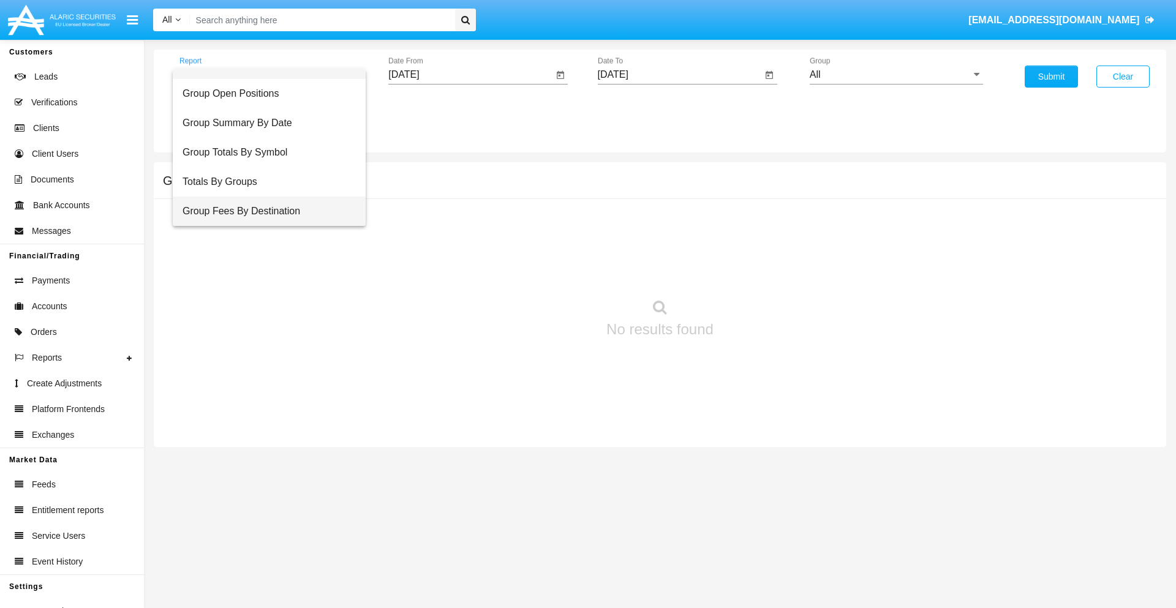
click at [264, 211] on span "Group Fees By Destination" at bounding box center [268, 211] width 173 height 29
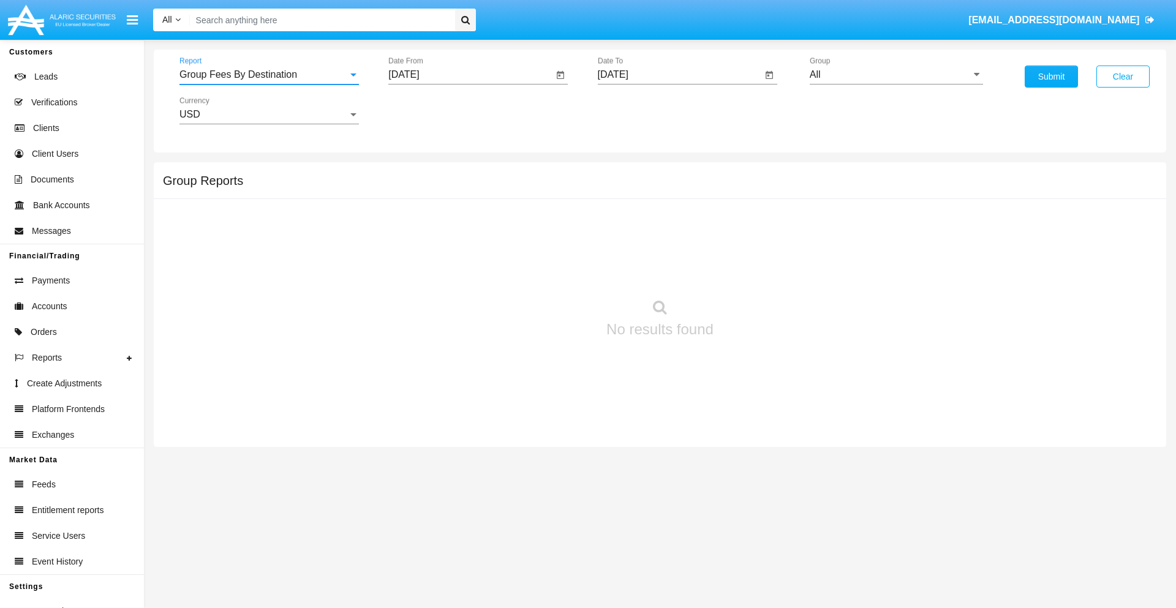
click at [470, 75] on input "[DATE]" at bounding box center [470, 74] width 165 height 11
click at [428, 110] on span "[DATE]" at bounding box center [417, 111] width 27 height 10
click at [461, 246] on div "2019" at bounding box center [461, 246] width 39 height 22
click at [418, 173] on div "JAN" at bounding box center [418, 173] width 39 height 22
click at [457, 187] on div "1" at bounding box center [457, 188] width 22 height 22
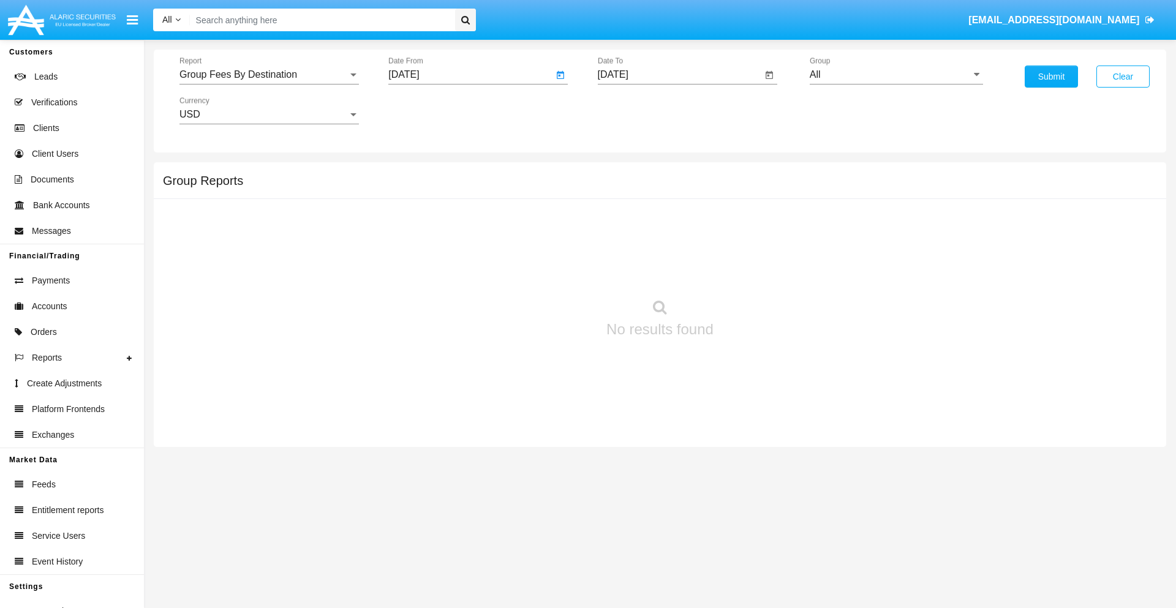
type input "[DATE]"
click at [679, 75] on input "[DATE]" at bounding box center [680, 74] width 165 height 11
click at [637, 110] on span "[DATE]" at bounding box center [627, 111] width 27 height 10
click at [669, 246] on div "2019" at bounding box center [669, 246] width 39 height 22
click at [626, 173] on div "JAN" at bounding box center [626, 173] width 39 height 22
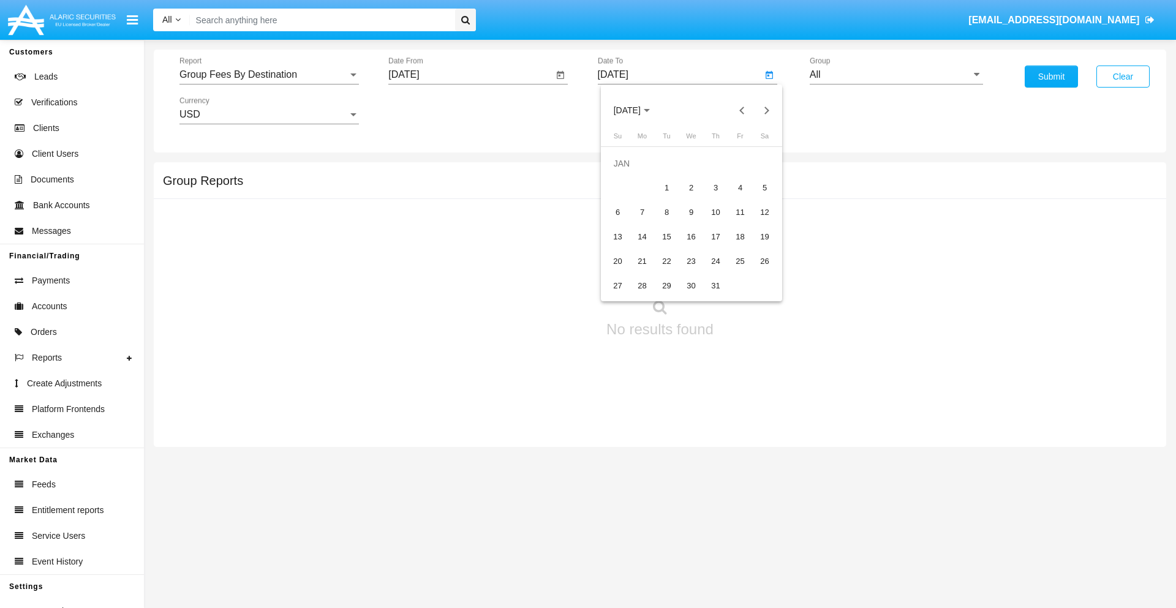
click at [666, 187] on div "1" at bounding box center [667, 188] width 22 height 22
type input "[DATE]"
click at [896, 75] on input "All" at bounding box center [896, 74] width 173 height 11
click at [854, 505] on span "Company AQA" at bounding box center [854, 510] width 65 height 10
type input "Company AQA"
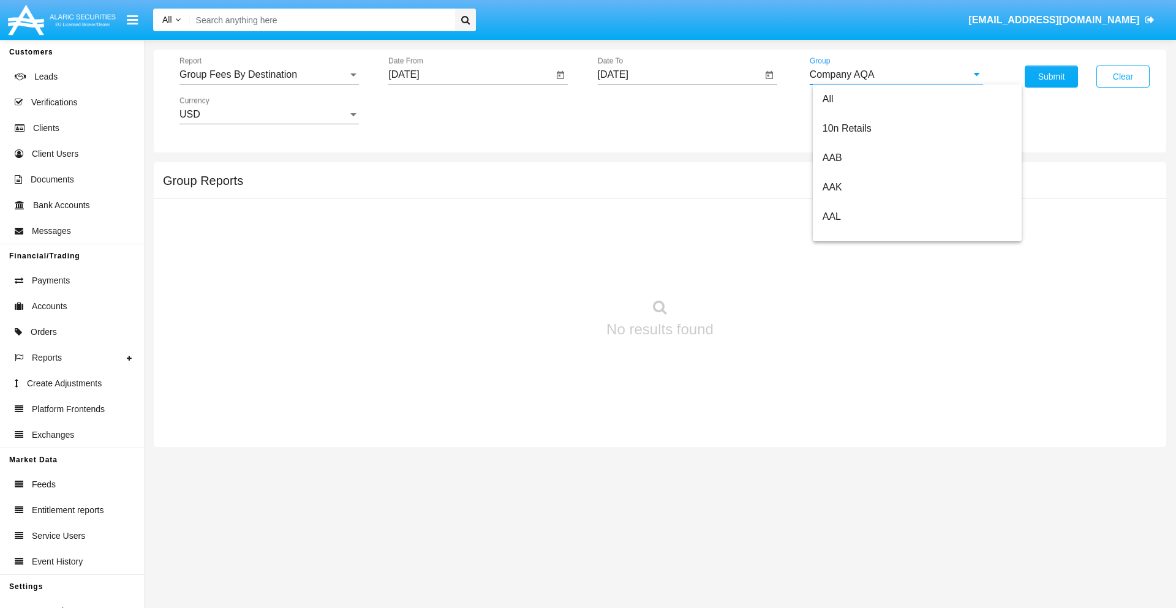
scroll to position [0, 0]
click at [1051, 77] on button "Submit" at bounding box center [1051, 77] width 53 height 22
click at [269, 75] on span "Report" at bounding box center [263, 74] width 168 height 11
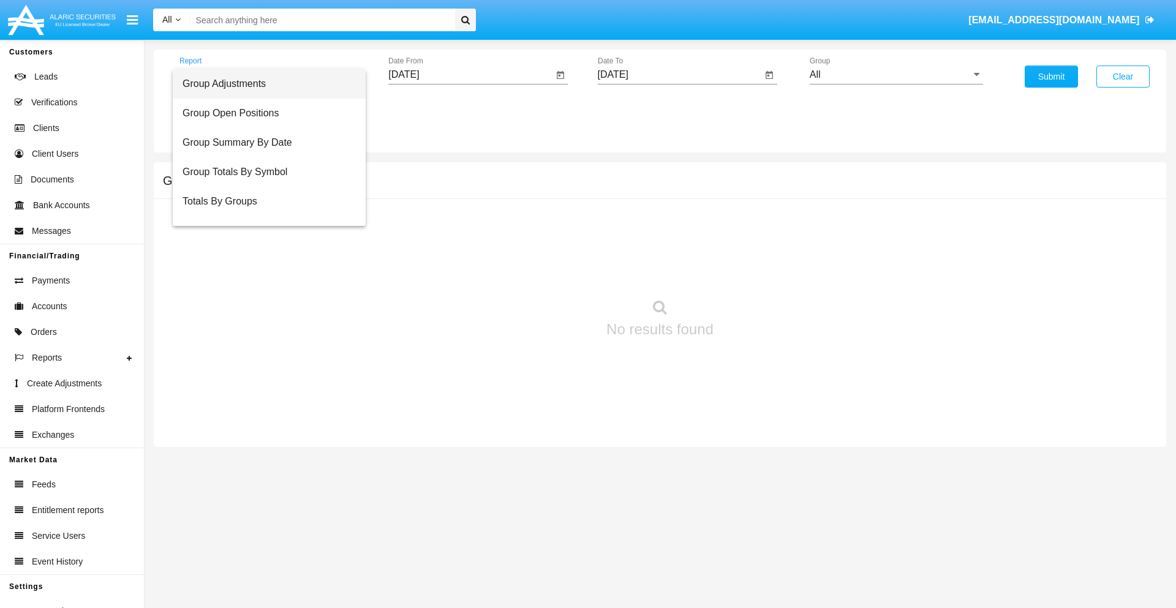
click at [264, 246] on span "Totals By Accounts" at bounding box center [268, 260] width 173 height 29
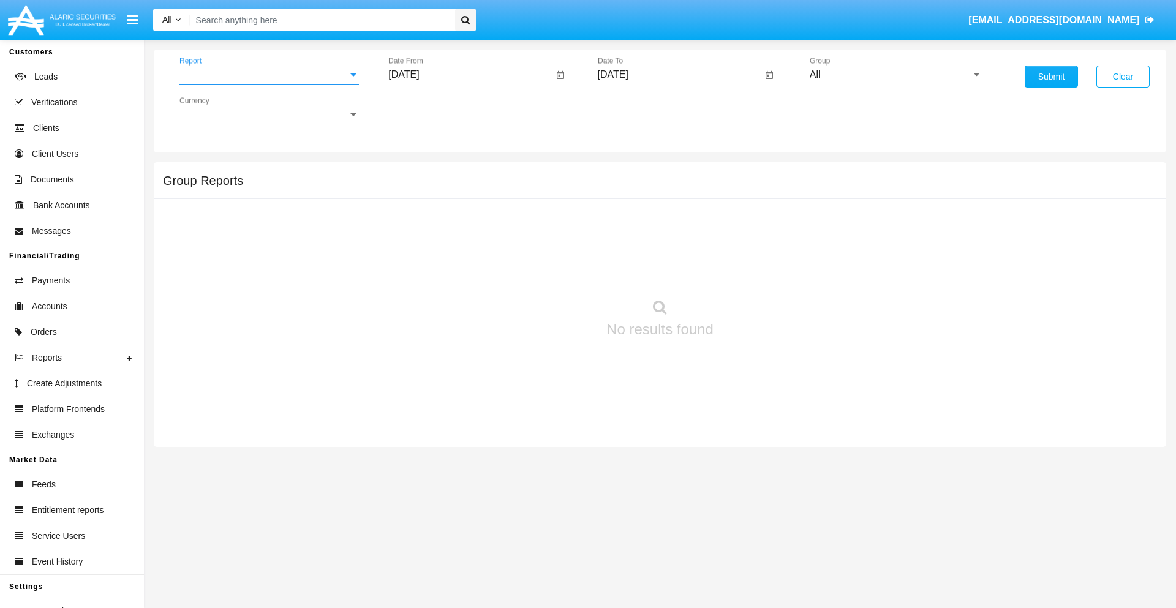
scroll to position [49, 0]
click at [470, 75] on input "[DATE]" at bounding box center [470, 74] width 165 height 11
click at [428, 110] on span "[DATE]" at bounding box center [417, 111] width 27 height 10
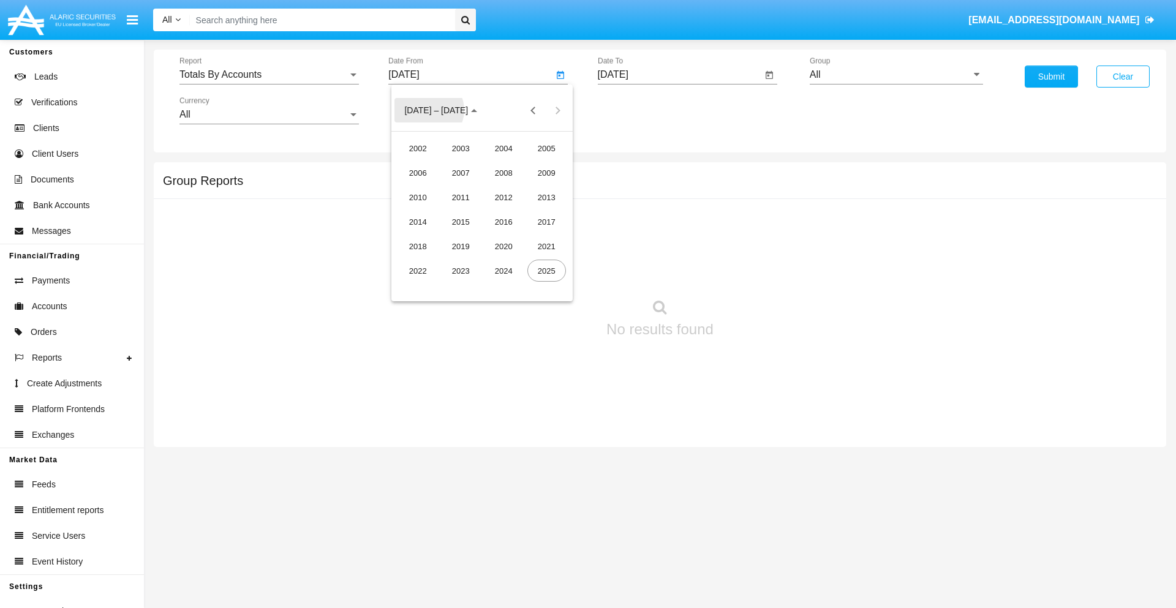
click at [461, 246] on div "2019" at bounding box center [461, 246] width 39 height 22
click at [418, 173] on div "JAN" at bounding box center [418, 173] width 39 height 22
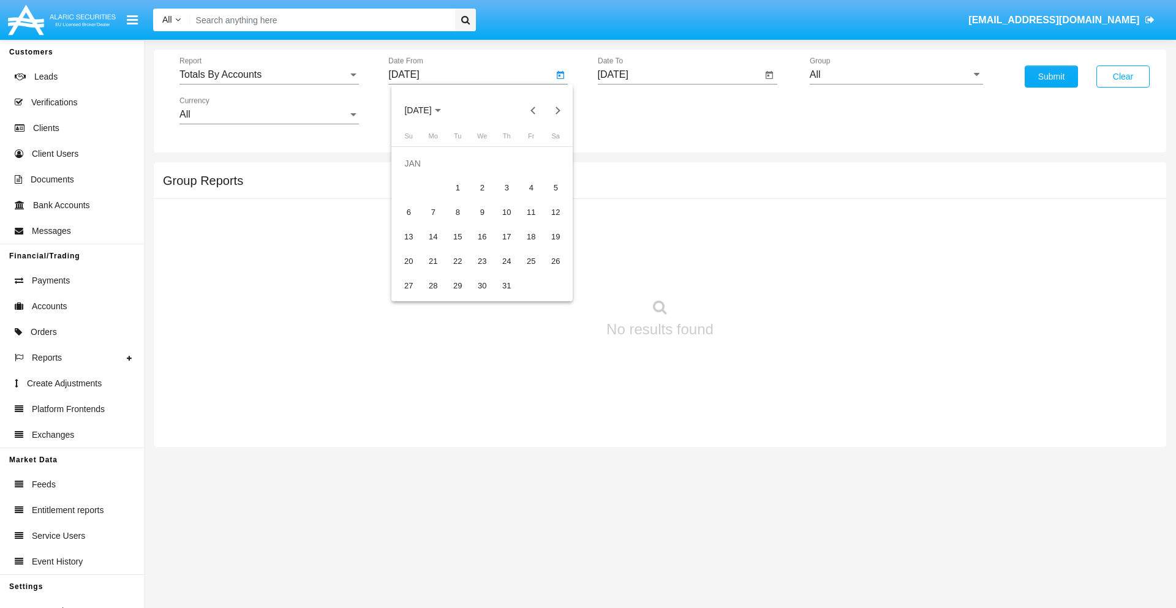
click at [457, 187] on div "1" at bounding box center [457, 188] width 22 height 22
type input "[DATE]"
click at [679, 75] on input "[DATE]" at bounding box center [680, 74] width 165 height 11
click at [637, 110] on span "[DATE]" at bounding box center [627, 111] width 27 height 10
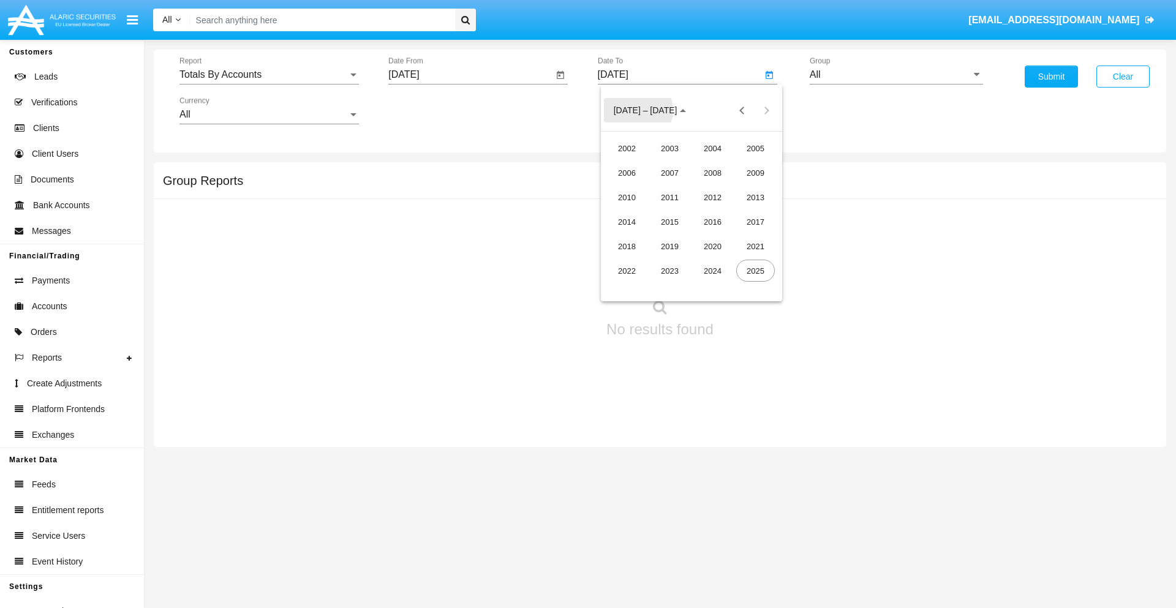
click at [669, 246] on div "2019" at bounding box center [669, 246] width 39 height 22
click at [626, 173] on div "JAN" at bounding box center [626, 173] width 39 height 22
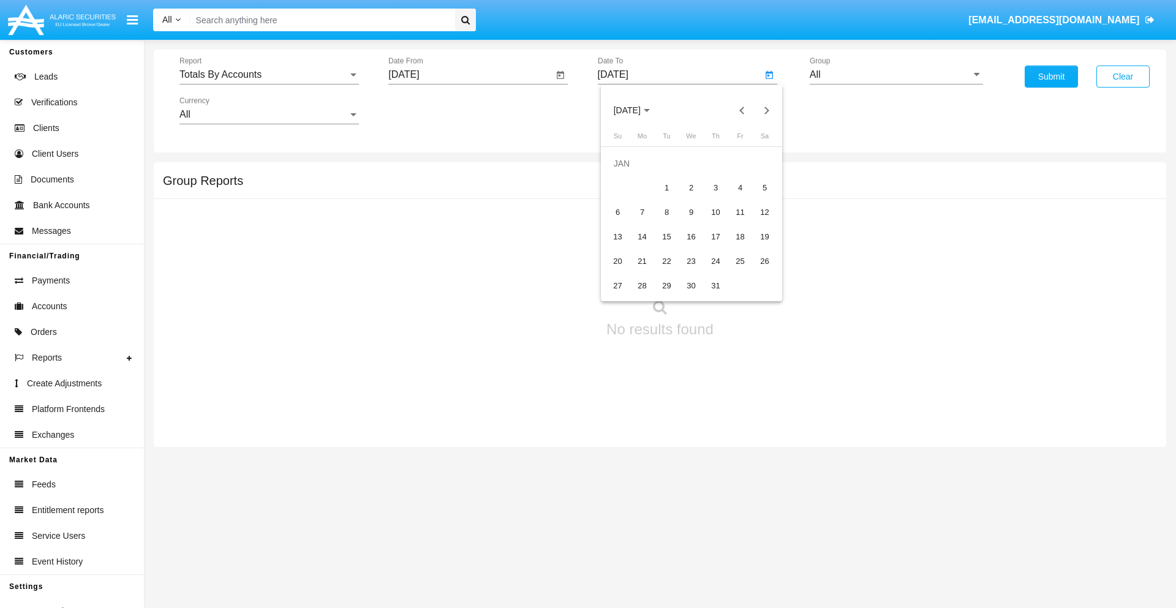
click at [666, 187] on div "1" at bounding box center [667, 188] width 22 height 22
type input "[DATE]"
click at [896, 75] on input "All" at bounding box center [896, 74] width 173 height 11
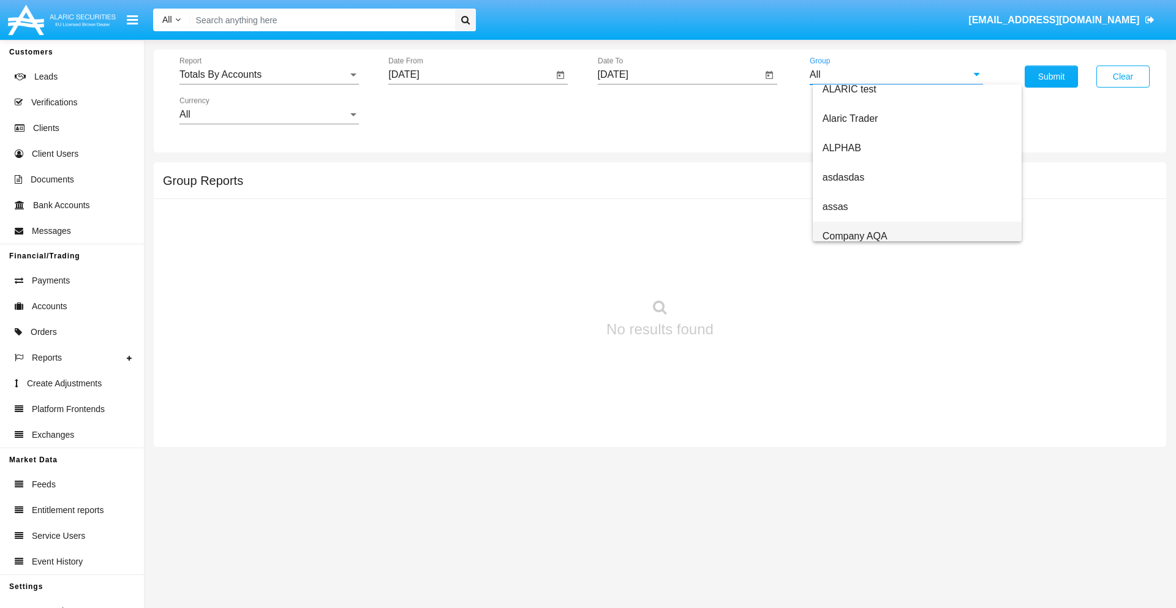
click at [854, 236] on span "Company AQA" at bounding box center [854, 236] width 65 height 10
type input "Company AQA"
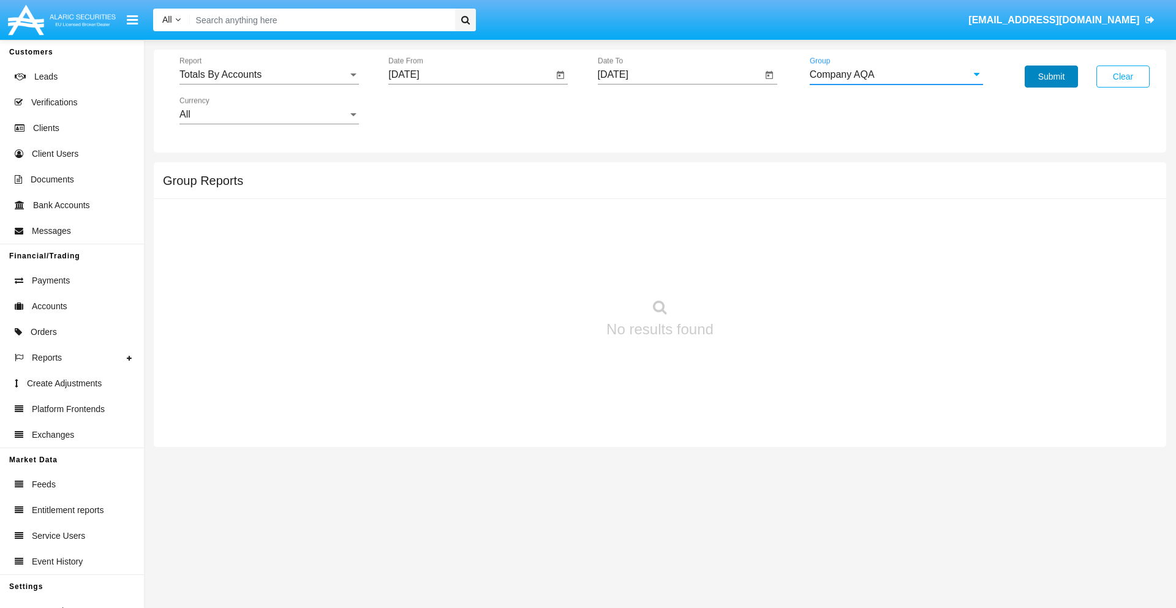
click at [1051, 77] on button "Submit" at bounding box center [1051, 77] width 53 height 22
click at [269, 75] on span "Report" at bounding box center [263, 74] width 168 height 11
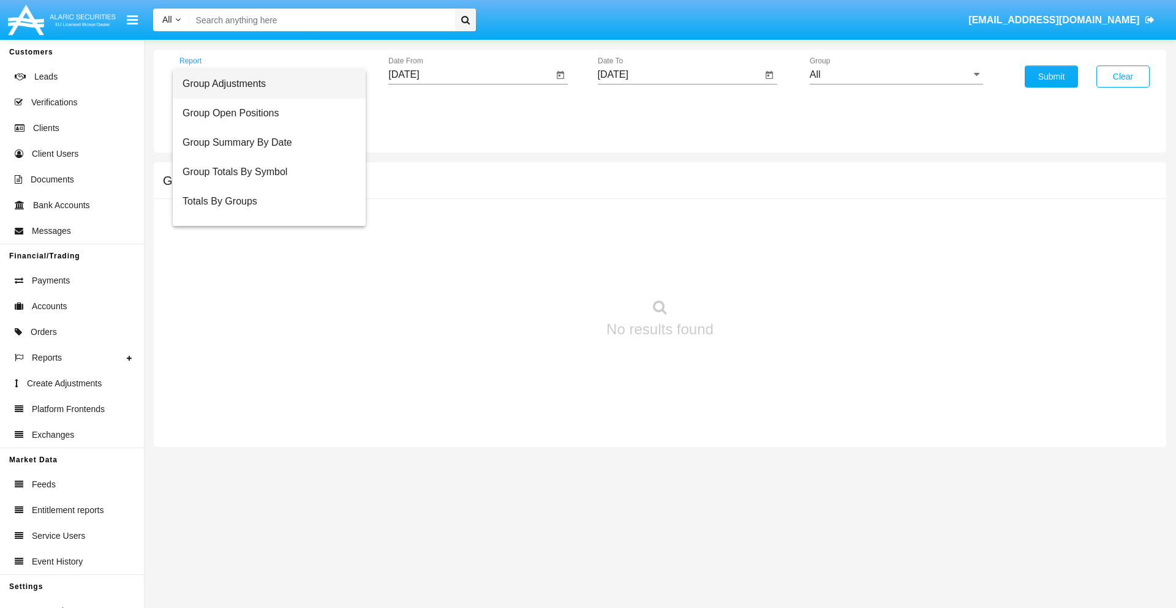
click at [264, 84] on span "Group Adjustments" at bounding box center [268, 83] width 173 height 29
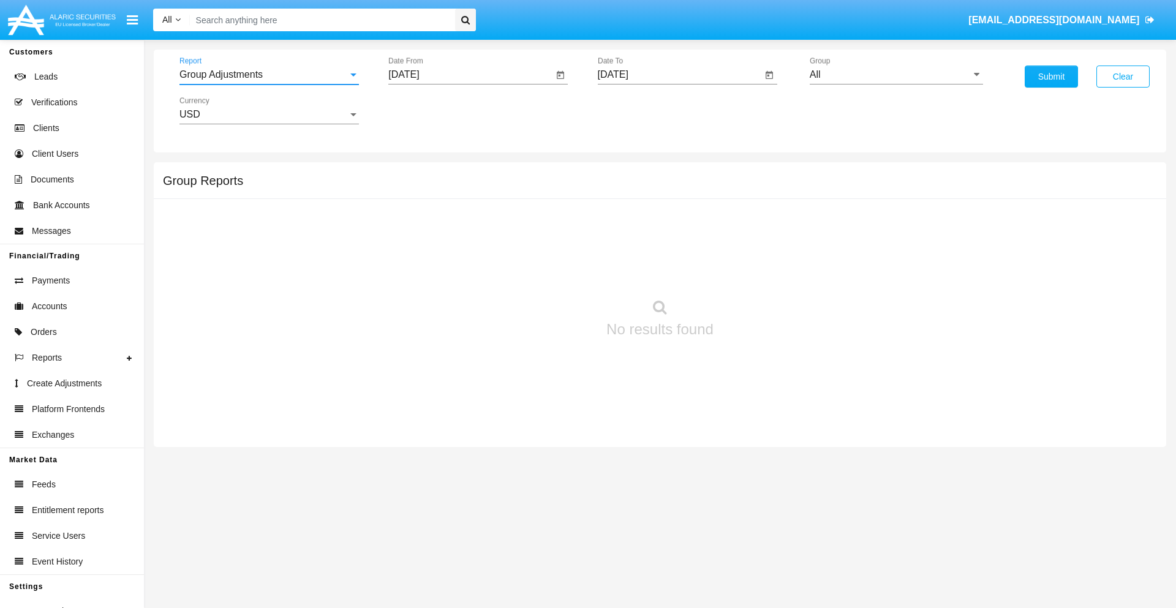
click at [470, 75] on input "[DATE]" at bounding box center [470, 74] width 165 height 11
click at [428, 110] on span "[DATE]" at bounding box center [417, 111] width 27 height 10
click at [546, 271] on div "2025" at bounding box center [546, 271] width 39 height 22
click at [461, 197] on div "JUN" at bounding box center [461, 197] width 39 height 22
click at [457, 236] on div "17" at bounding box center [457, 237] width 22 height 22
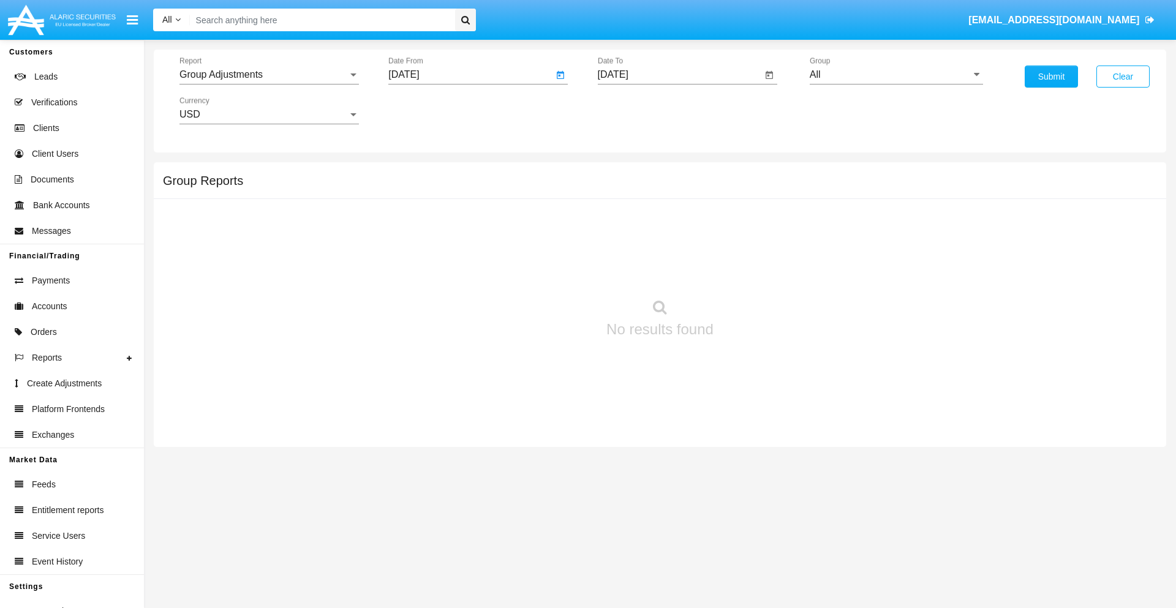
type input "[DATE]"
click at [679, 75] on input "[DATE]" at bounding box center [680, 74] width 165 height 11
click at [637, 110] on span "[DATE]" at bounding box center [627, 111] width 27 height 10
click at [755, 271] on div "2025" at bounding box center [755, 271] width 39 height 22
click at [626, 222] on div "SEP" at bounding box center [626, 222] width 39 height 22
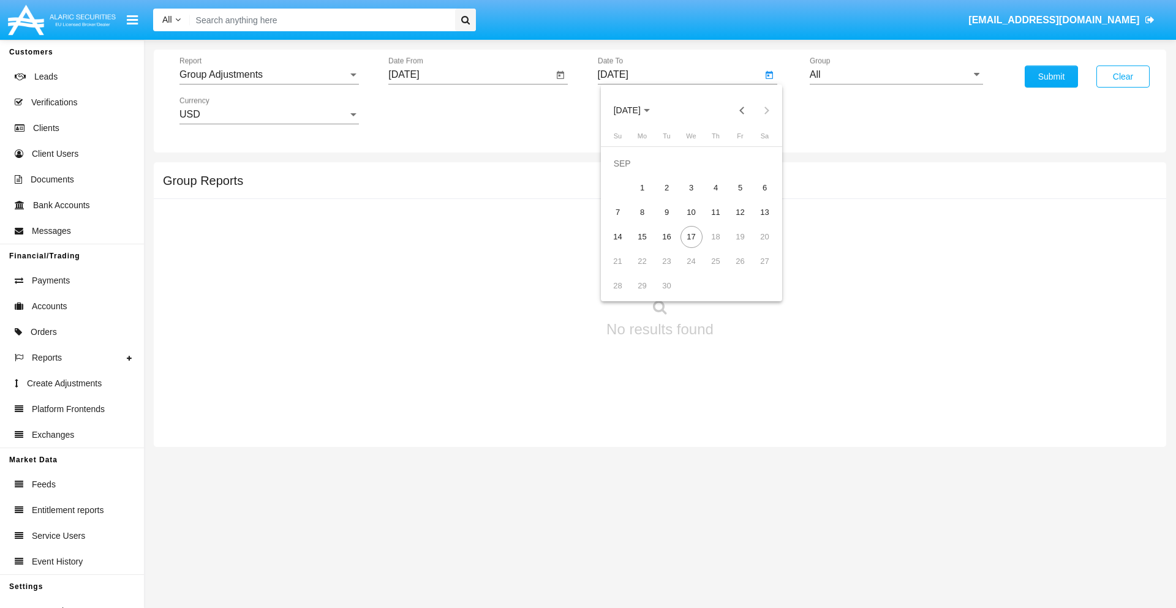
click at [691, 236] on div "17" at bounding box center [691, 237] width 22 height 22
type input "[DATE]"
click at [896, 75] on input "All" at bounding box center [896, 74] width 173 height 11
click at [854, 505] on span "Company AQA" at bounding box center [854, 510] width 65 height 10
type input "Company AQA"
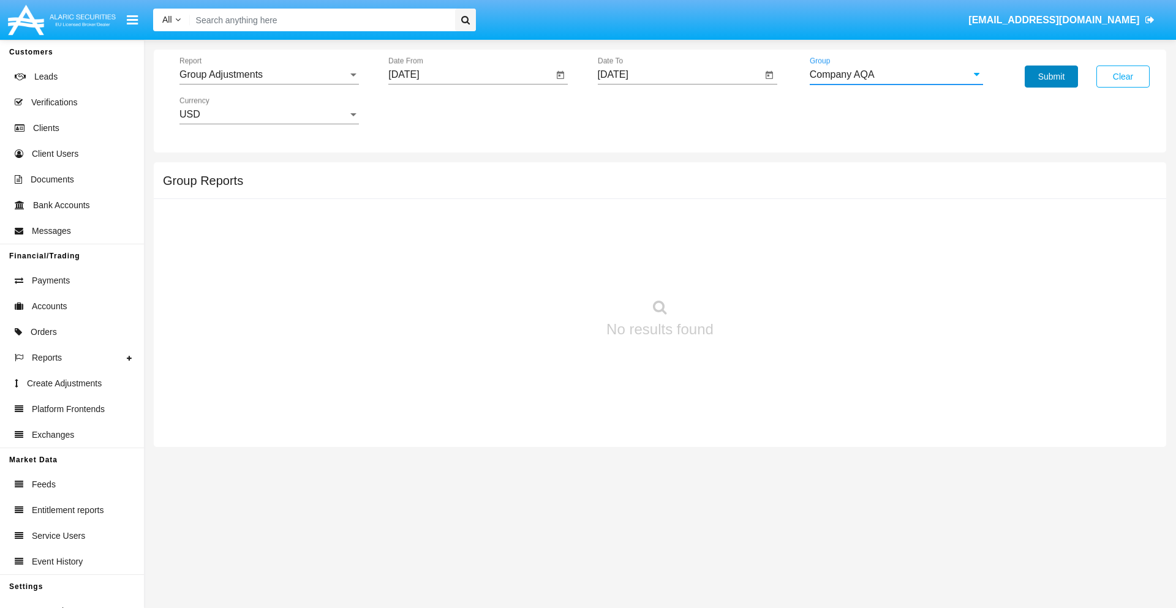
click at [1051, 77] on button "Submit" at bounding box center [1051, 77] width 53 height 22
click at [269, 75] on span "Report" at bounding box center [263, 74] width 168 height 11
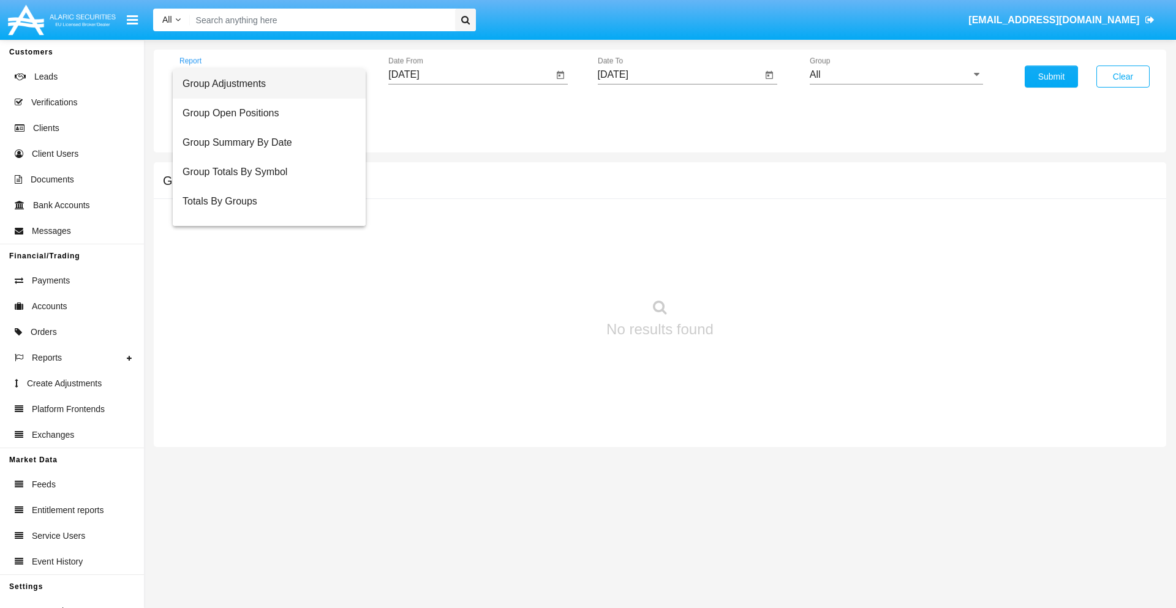
scroll to position [20, 0]
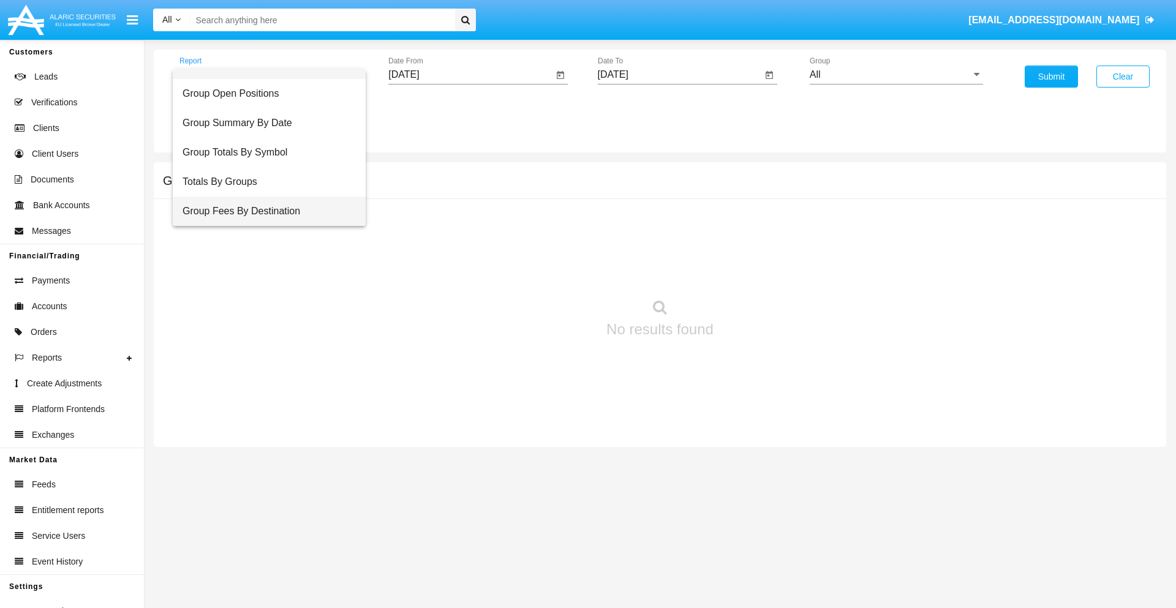
click at [264, 211] on span "Group Fees By Destination" at bounding box center [268, 211] width 173 height 29
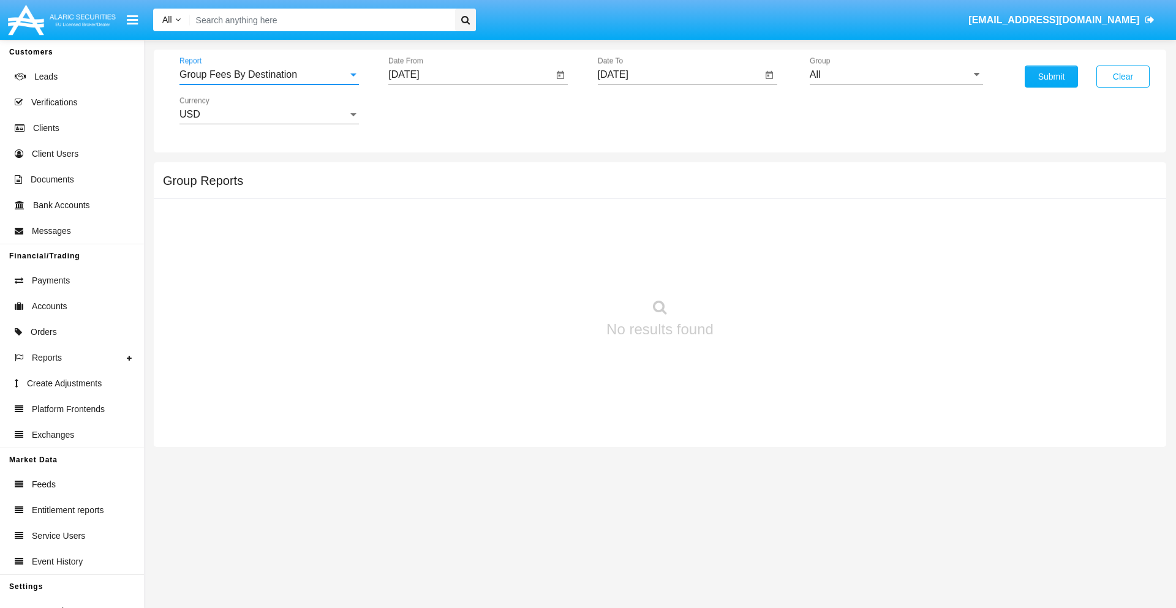
click at [470, 75] on input "[DATE]" at bounding box center [470, 74] width 165 height 11
click at [428, 110] on span "[DATE]" at bounding box center [417, 111] width 27 height 10
click at [546, 271] on div "2025" at bounding box center [546, 271] width 39 height 22
click at [503, 197] on div "[DATE]" at bounding box center [503, 197] width 39 height 22
click at [506, 236] on div "17" at bounding box center [506, 237] width 22 height 22
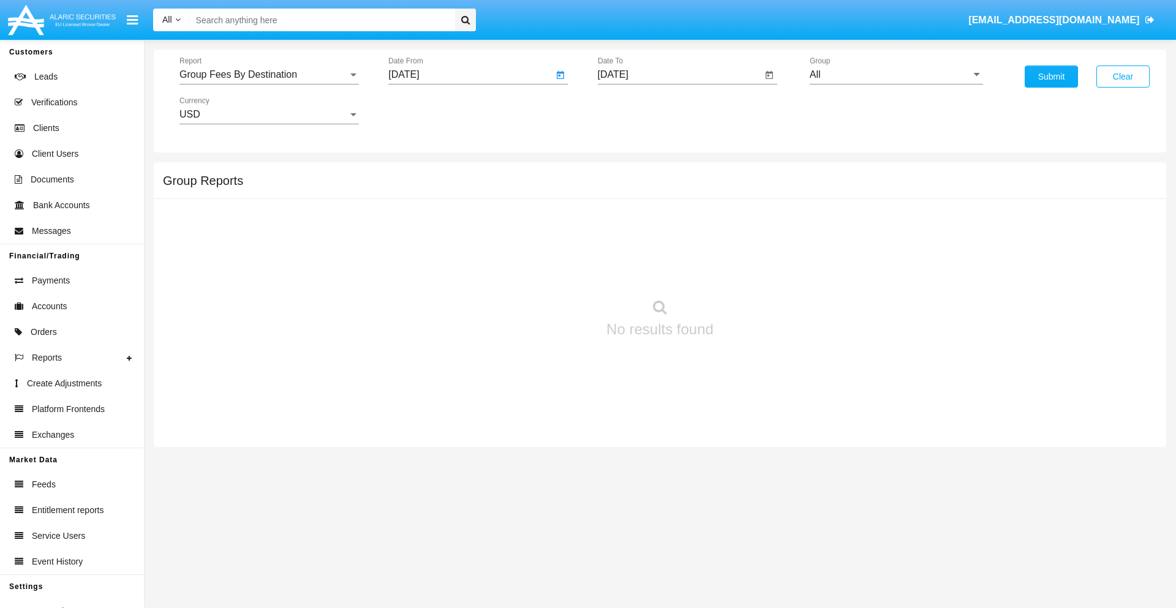
type input "07/17/25"
click at [679, 75] on input "[DATE]" at bounding box center [680, 74] width 165 height 11
click at [637, 110] on span "[DATE]" at bounding box center [627, 111] width 27 height 10
click at [755, 271] on div "2025" at bounding box center [755, 271] width 39 height 22
click at [626, 222] on div "SEP" at bounding box center [626, 222] width 39 height 22
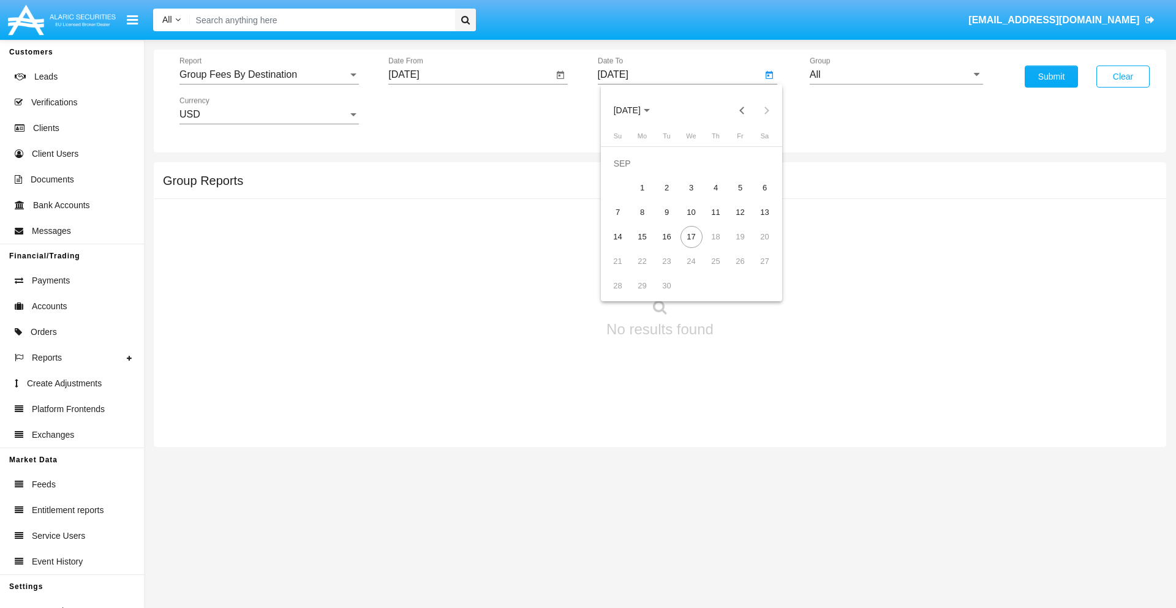
click at [691, 236] on div "17" at bounding box center [691, 237] width 22 height 22
type input "[DATE]"
click at [896, 75] on input "All" at bounding box center [896, 74] width 173 height 11
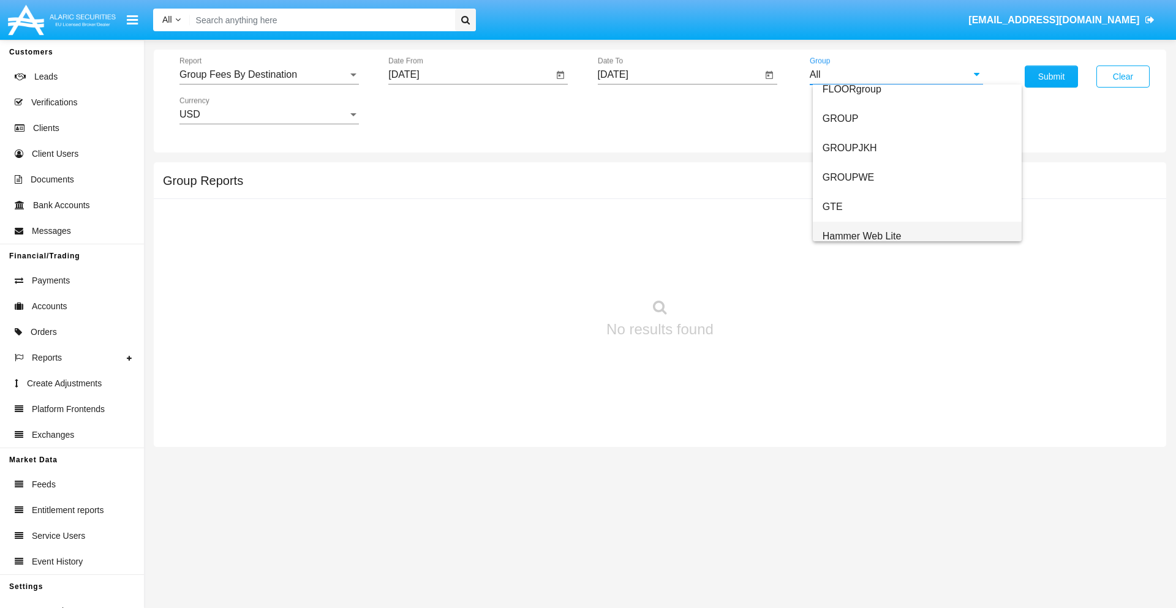
click at [862, 236] on span "Hammer Web Lite" at bounding box center [861, 236] width 79 height 10
type input "Hammer Web Lite"
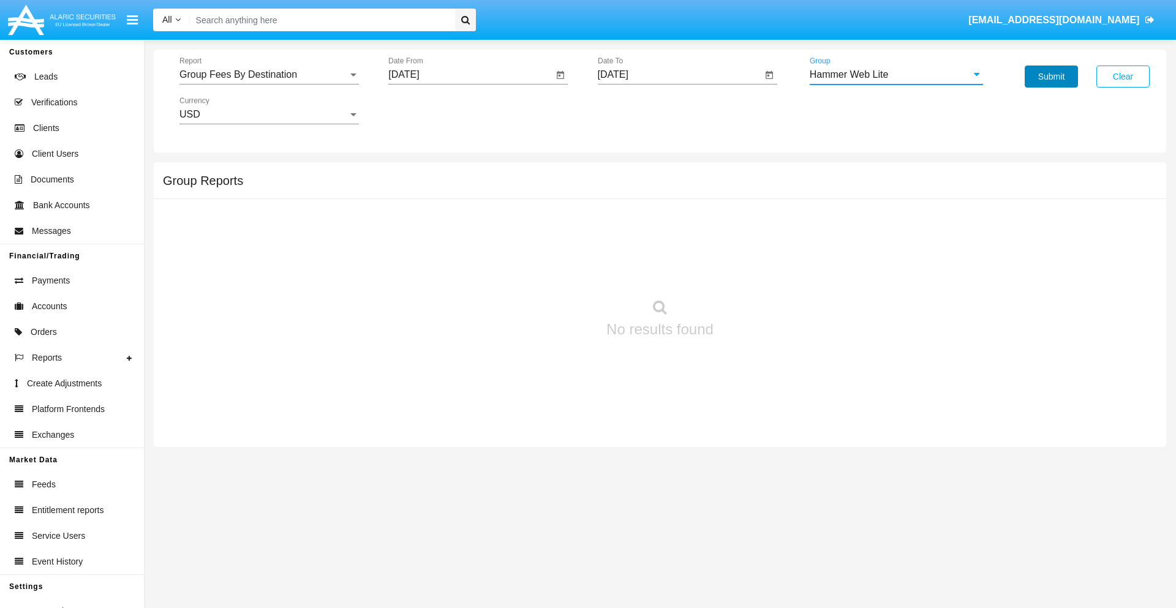
click at [1051, 77] on button "Submit" at bounding box center [1051, 77] width 53 height 22
click at [269, 75] on span "Report" at bounding box center [263, 74] width 168 height 11
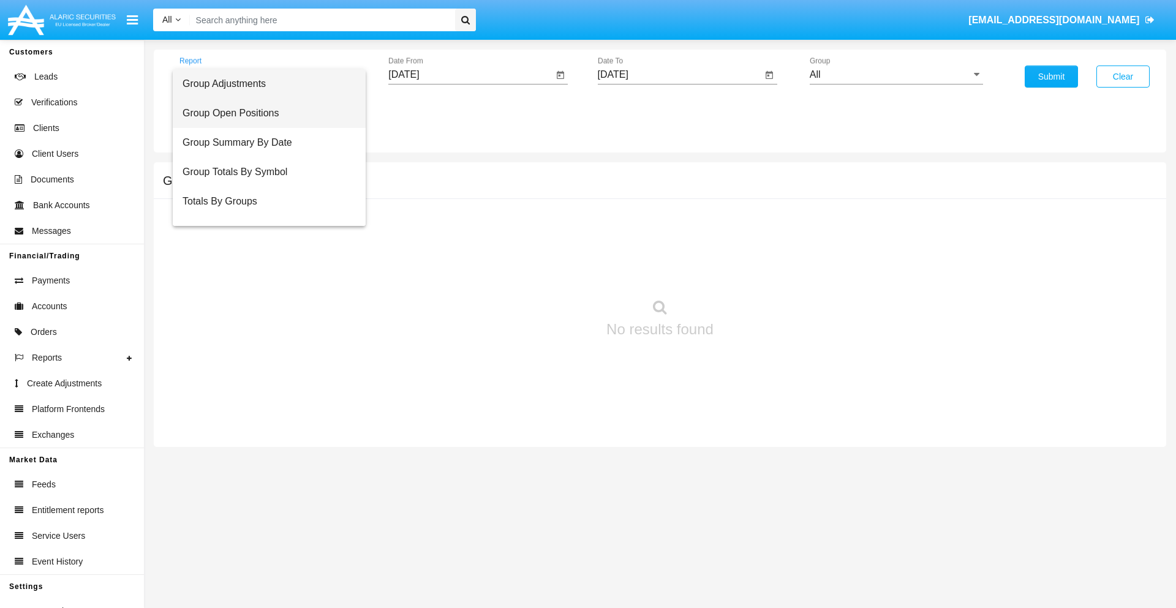
click at [264, 113] on span "Group Open Positions" at bounding box center [268, 113] width 173 height 29
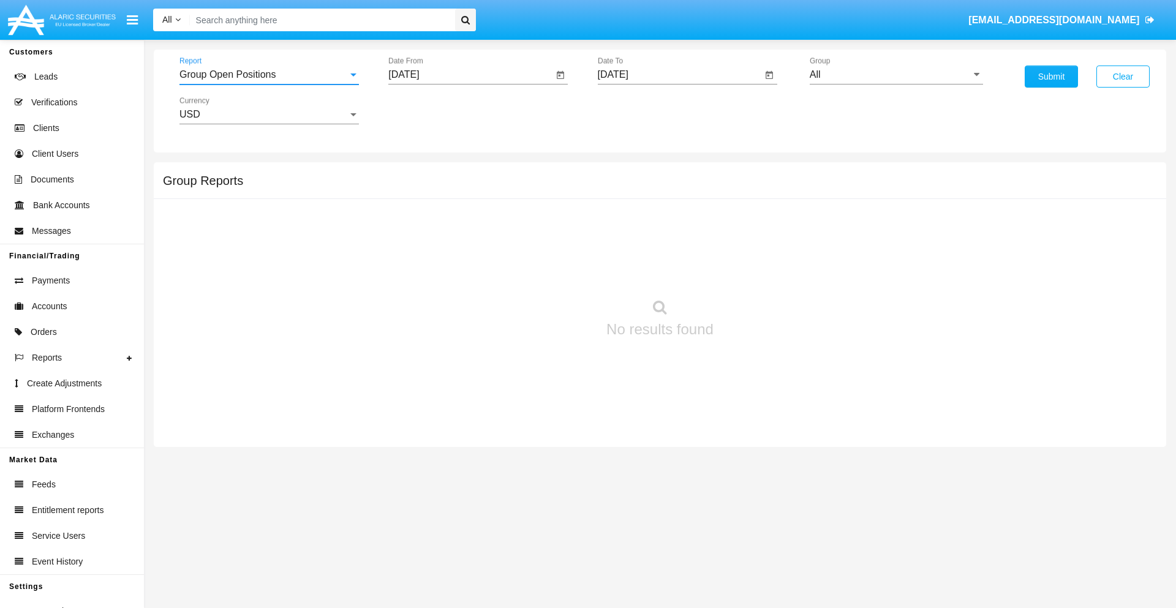
click at [470, 75] on input "[DATE]" at bounding box center [470, 74] width 165 height 11
click at [428, 110] on span "[DATE]" at bounding box center [417, 111] width 27 height 10
click at [546, 271] on div "2025" at bounding box center [546, 271] width 39 height 22
click at [546, 197] on div "AUG" at bounding box center [546, 197] width 39 height 22
click at [408, 236] on div "17" at bounding box center [408, 237] width 22 height 22
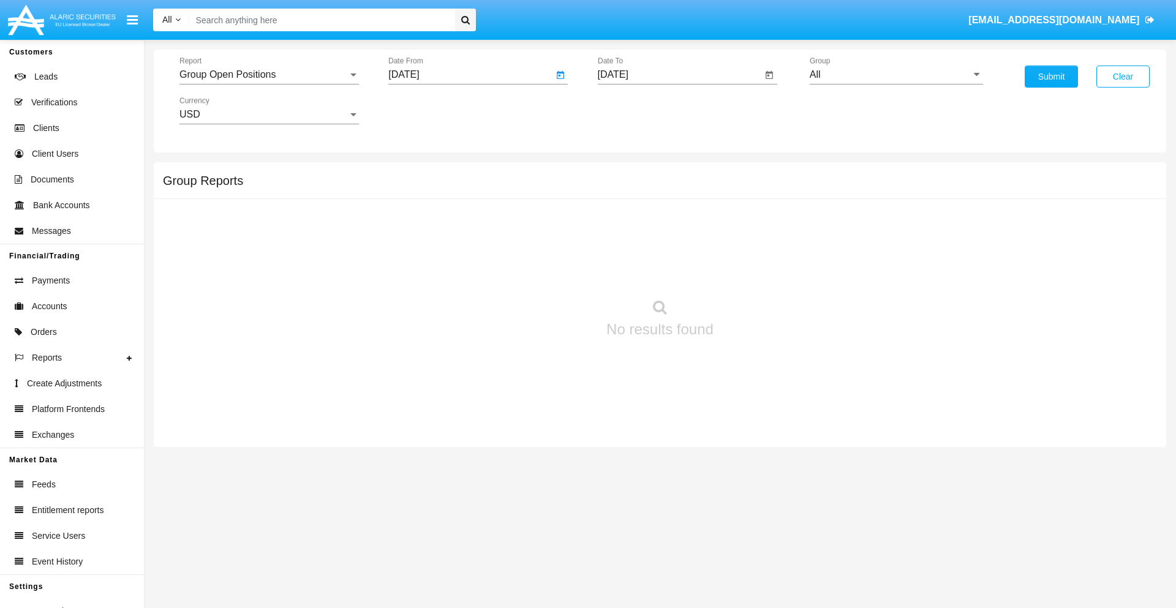
type input "08/17/25"
click at [679, 75] on input "[DATE]" at bounding box center [680, 74] width 165 height 11
click at [637, 110] on span "SEP 2025" at bounding box center [627, 111] width 27 height 10
click at [755, 271] on div "2025" at bounding box center [755, 271] width 39 height 22
click at [626, 222] on div "SEP" at bounding box center [626, 222] width 39 height 22
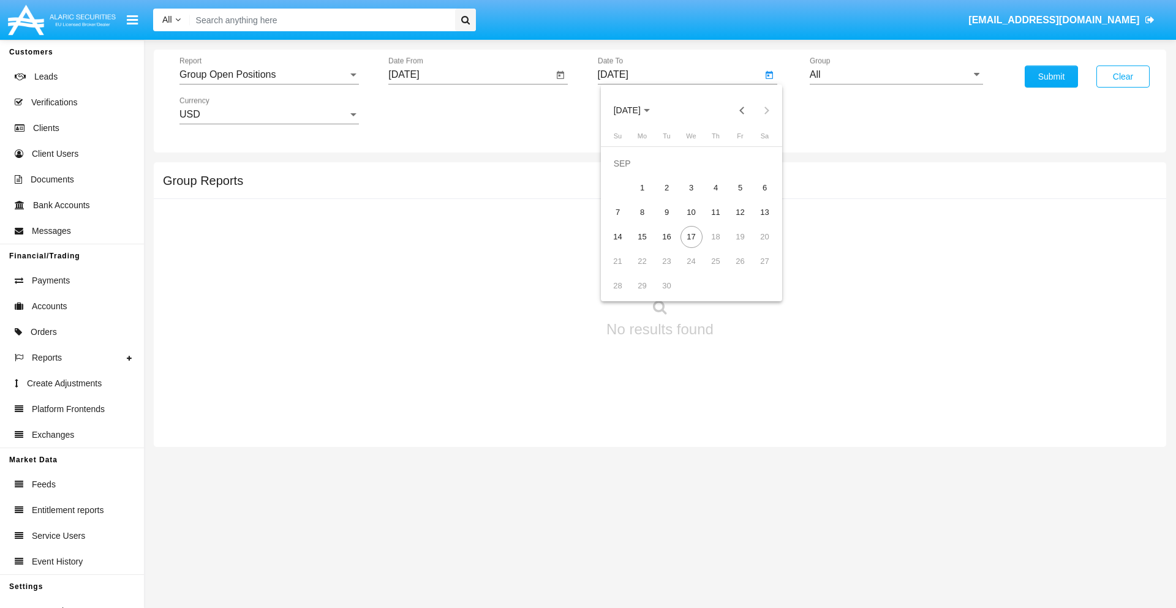
click at [691, 236] on div "17" at bounding box center [691, 237] width 22 height 22
type input "09/17/25"
click at [896, 75] on input "All" at bounding box center [896, 74] width 173 height 11
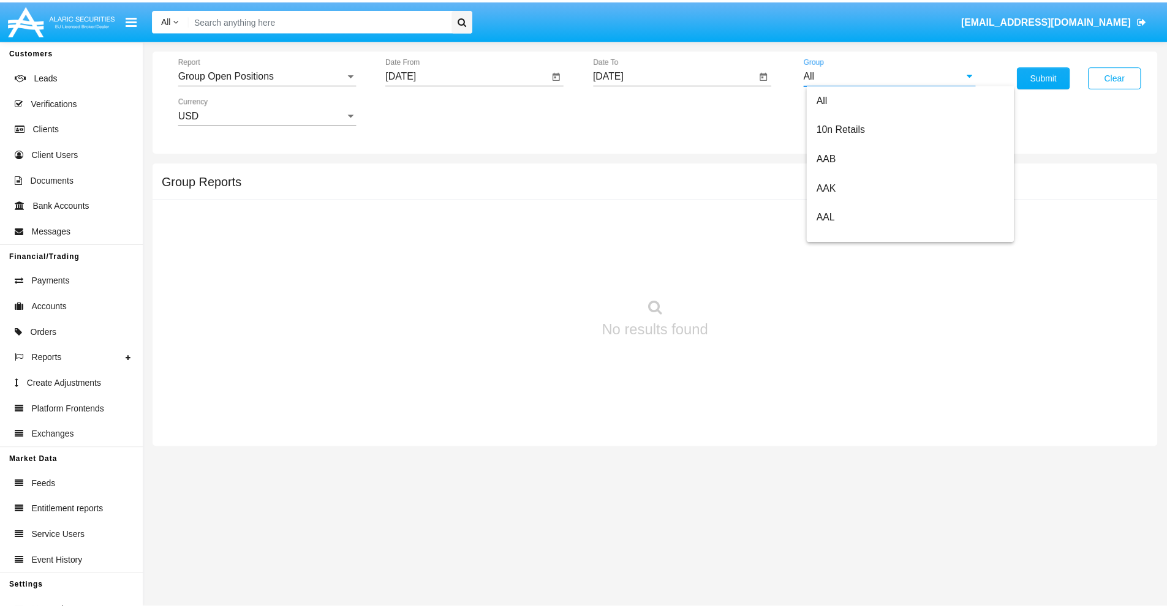
scroll to position [656, 0]
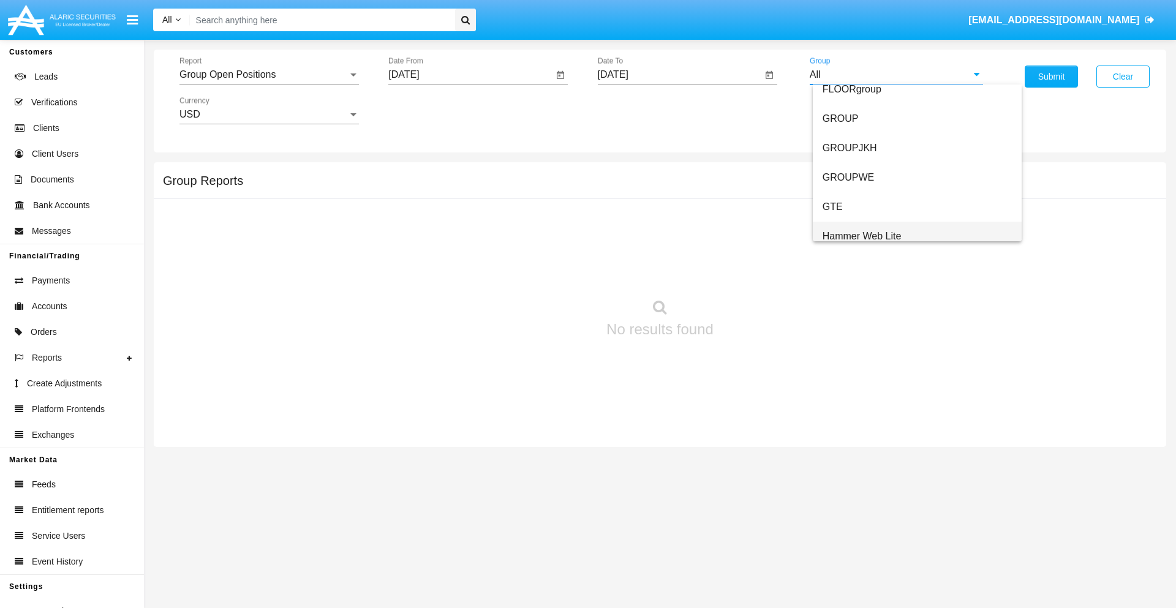
click at [862, 236] on span "Hammer Web Lite" at bounding box center [861, 236] width 79 height 10
type input "Hammer Web Lite"
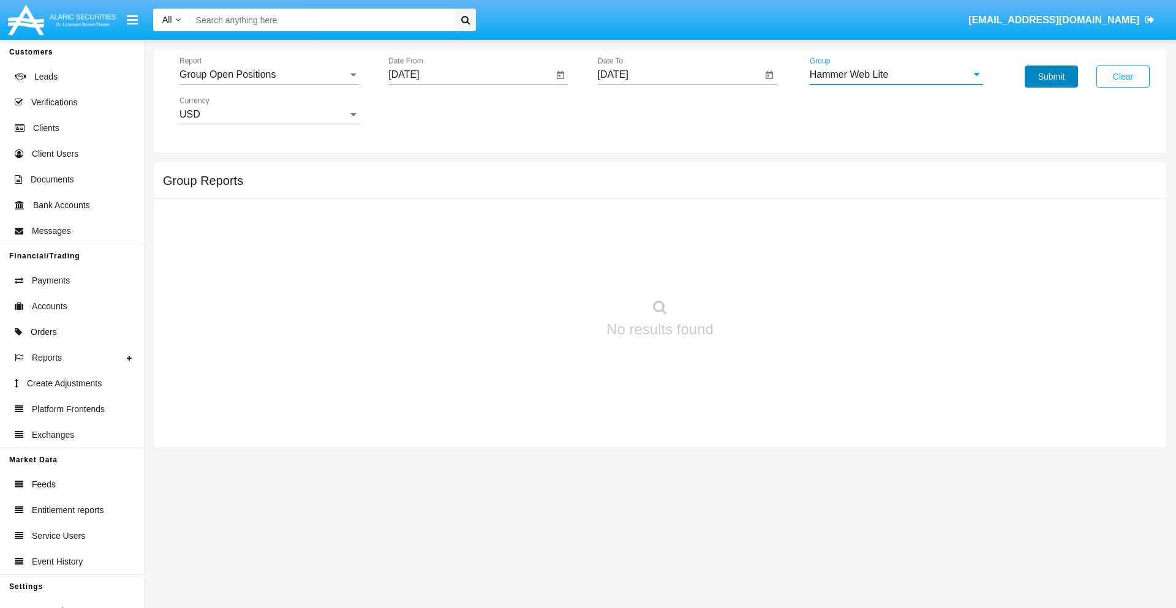
click at [1051, 77] on button "Submit" at bounding box center [1051, 77] width 53 height 22
click at [269, 75] on span "Report" at bounding box center [263, 74] width 168 height 11
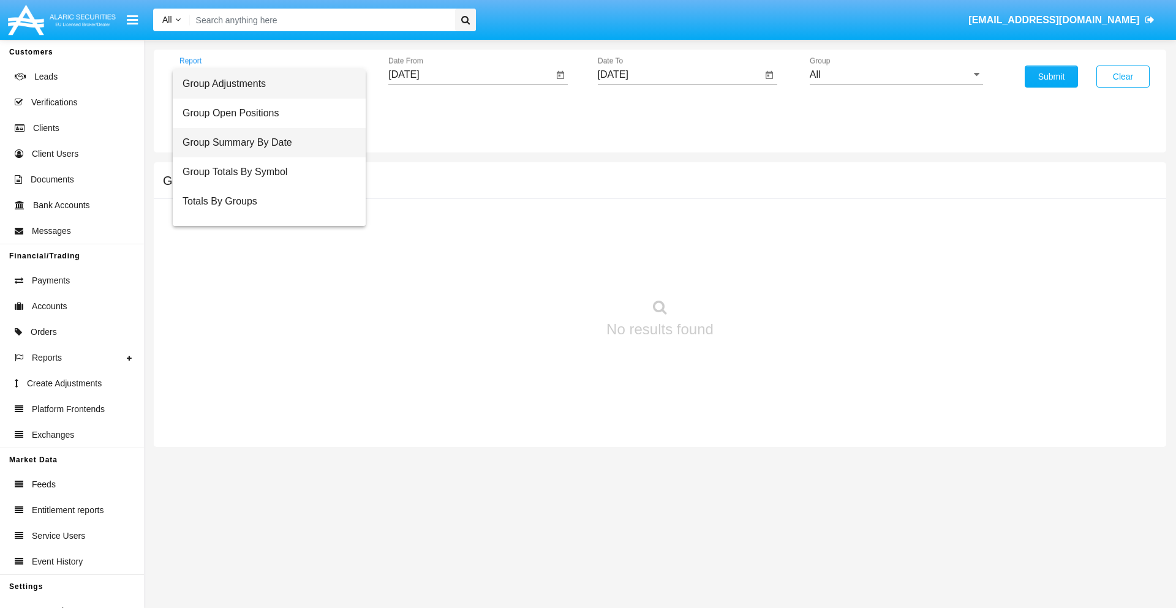
click at [264, 143] on span "Group Summary By Date" at bounding box center [268, 142] width 173 height 29
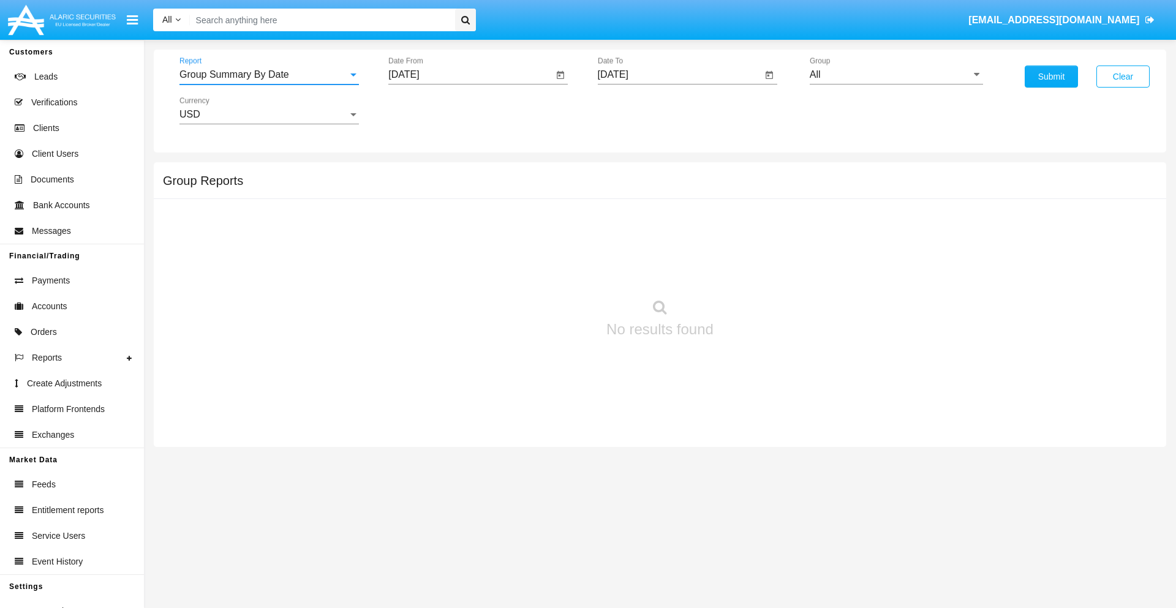
click at [470, 75] on input "[DATE]" at bounding box center [470, 74] width 165 height 11
click at [428, 110] on span "[DATE]" at bounding box center [417, 111] width 27 height 10
click at [546, 271] on div "2025" at bounding box center [546, 271] width 39 height 22
click at [546, 197] on div "AUG" at bounding box center [546, 197] width 39 height 22
click at [408, 236] on div "17" at bounding box center [408, 237] width 22 height 22
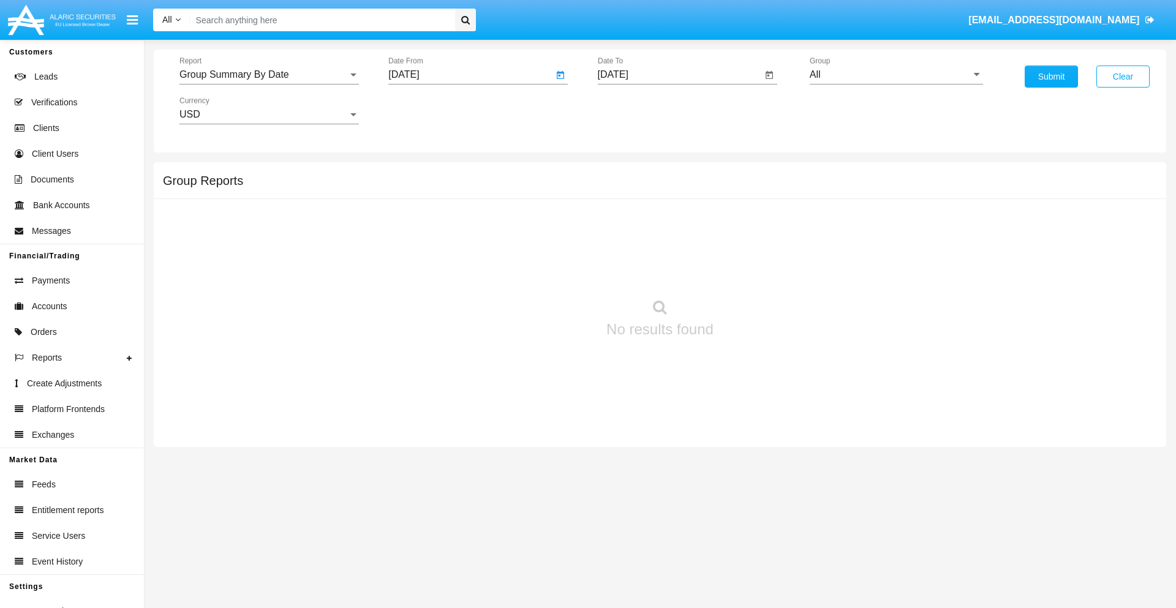
type input "[DATE]"
click at [679, 75] on input "[DATE]" at bounding box center [680, 74] width 165 height 11
click at [637, 110] on span "[DATE]" at bounding box center [627, 111] width 27 height 10
click at [755, 271] on div "2025" at bounding box center [755, 271] width 39 height 22
click at [626, 222] on div "SEP" at bounding box center [626, 222] width 39 height 22
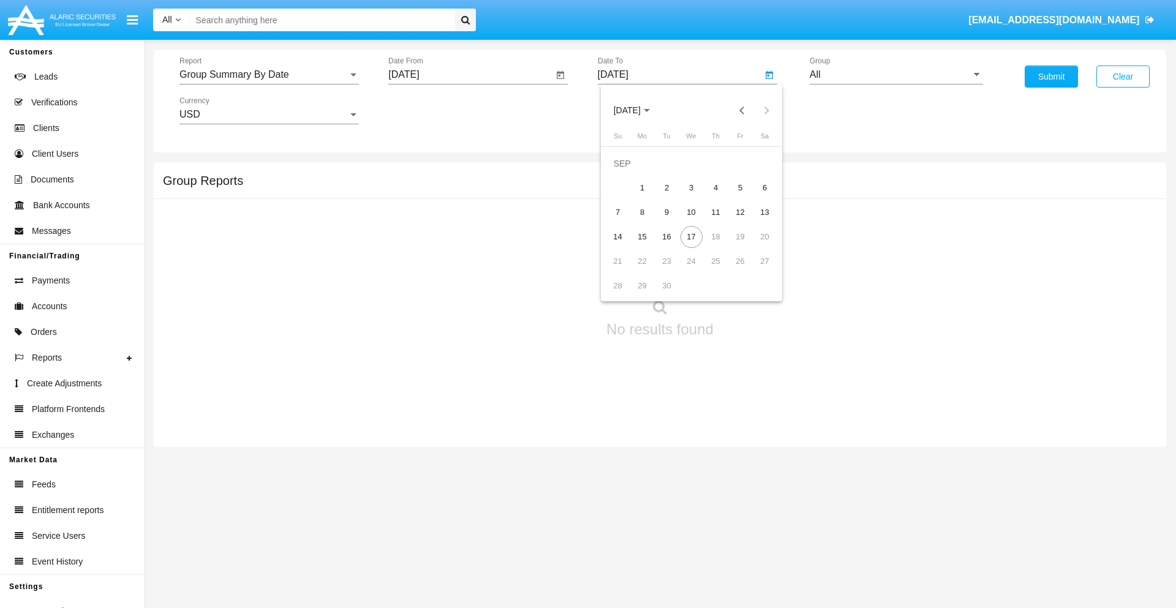
click at [691, 236] on div "17" at bounding box center [691, 237] width 22 height 22
type input "[DATE]"
click at [896, 75] on input "All" at bounding box center [896, 74] width 173 height 11
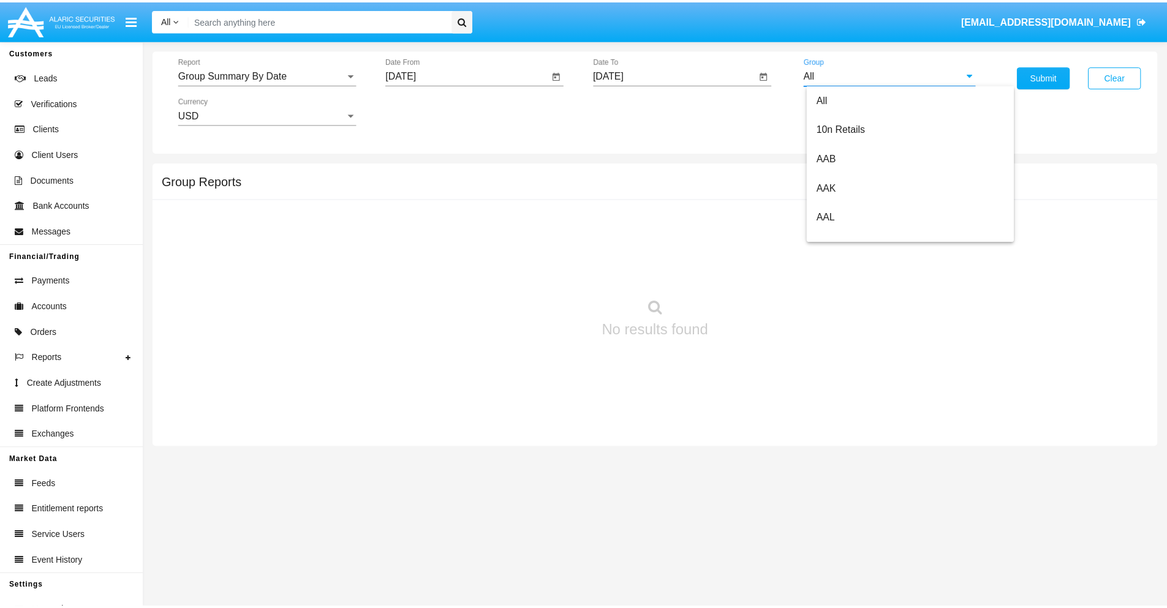
scroll to position [656, 0]
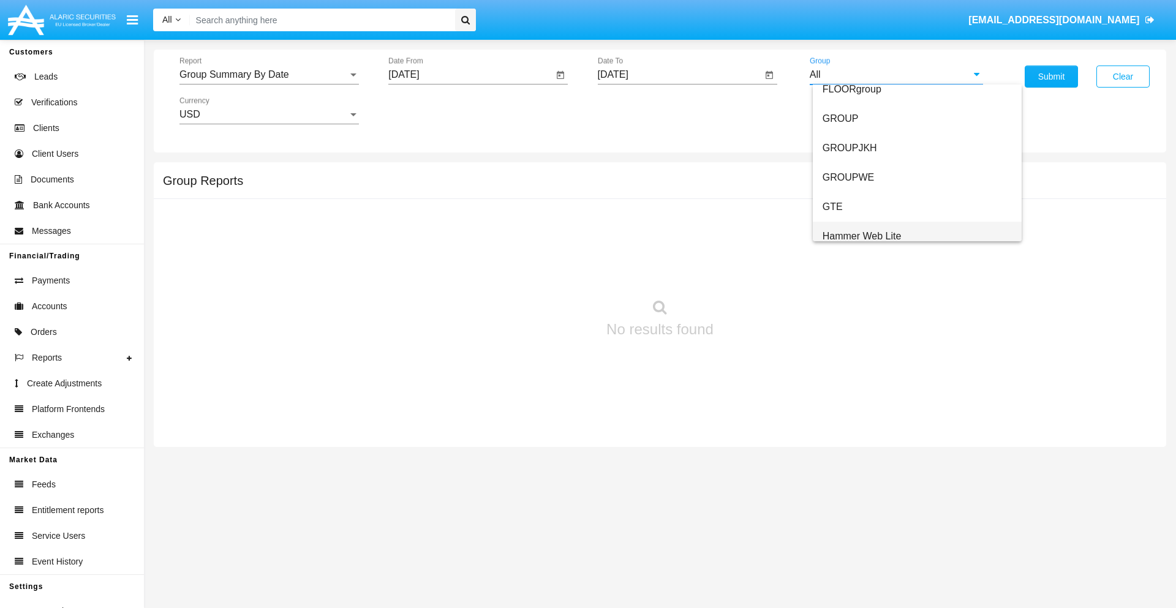
click at [862, 236] on span "Hammer Web Lite" at bounding box center [861, 236] width 79 height 10
type input "Hammer Web Lite"
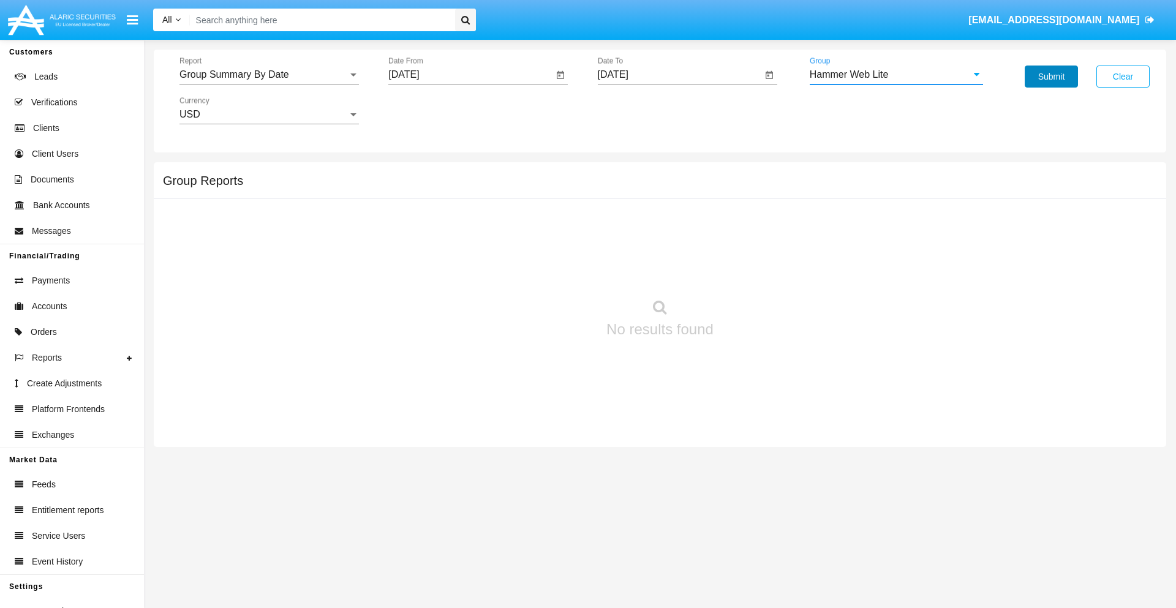
click at [1051, 77] on button "Submit" at bounding box center [1051, 77] width 53 height 22
click at [269, 75] on span "Report" at bounding box center [263, 74] width 168 height 11
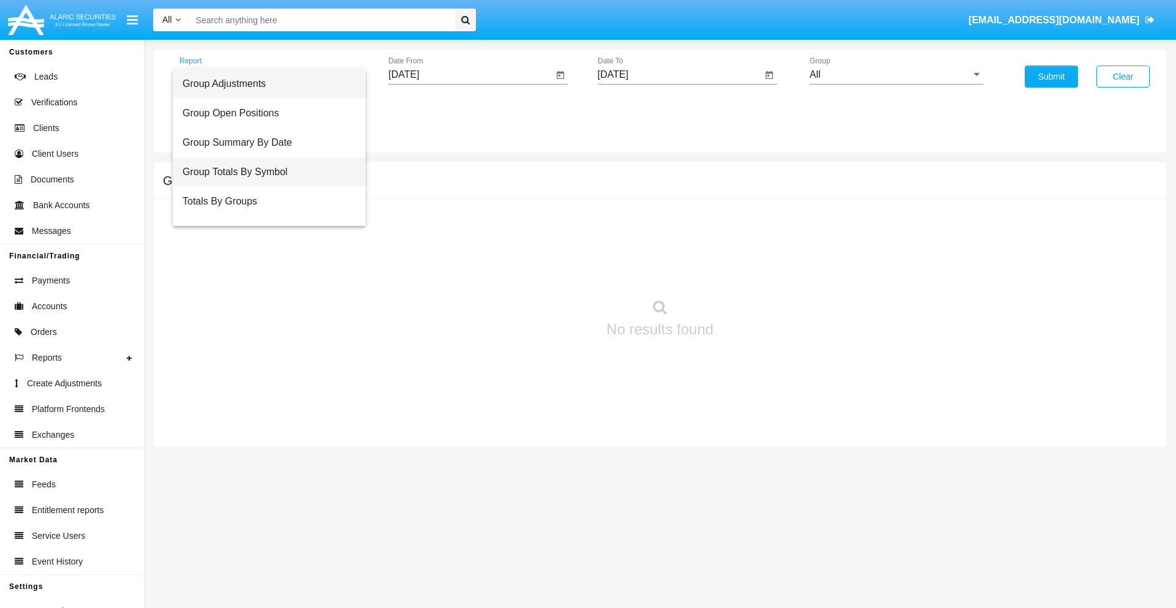
click at [264, 172] on span "Group Totals By Symbol" at bounding box center [268, 171] width 173 height 29
click at [470, 75] on input "[DATE]" at bounding box center [470, 74] width 165 height 11
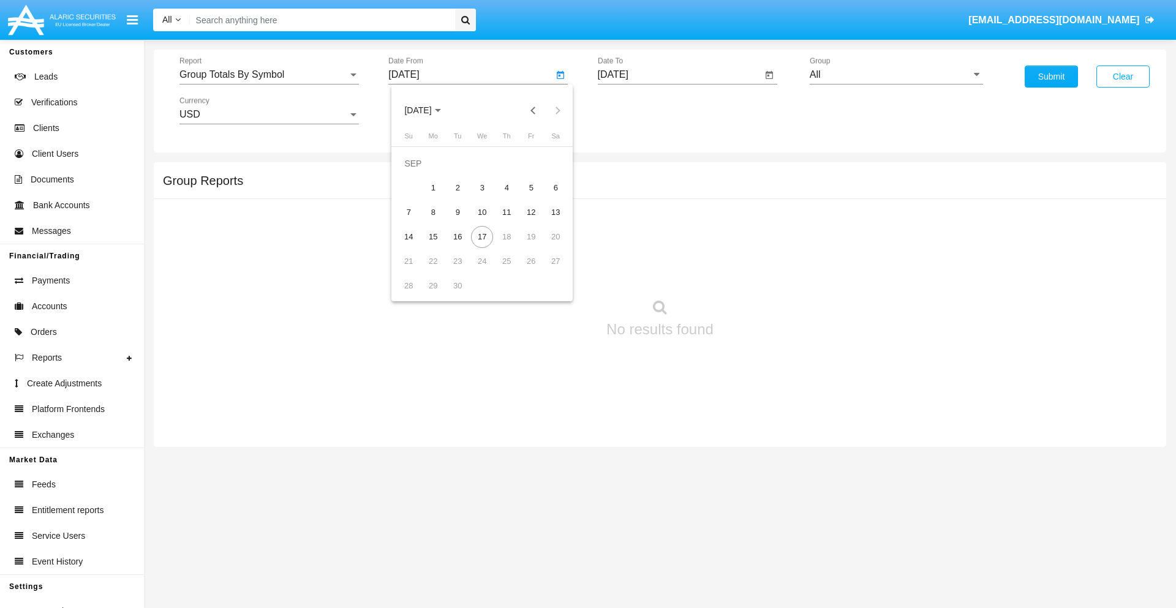
click at [428, 110] on span "[DATE]" at bounding box center [417, 111] width 27 height 10
click at [546, 271] on div "2025" at bounding box center [546, 271] width 39 height 22
click at [546, 197] on div "AUG" at bounding box center [546, 197] width 39 height 22
click at [408, 236] on div "17" at bounding box center [408, 237] width 22 height 22
type input "08/17/25"
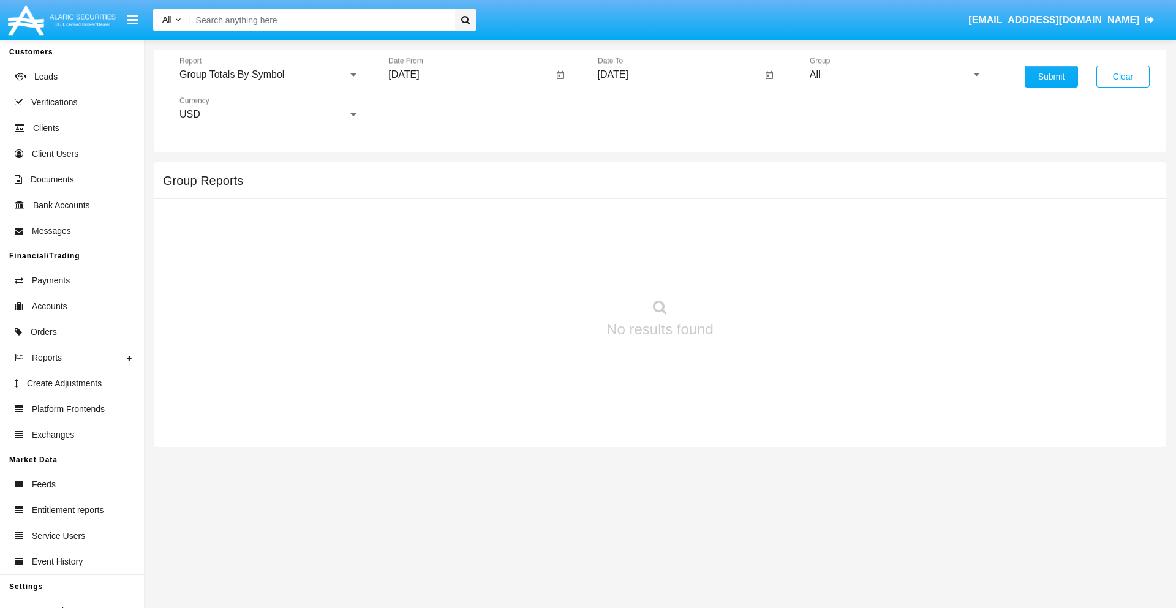
click at [679, 75] on input "[DATE]" at bounding box center [680, 74] width 165 height 11
click at [637, 110] on span "SEP 2025" at bounding box center [627, 111] width 27 height 10
click at [755, 271] on div "2025" at bounding box center [755, 271] width 39 height 22
click at [626, 222] on div "SEP" at bounding box center [626, 222] width 39 height 22
click at [691, 236] on div "17" at bounding box center [691, 237] width 22 height 22
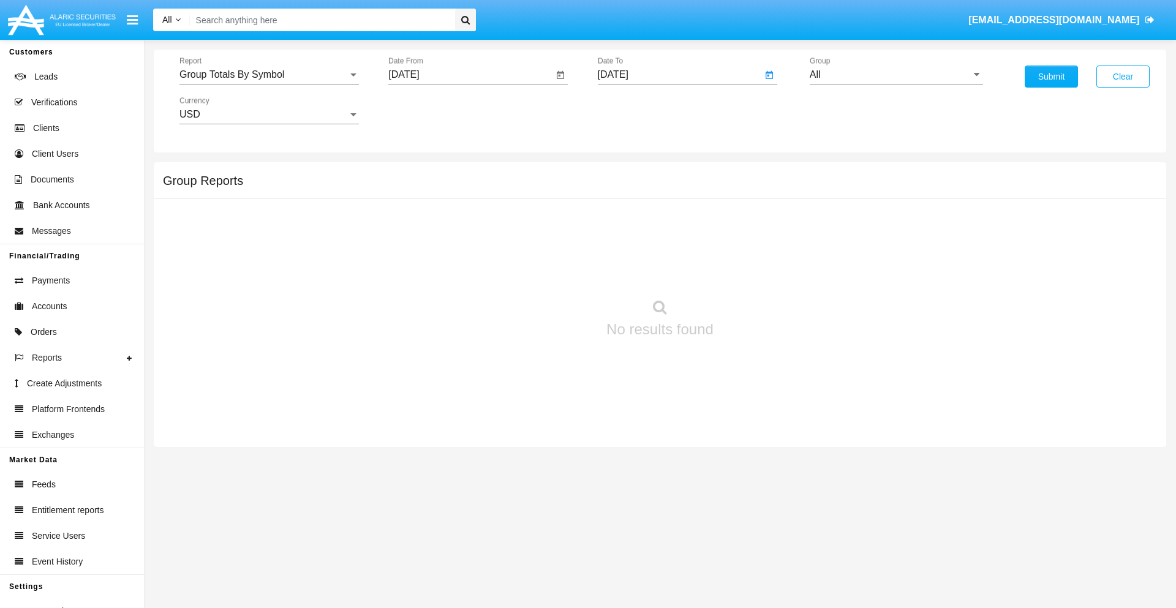
type input "09/17/25"
click at [896, 75] on input "All" at bounding box center [896, 74] width 173 height 11
type input "Hammer Web Lite"
click at [1051, 77] on button "Submit" at bounding box center [1051, 77] width 53 height 22
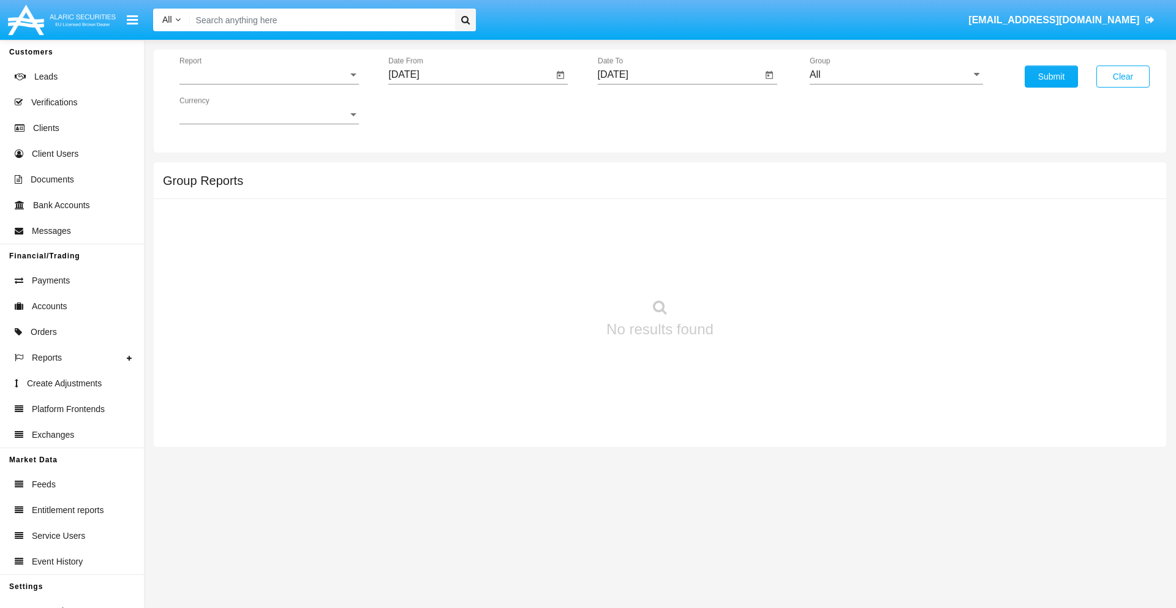
click at [269, 75] on span "Report" at bounding box center [263, 74] width 168 height 11
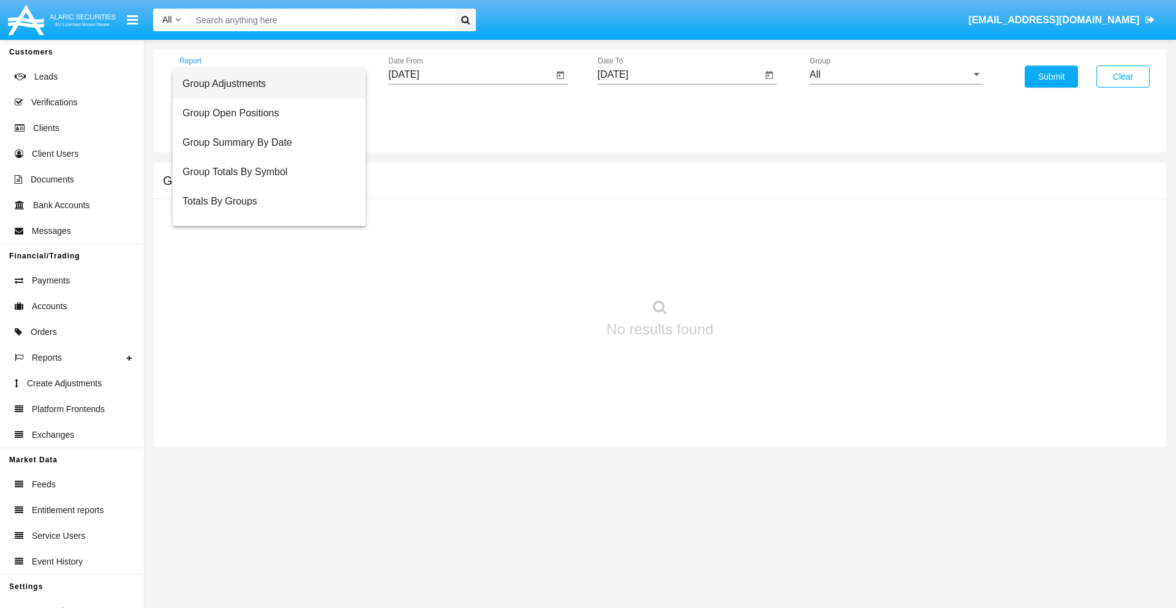
scroll to position [49, 0]
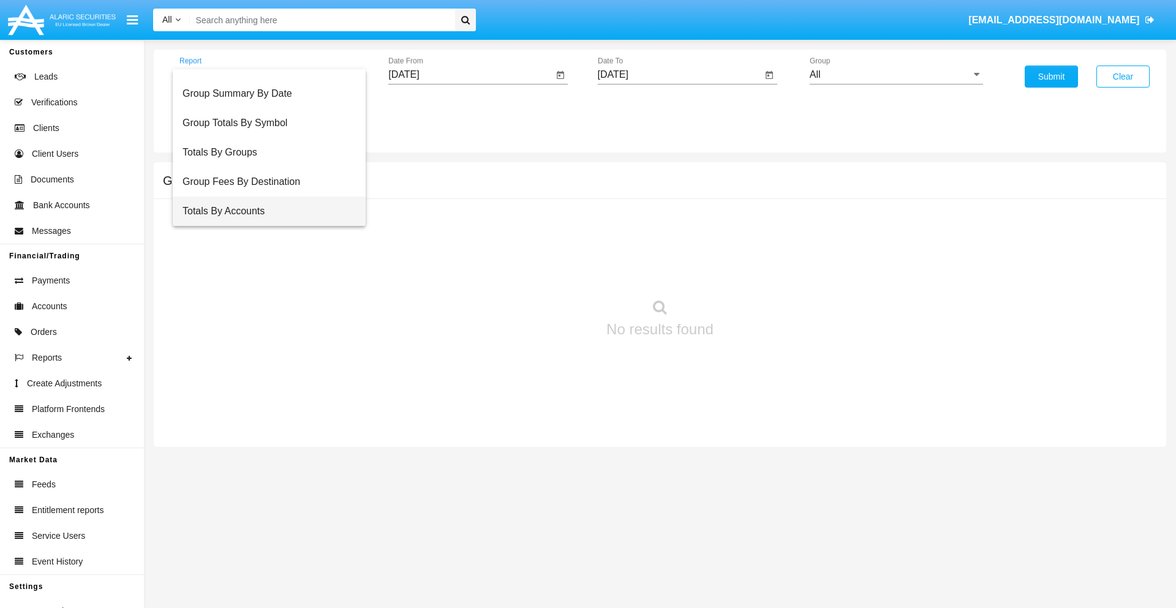
click at [264, 211] on span "Totals By Accounts" at bounding box center [268, 211] width 173 height 29
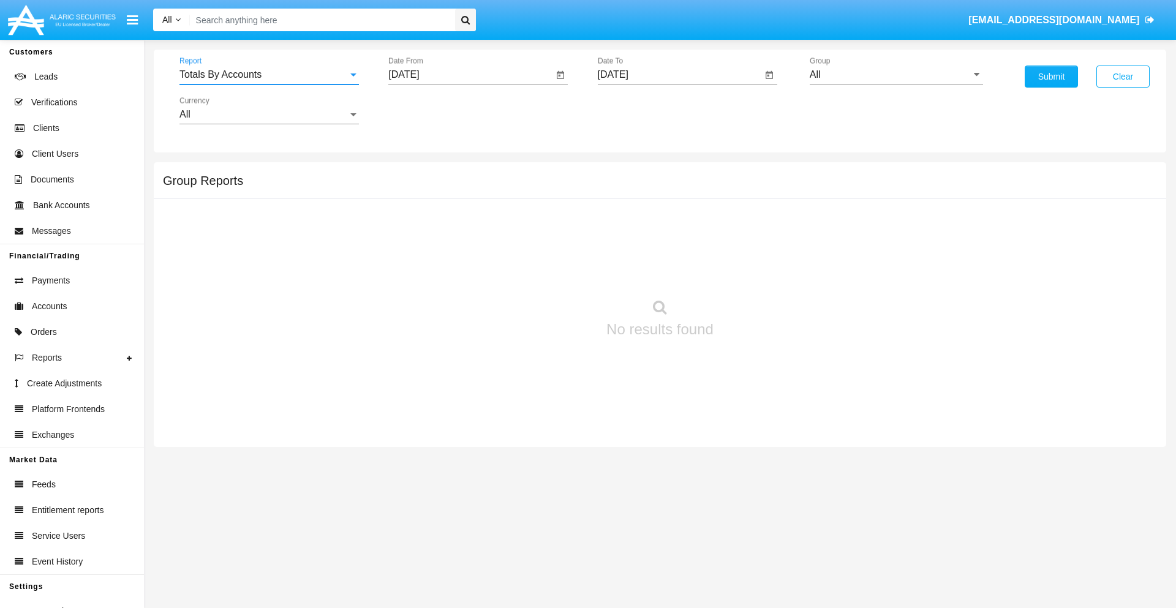
click at [470, 75] on input "[DATE]" at bounding box center [470, 74] width 165 height 11
click at [428, 110] on span "[DATE]" at bounding box center [417, 111] width 27 height 10
click at [546, 271] on div "2025" at bounding box center [546, 271] width 39 height 22
click at [418, 222] on div "SEP" at bounding box center [418, 222] width 39 height 22
click at [457, 187] on div "2" at bounding box center [457, 188] width 22 height 22
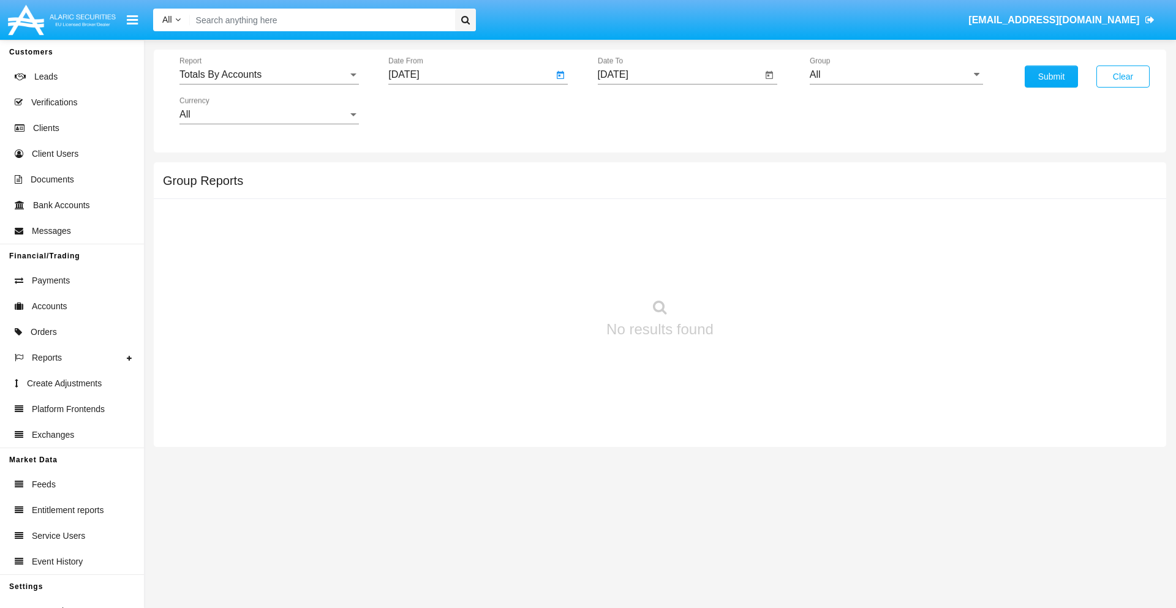
type input "[DATE]"
click at [679, 75] on input "[DATE]" at bounding box center [680, 74] width 165 height 11
click at [637, 110] on span "[DATE]" at bounding box center [627, 111] width 27 height 10
click at [755, 271] on div "2025" at bounding box center [755, 271] width 39 height 22
click at [626, 222] on div "SEP" at bounding box center [626, 222] width 39 height 22
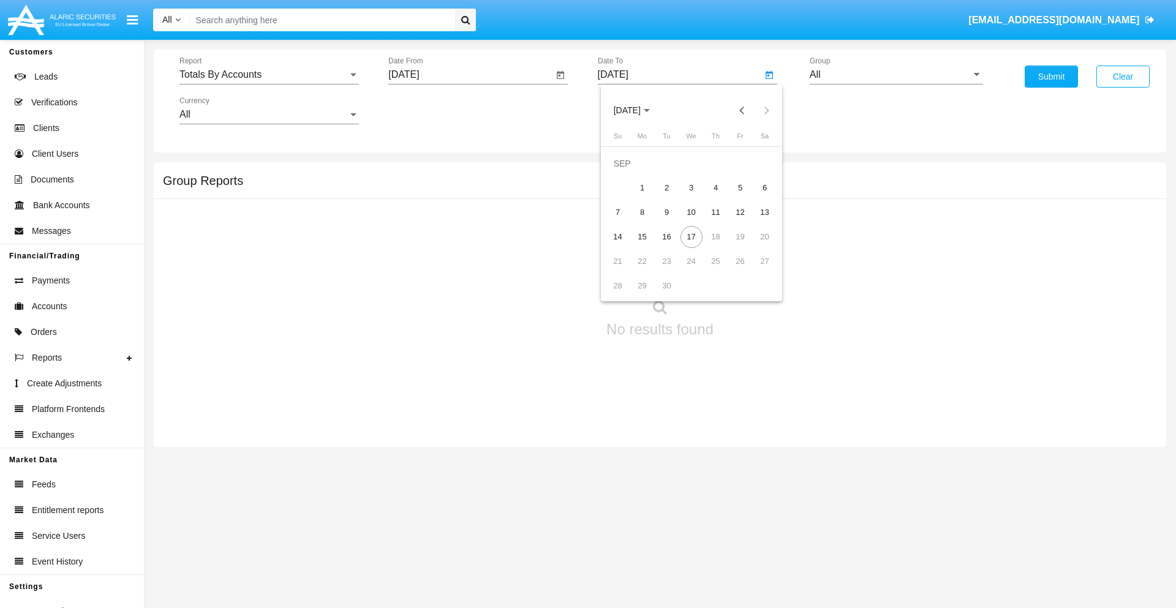
click at [691, 236] on div "17" at bounding box center [691, 237] width 22 height 22
type input "[DATE]"
click at [896, 75] on input "All" at bounding box center [896, 74] width 173 height 11
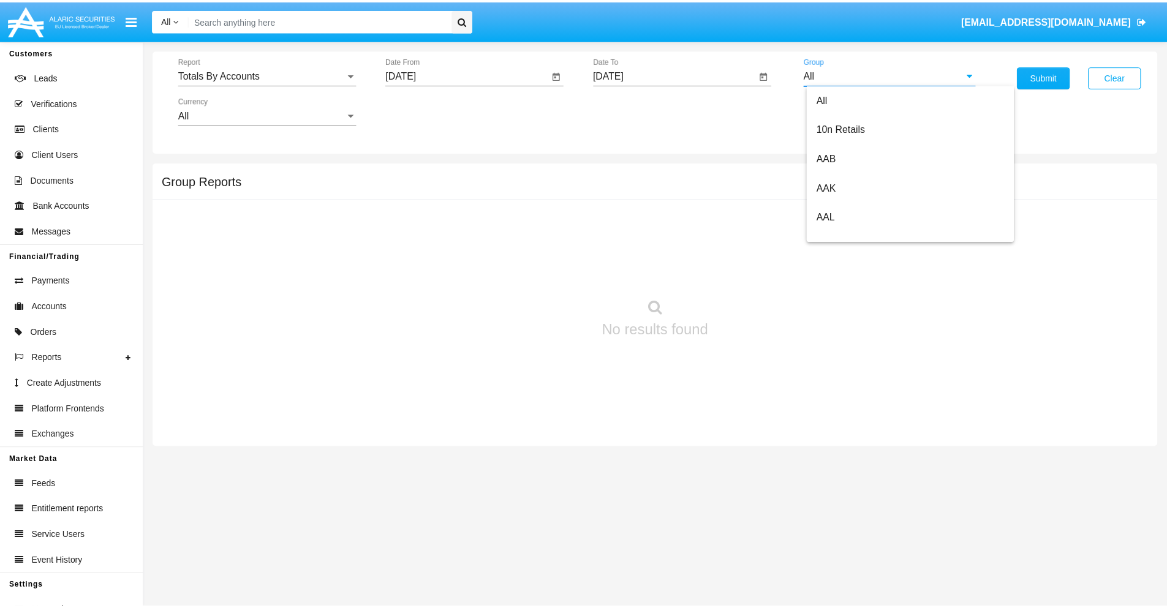
scroll to position [656, 0]
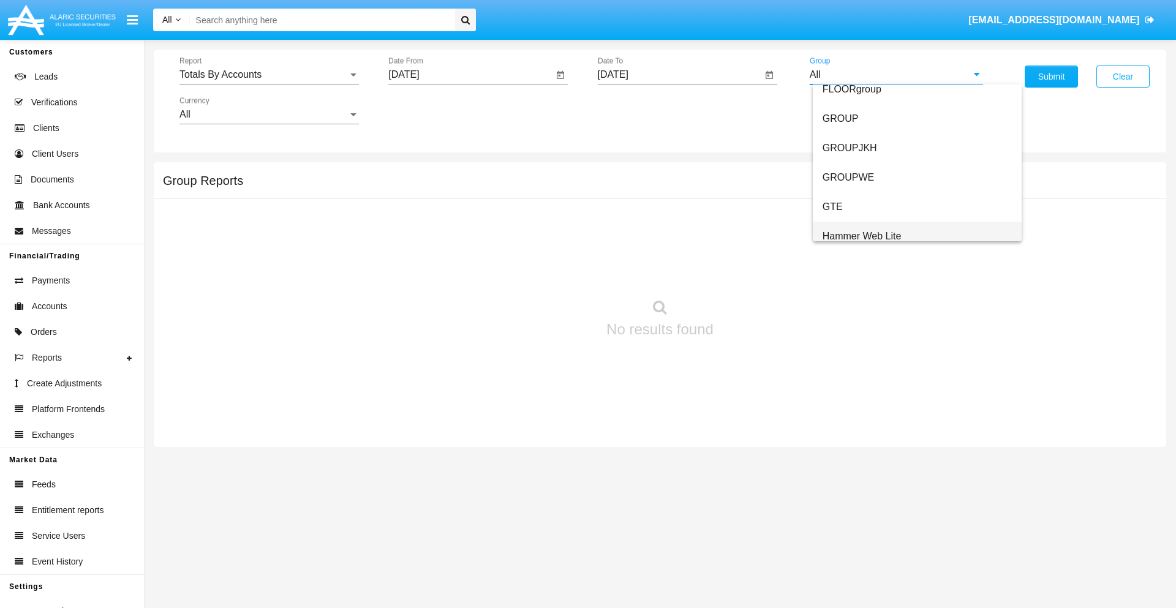
click at [862, 236] on span "Hammer Web Lite" at bounding box center [861, 236] width 79 height 10
type input "Hammer Web Lite"
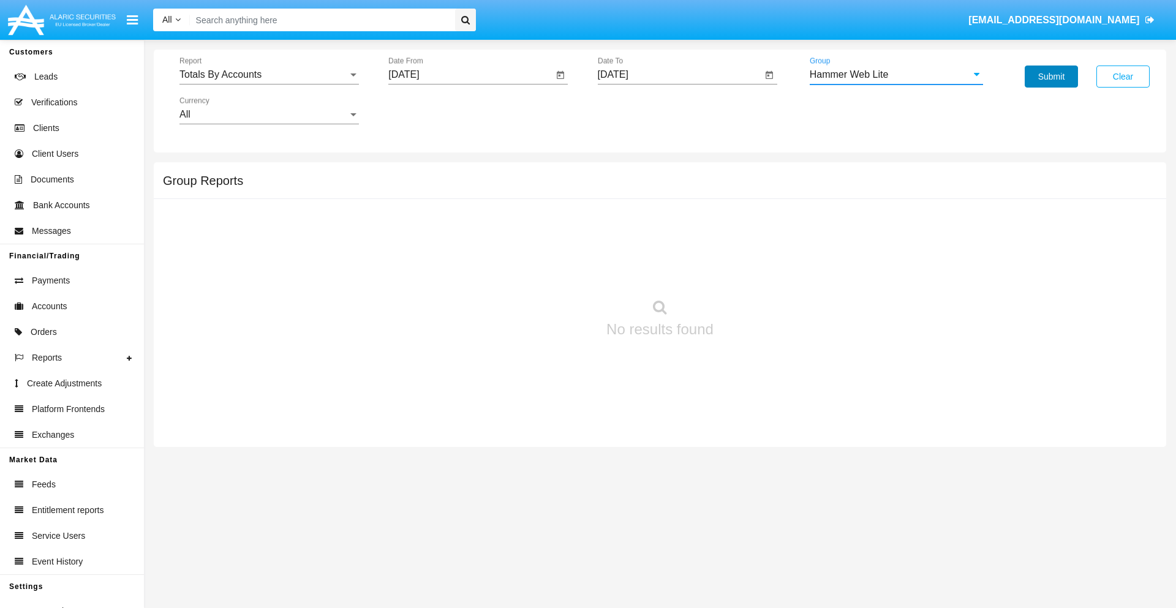
click at [1051, 77] on button "Submit" at bounding box center [1051, 77] width 53 height 22
click at [269, 75] on span "Report" at bounding box center [263, 74] width 168 height 11
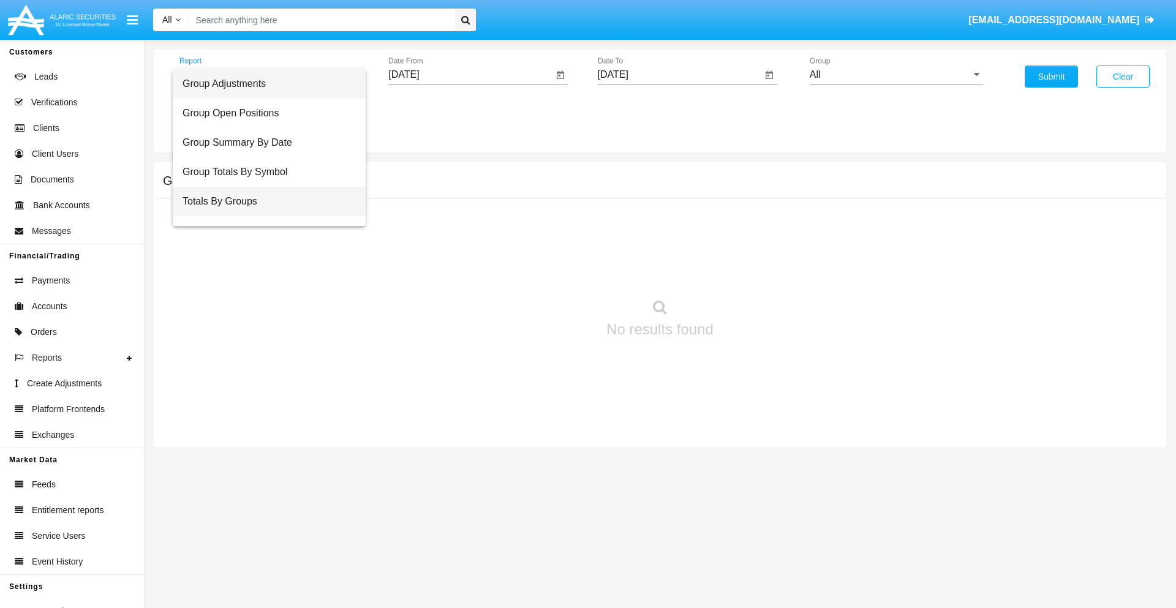
click at [264, 201] on span "Totals By Groups" at bounding box center [268, 201] width 173 height 29
click at [470, 75] on input "[DATE]" at bounding box center [470, 74] width 165 height 11
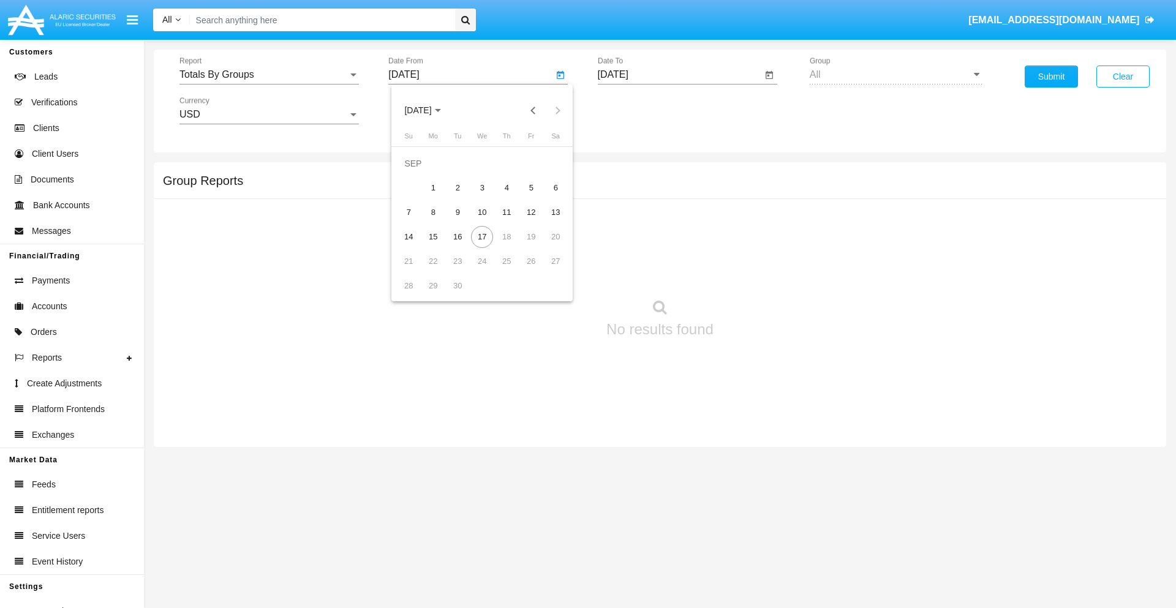
click at [428, 110] on span "[DATE]" at bounding box center [417, 111] width 27 height 10
click at [546, 271] on div "2025" at bounding box center [546, 271] width 39 height 22
click at [418, 222] on div "SEP" at bounding box center [418, 222] width 39 height 22
click at [457, 187] on div "2" at bounding box center [457, 188] width 22 height 22
type input "09/02/25"
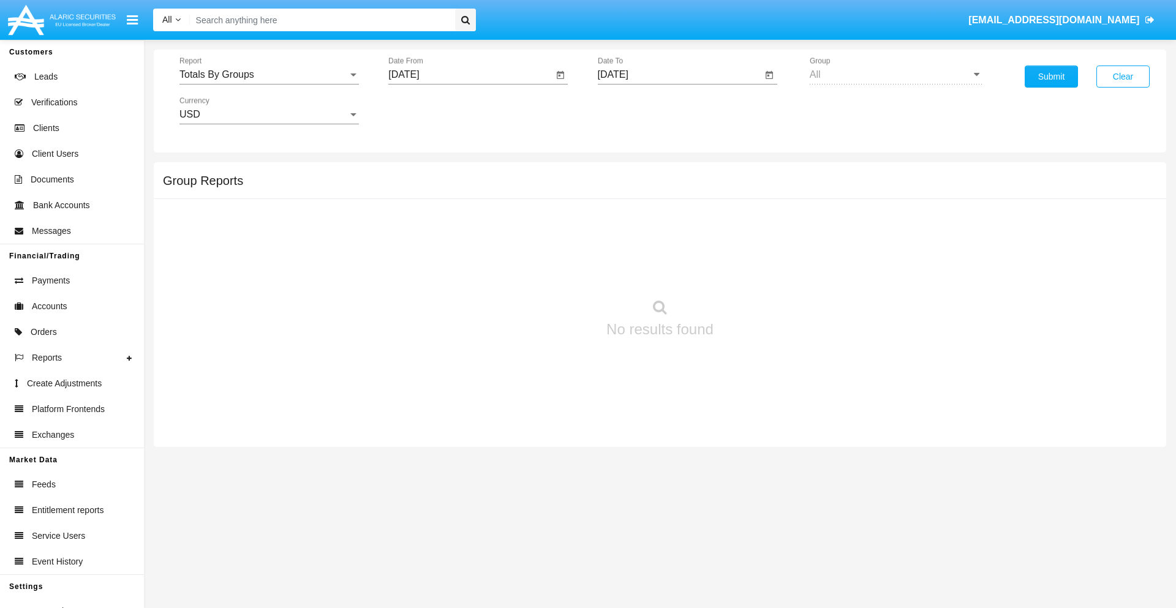
click at [679, 75] on input "[DATE]" at bounding box center [680, 74] width 165 height 11
click at [637, 110] on span "SEP 2025" at bounding box center [627, 111] width 27 height 10
click at [755, 271] on div "2025" at bounding box center [755, 271] width 39 height 22
click at [626, 222] on div "SEP" at bounding box center [626, 222] width 39 height 22
click at [691, 236] on div "17" at bounding box center [691, 237] width 22 height 22
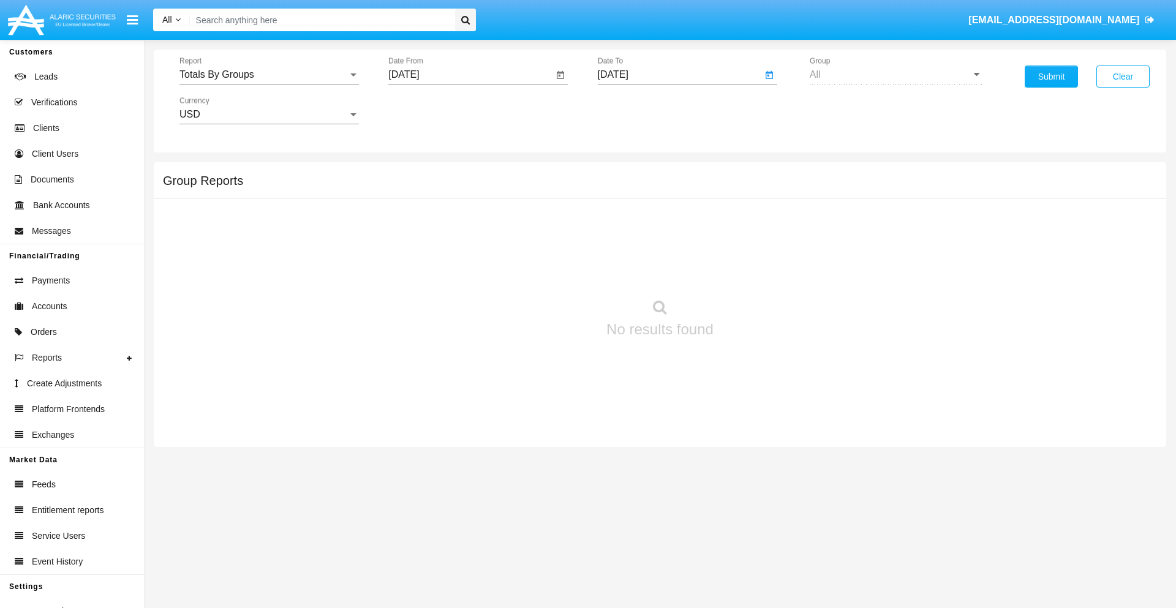
type input "09/17/25"
click at [1051, 77] on button "Submit" at bounding box center [1051, 77] width 53 height 22
click at [269, 75] on span "Report" at bounding box center [263, 74] width 168 height 11
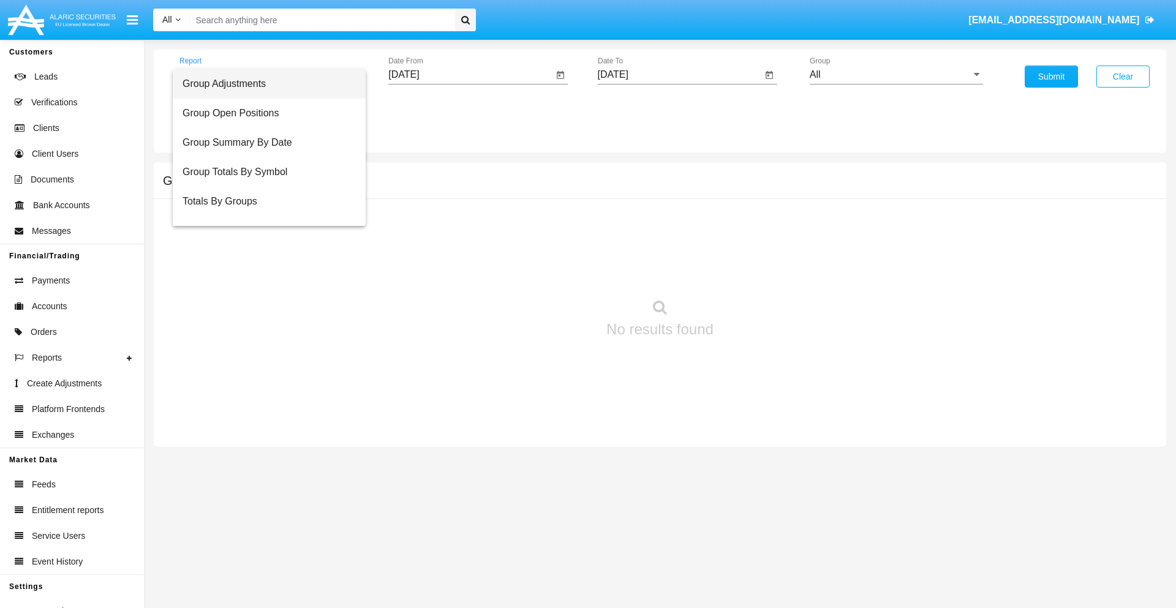
click at [264, 84] on span "Group Adjustments" at bounding box center [268, 83] width 173 height 29
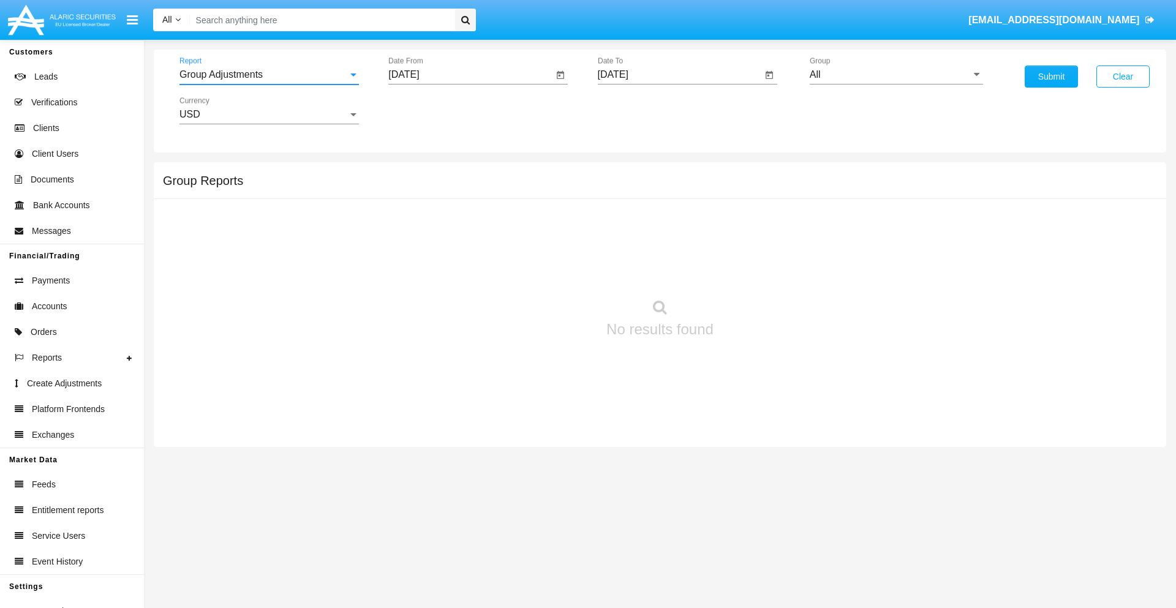
click at [896, 75] on input "All" at bounding box center [896, 74] width 173 height 11
click at [1051, 77] on button "Submit" at bounding box center [1051, 77] width 53 height 22
click at [269, 75] on span "Report" at bounding box center [263, 74] width 168 height 11
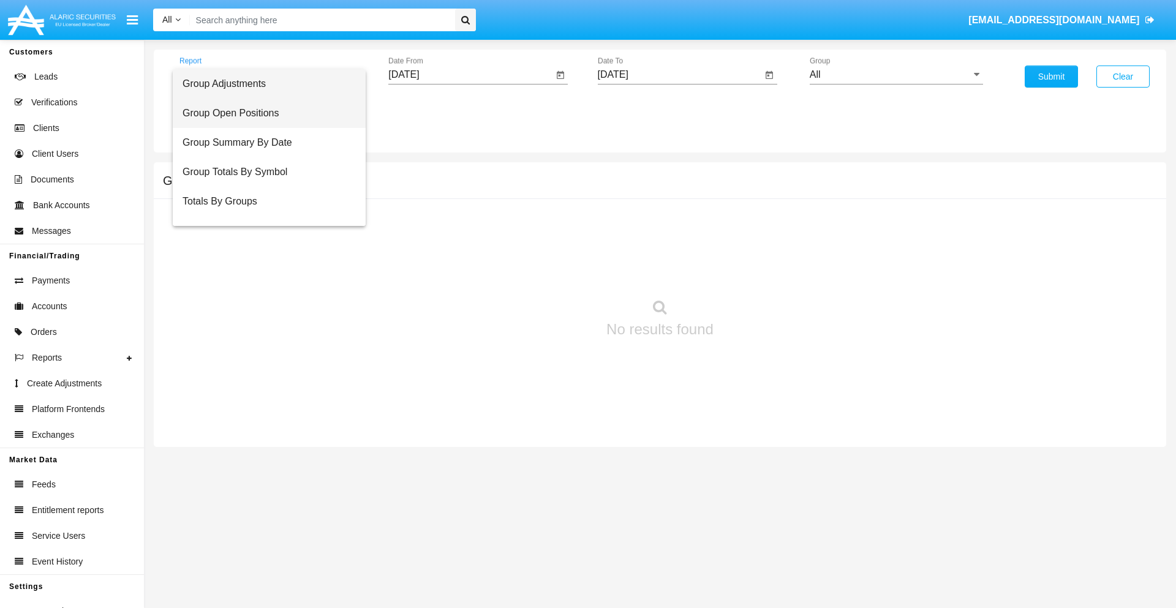
click at [264, 113] on span "Group Open Positions" at bounding box center [268, 113] width 173 height 29
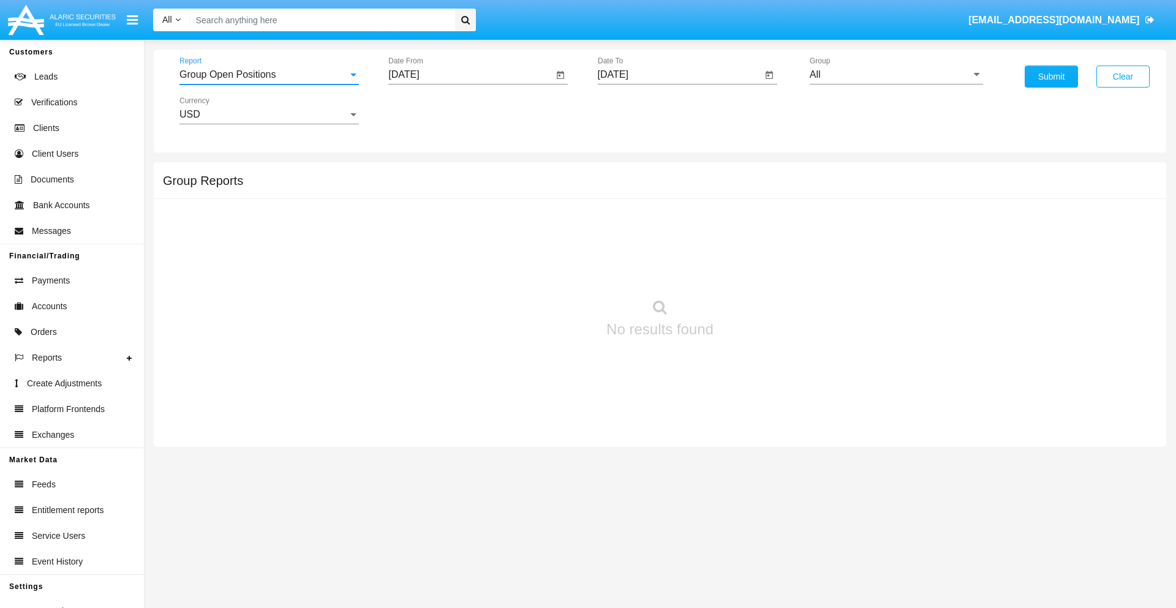
click at [896, 75] on input "All" at bounding box center [896, 74] width 173 height 11
click at [1051, 77] on button "Submit" at bounding box center [1051, 77] width 53 height 22
click at [269, 75] on span "Report" at bounding box center [263, 74] width 168 height 11
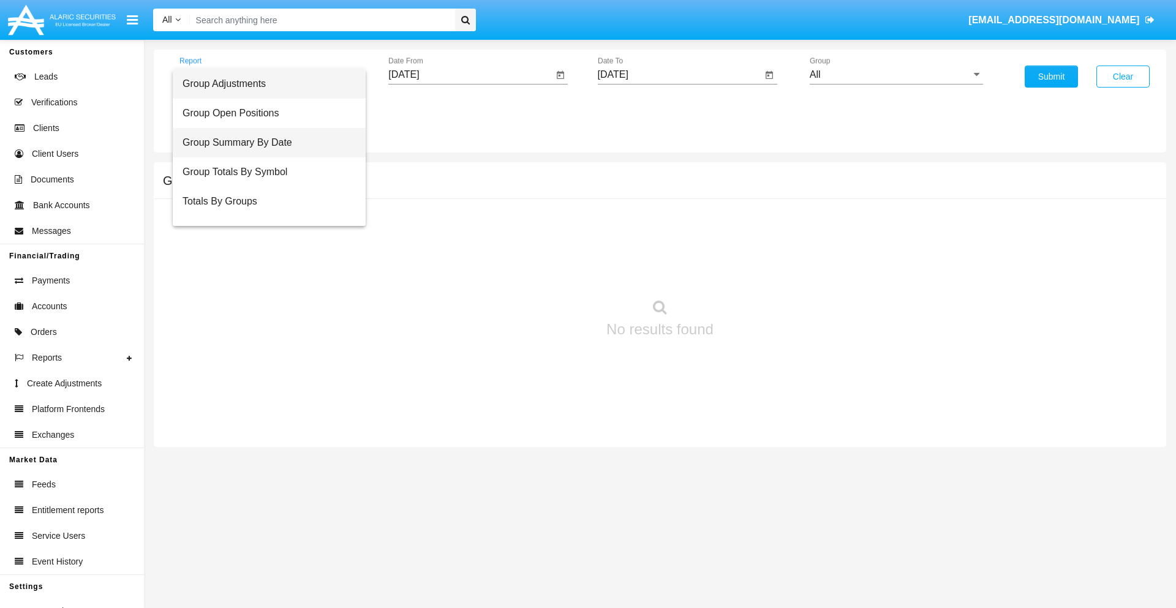
click at [264, 143] on span "Group Summary By Date" at bounding box center [268, 142] width 173 height 29
click at [896, 75] on input "All" at bounding box center [896, 74] width 173 height 11
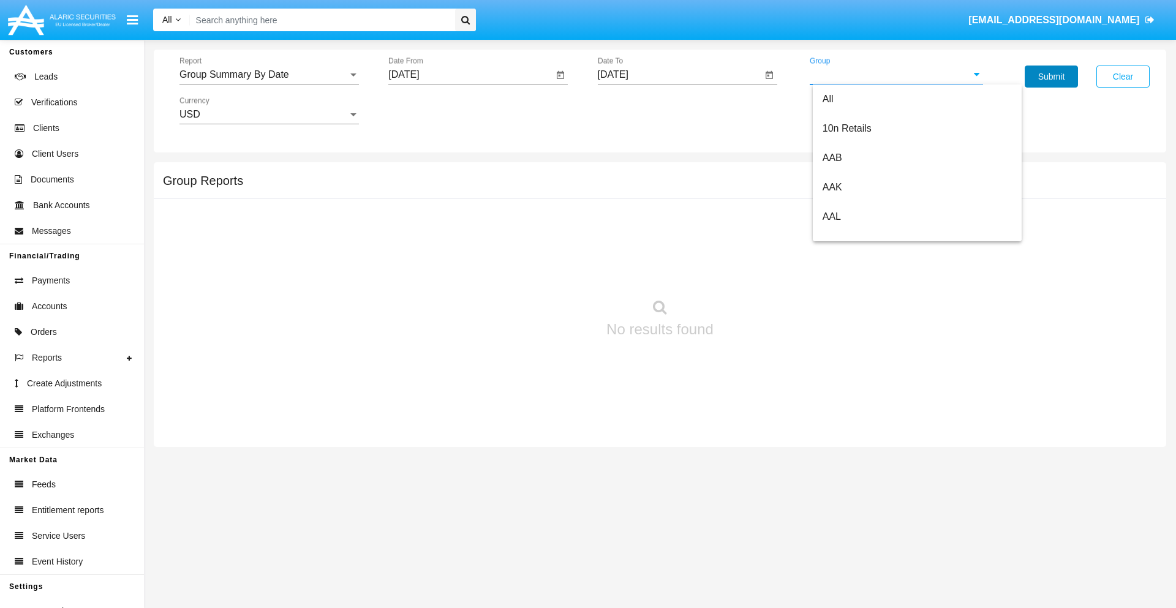
click at [1051, 77] on button "Submit" at bounding box center [1051, 77] width 53 height 22
click at [269, 75] on span "Report" at bounding box center [263, 74] width 168 height 11
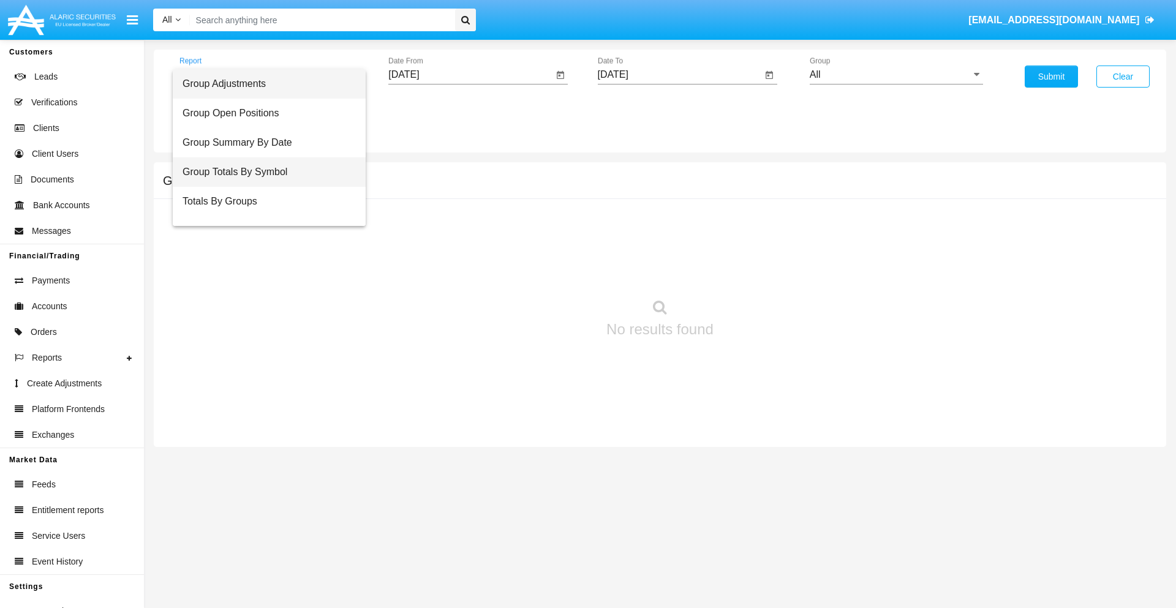
click at [264, 172] on span "Group Totals By Symbol" at bounding box center [268, 171] width 173 height 29
click at [896, 75] on input "All" at bounding box center [896, 74] width 173 height 11
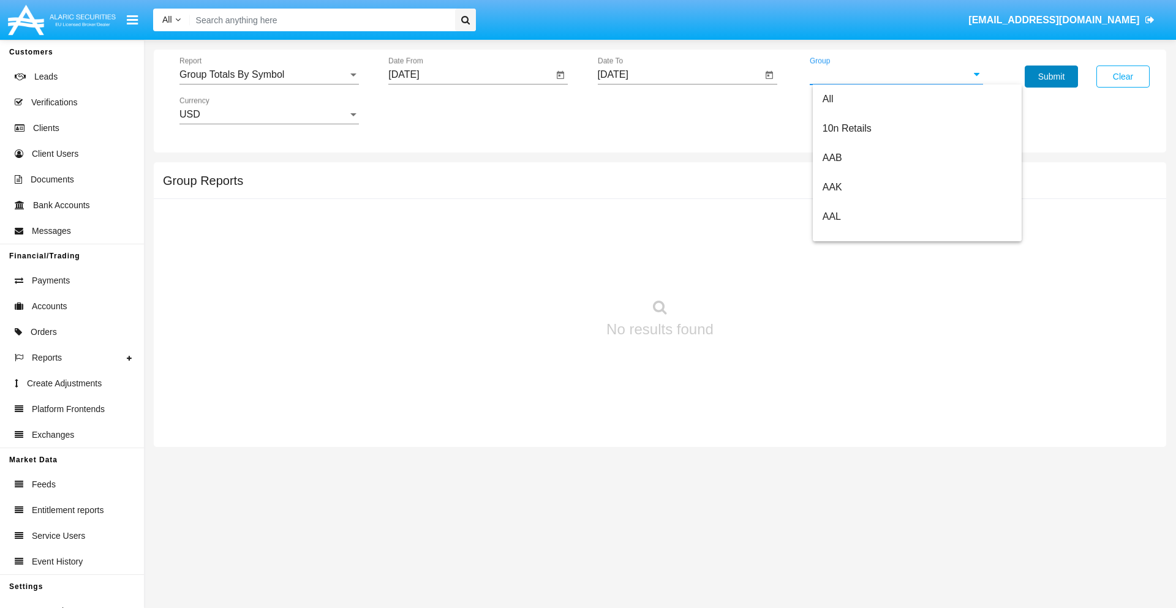
click at [1051, 77] on button "Submit" at bounding box center [1051, 77] width 53 height 22
click at [269, 75] on span "Report" at bounding box center [263, 74] width 168 height 11
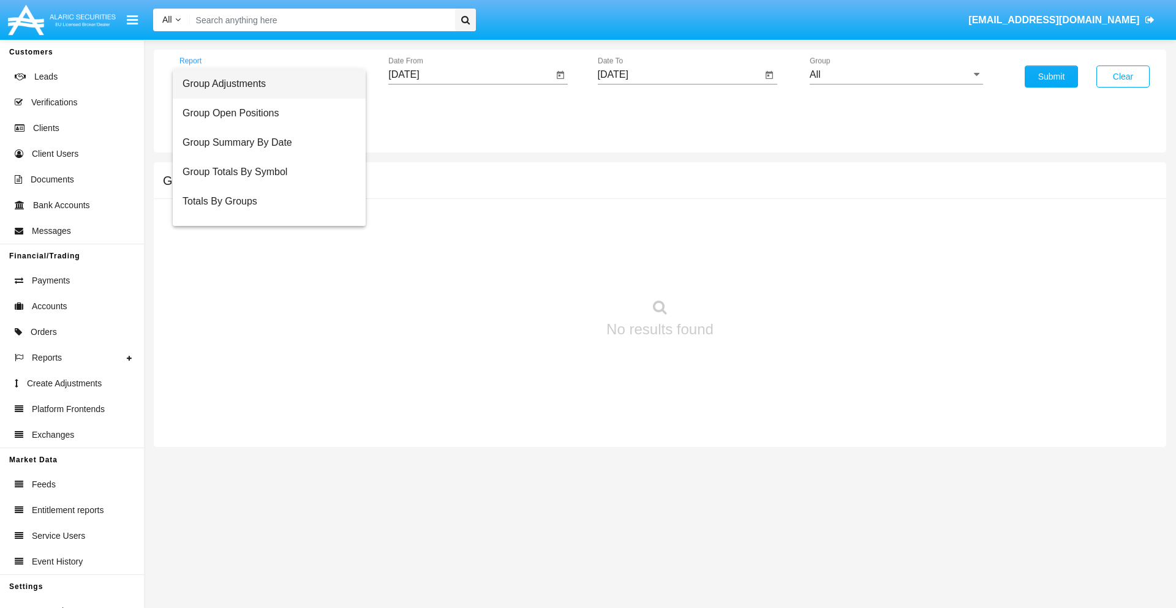
scroll to position [20, 0]
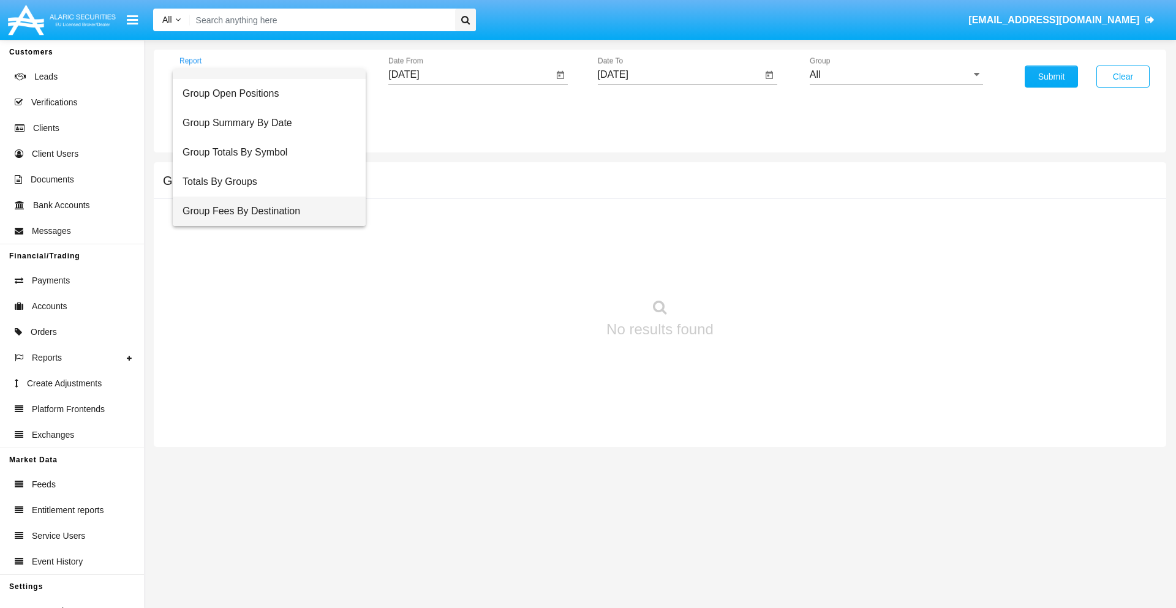
click at [264, 211] on span "Group Fees By Destination" at bounding box center [268, 211] width 173 height 29
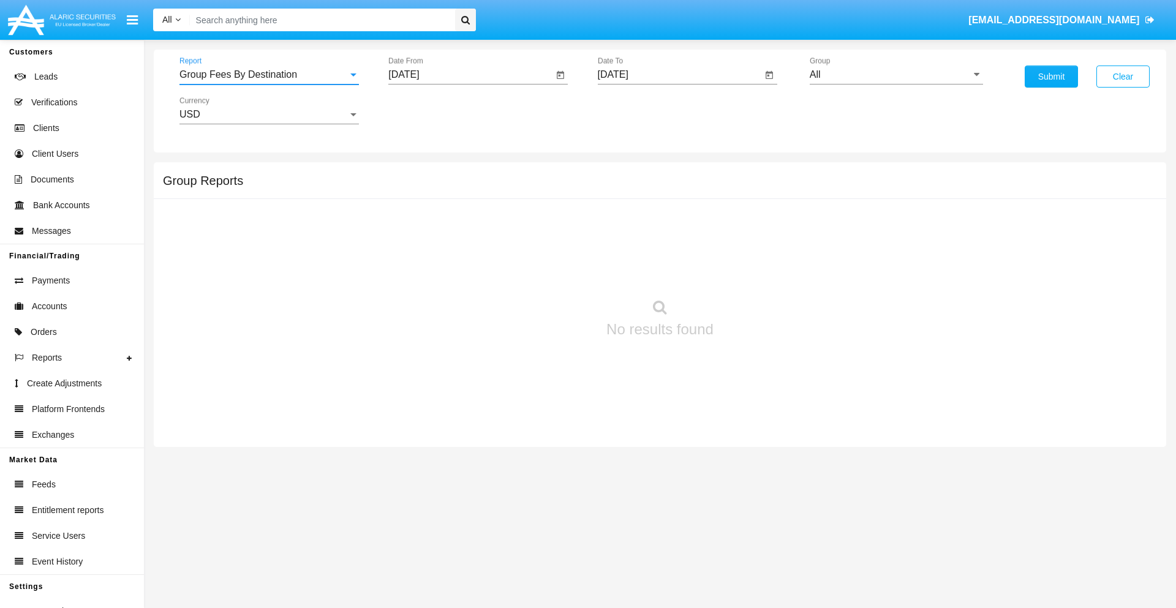
click at [896, 75] on input "All" at bounding box center [896, 74] width 173 height 11
click at [1051, 77] on button "Submit" at bounding box center [1051, 77] width 53 height 22
